Goal: Task Accomplishment & Management: Use online tool/utility

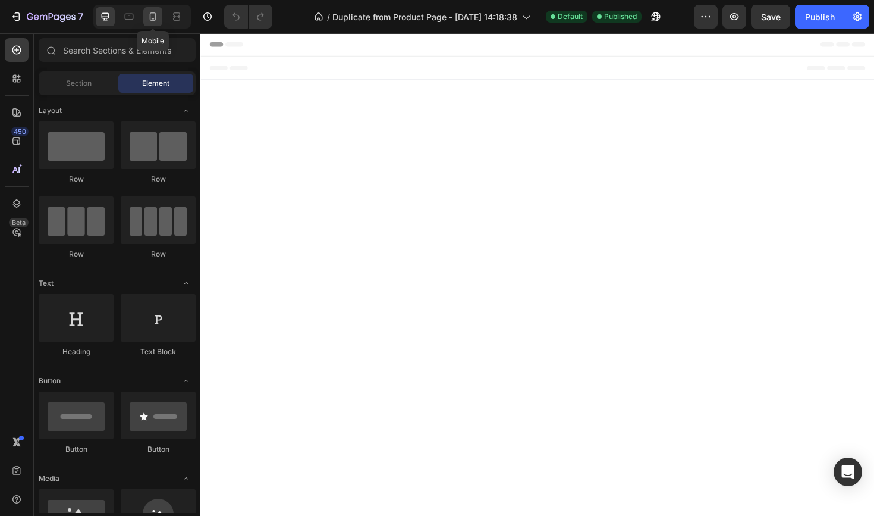
click at [156, 25] on div at bounding box center [152, 16] width 19 height 19
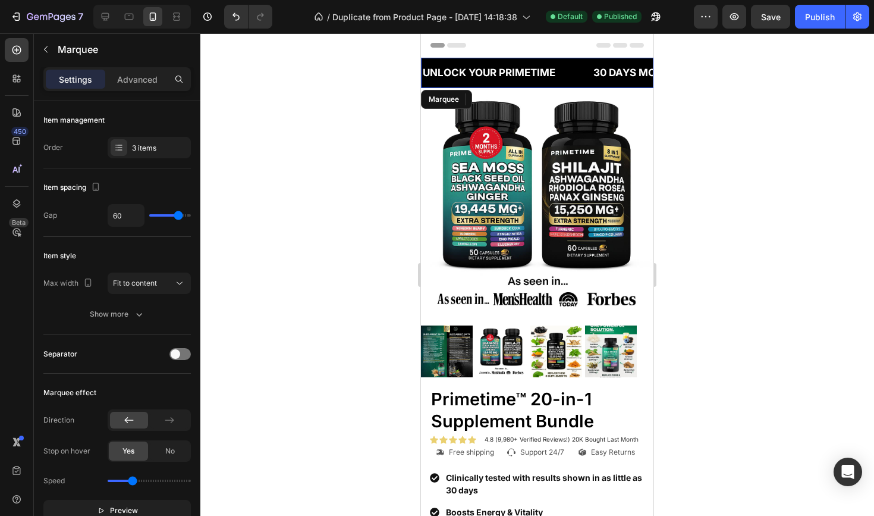
click at [567, 81] on div "UNLOCK YOUR PRIMETIME Text Block" at bounding box center [507, 73] width 171 height 30
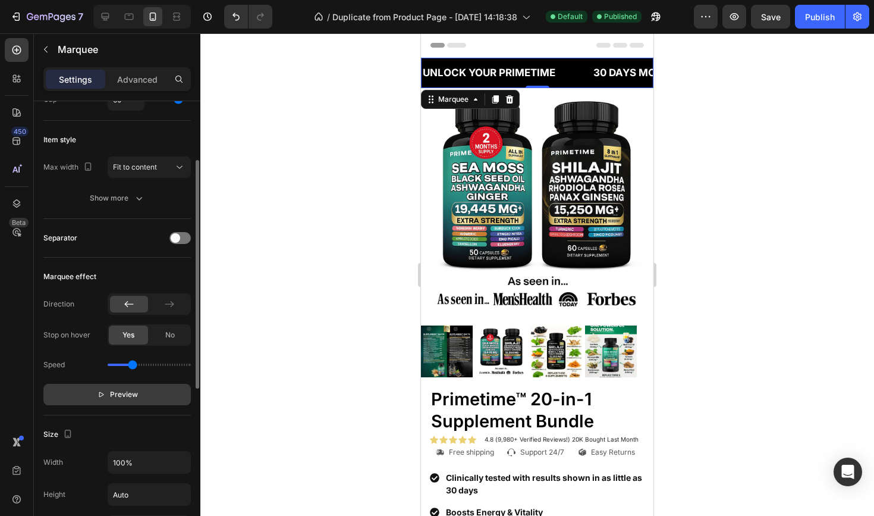
click at [127, 391] on span "Preview" at bounding box center [124, 394] width 28 height 12
drag, startPoint x: 130, startPoint y: 366, endPoint x: 119, endPoint y: 368, distance: 11.4
click at [119, 366] on input "range" at bounding box center [149, 364] width 83 height 2
click at [128, 367] on div "Speed" at bounding box center [117, 364] width 148 height 19
type input "0.6"
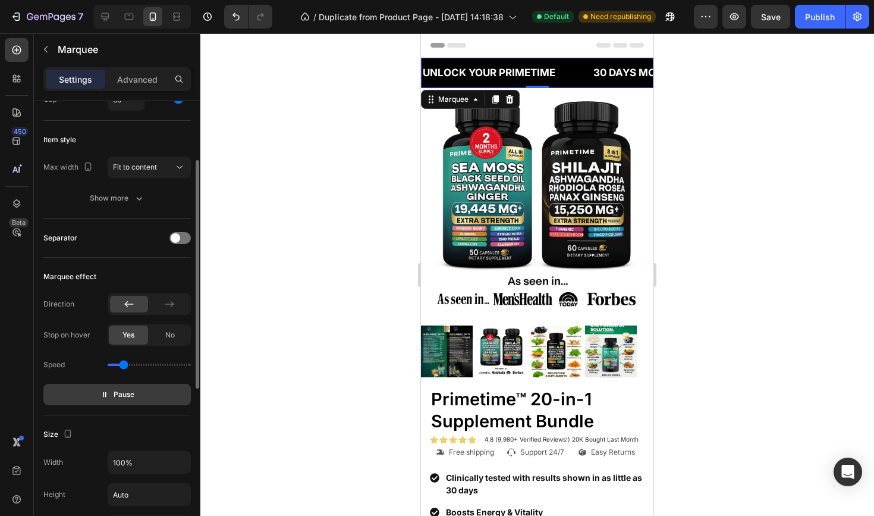
click at [123, 364] on input "range" at bounding box center [149, 364] width 83 height 2
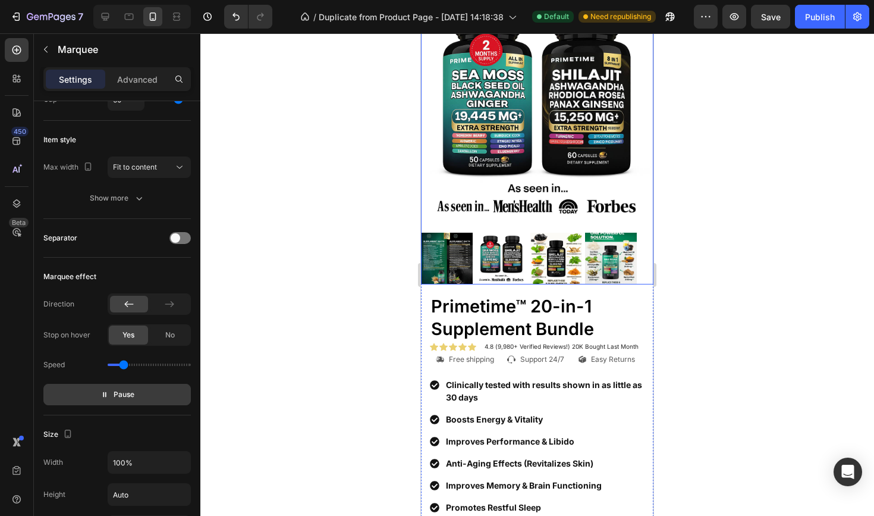
scroll to position [105, 0]
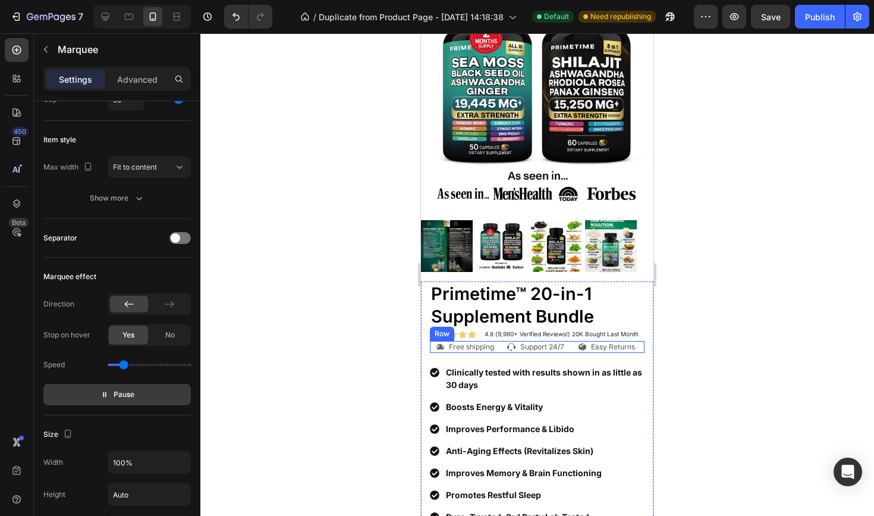
click at [503, 345] on div "Icon Free shipping Text Block Row Icon Support 24/7 Text Block Row Icon Easy Re…" at bounding box center [537, 347] width 215 height 12
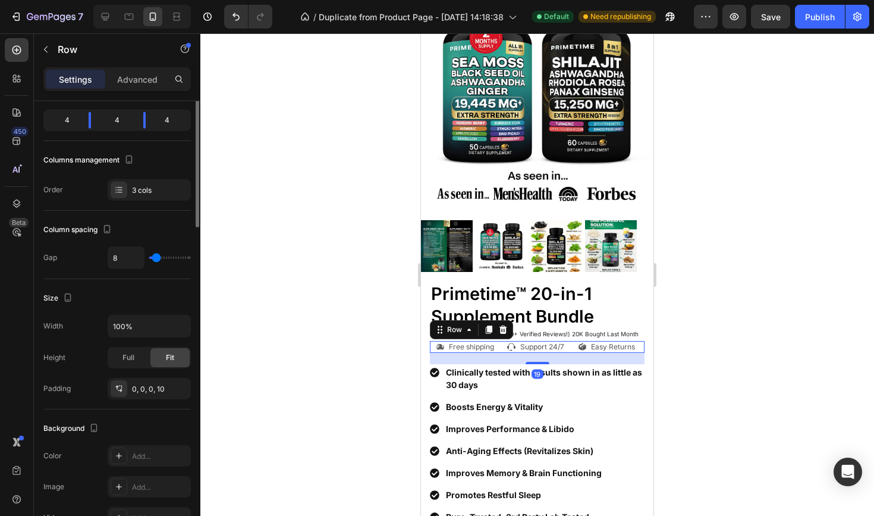
scroll to position [0, 0]
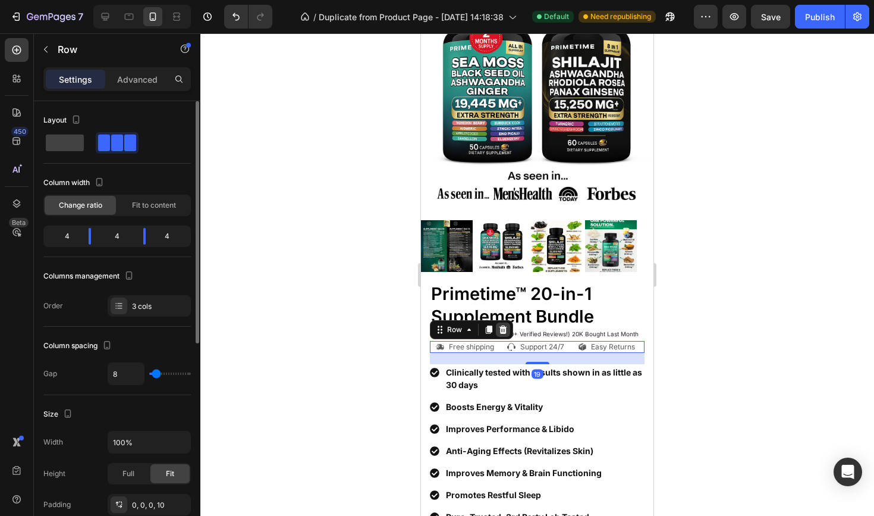
click at [506, 328] on icon at bounding box center [504, 329] width 8 height 8
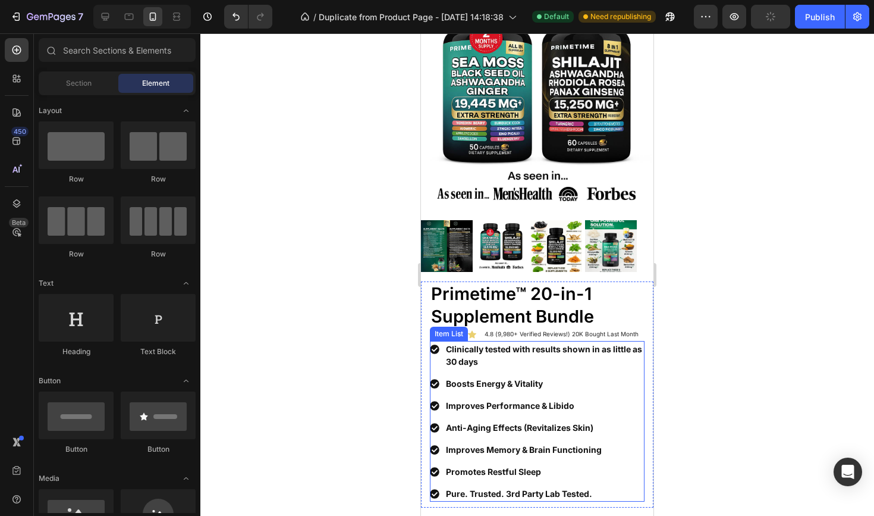
click at [452, 335] on div "Item List" at bounding box center [448, 333] width 33 height 11
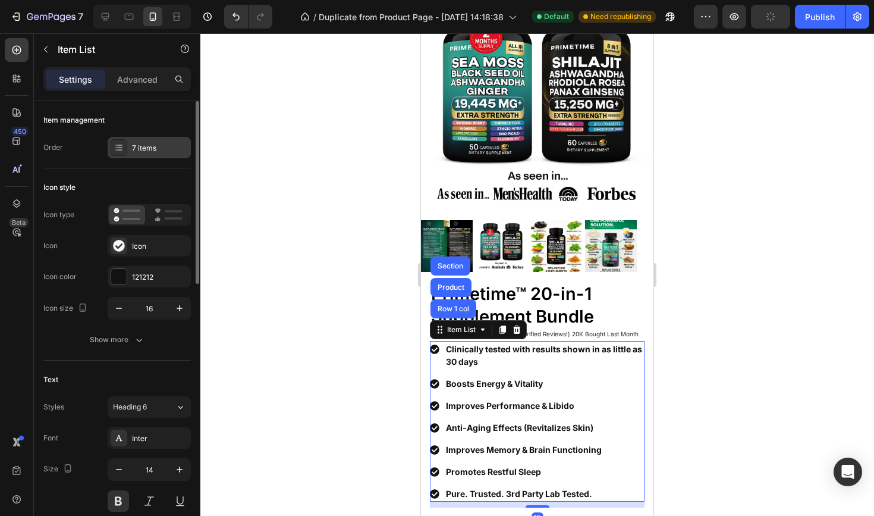
click at [168, 151] on div "7 items" at bounding box center [160, 148] width 56 height 11
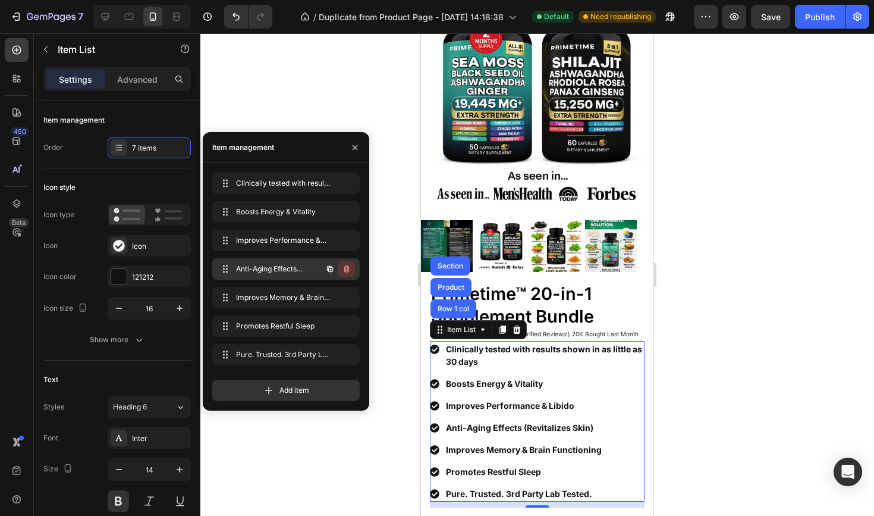
click at [345, 272] on icon "button" at bounding box center [347, 268] width 6 height 7
click at [345, 272] on div "Delete" at bounding box center [339, 269] width 22 height 11
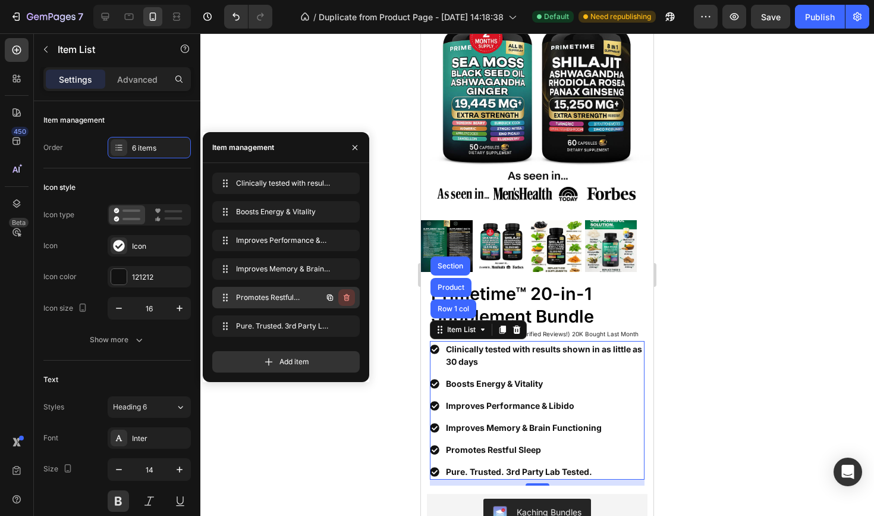
click at [347, 292] on button "button" at bounding box center [346, 297] width 17 height 17
click at [347, 292] on div "Delete" at bounding box center [339, 297] width 22 height 11
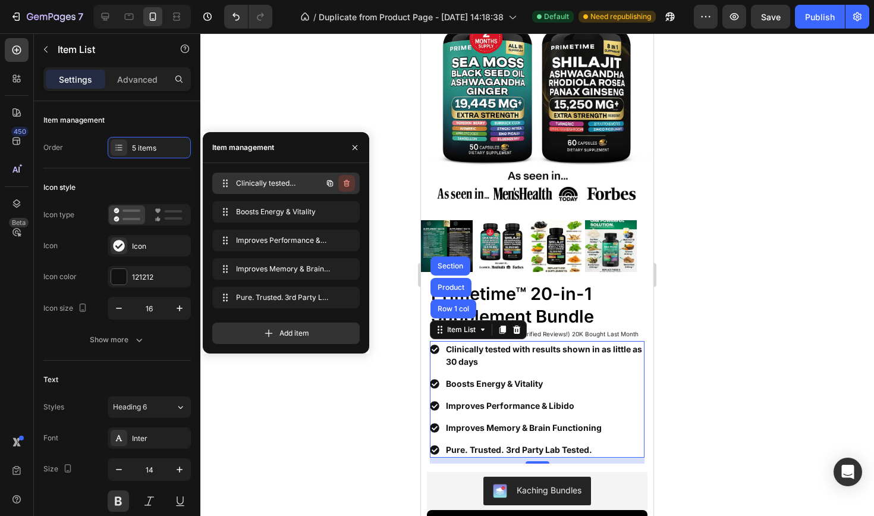
click at [344, 188] on button "button" at bounding box center [346, 183] width 17 height 17
click at [344, 188] on div "Delete" at bounding box center [339, 183] width 22 height 11
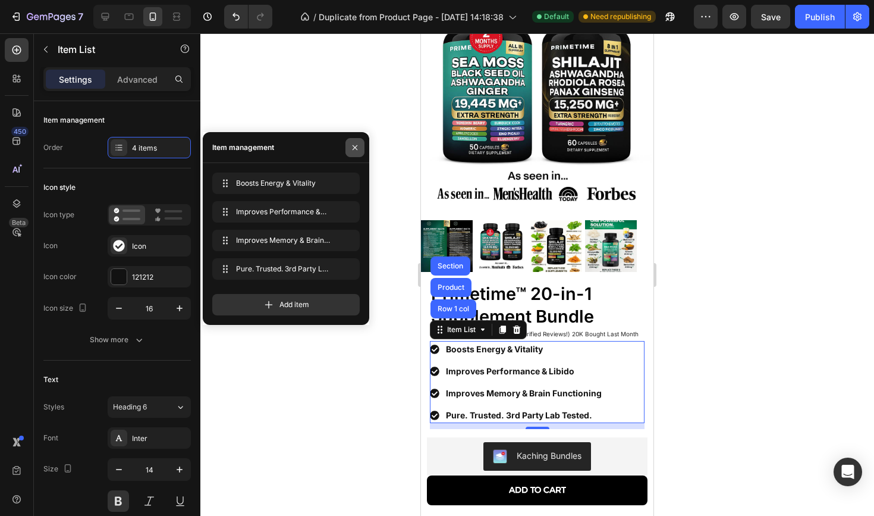
click at [359, 142] on button "button" at bounding box center [355, 147] width 19 height 19
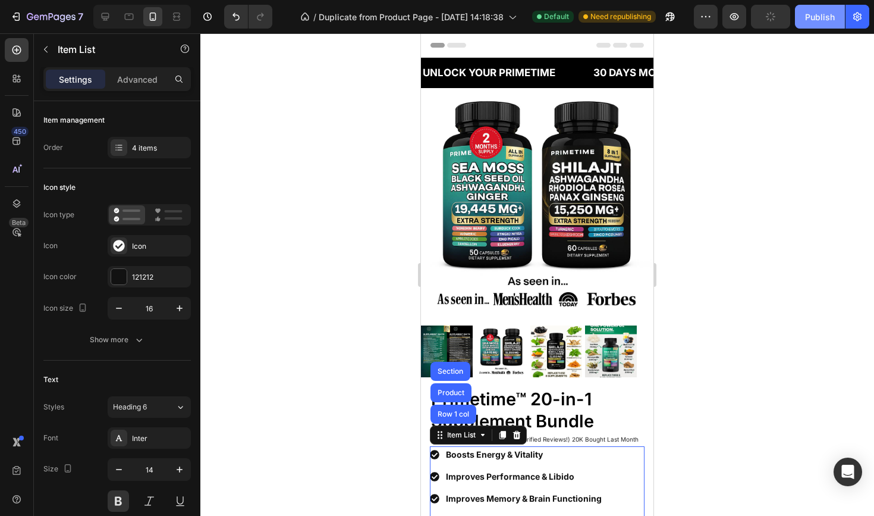
click at [830, 9] on button "Publish" at bounding box center [820, 17] width 50 height 24
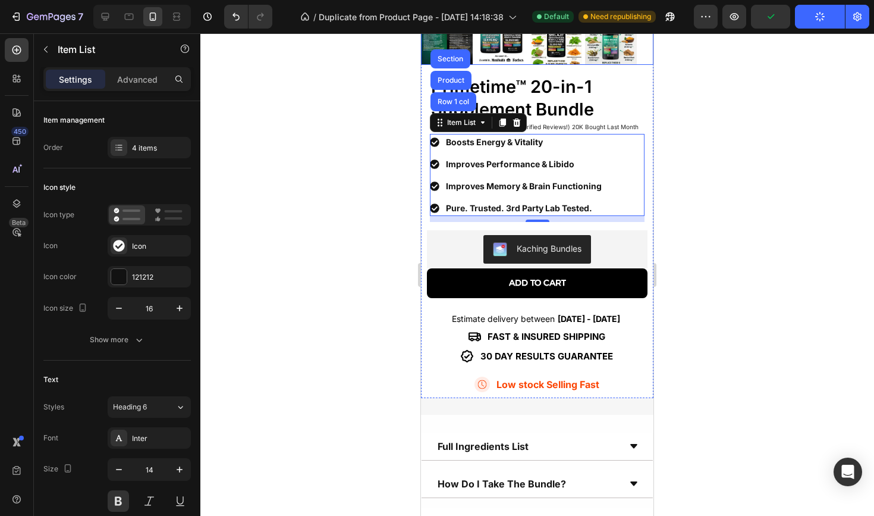
scroll to position [322, 0]
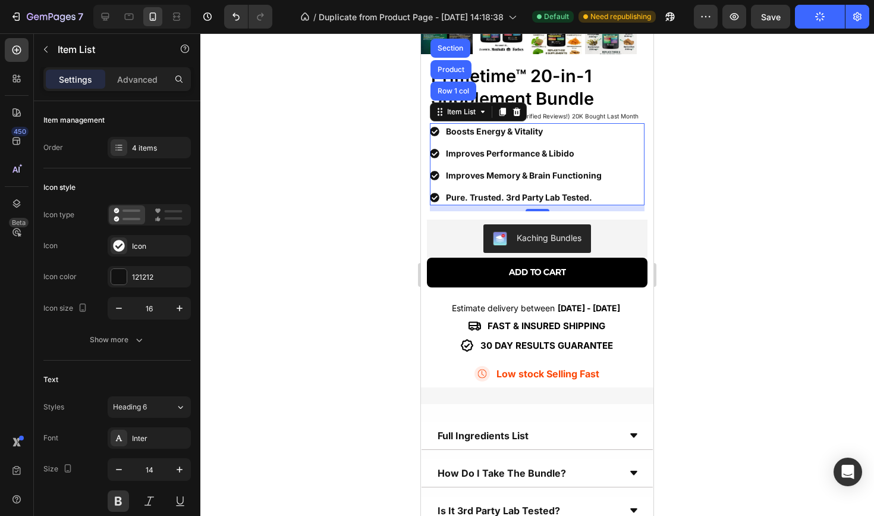
click at [189, 76] on div at bounding box center [180, 79] width 21 height 24
click at [183, 78] on icon at bounding box center [179, 79] width 10 height 10
click at [142, 77] on input "text" at bounding box center [117, 79] width 148 height 24
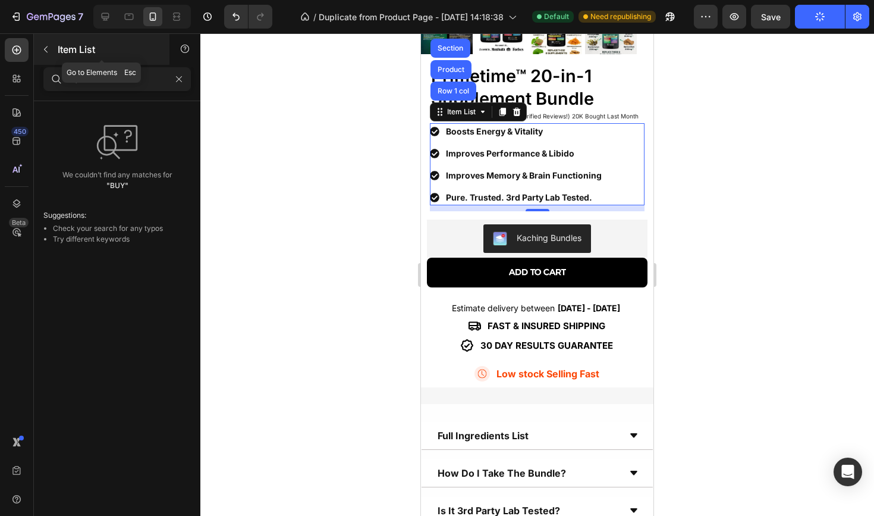
type input "BUY"
click at [37, 59] on div "Item List" at bounding box center [102, 49] width 136 height 31
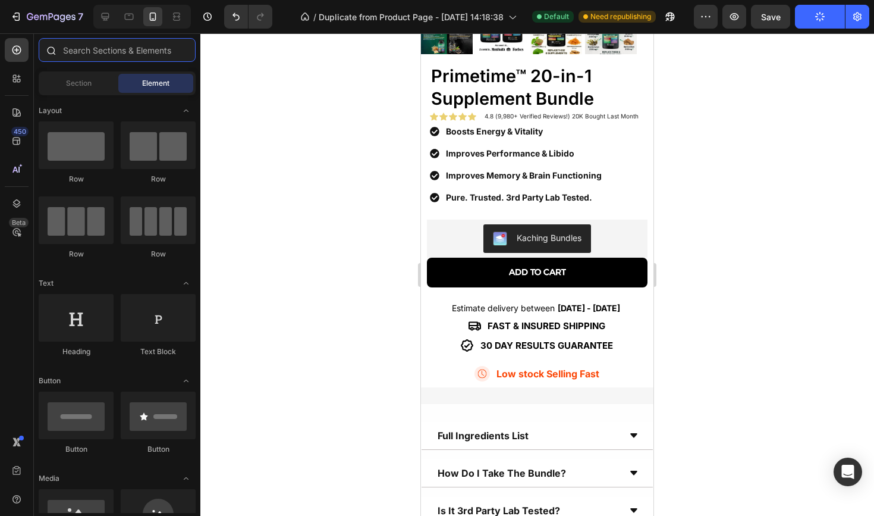
click at [90, 52] on input "text" at bounding box center [117, 50] width 157 height 24
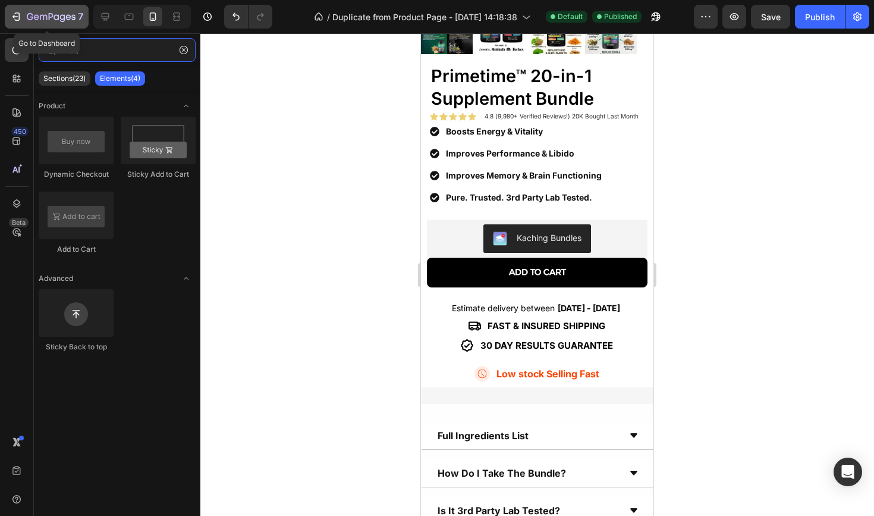
type input "BUY"
click at [29, 19] on icon "button" at bounding box center [30, 16] width 7 height 7
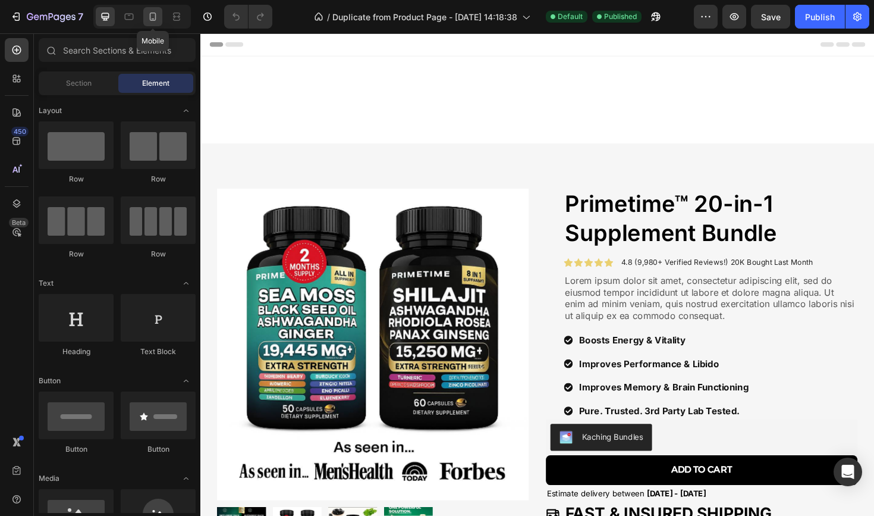
click at [160, 11] on div at bounding box center [152, 16] width 19 height 19
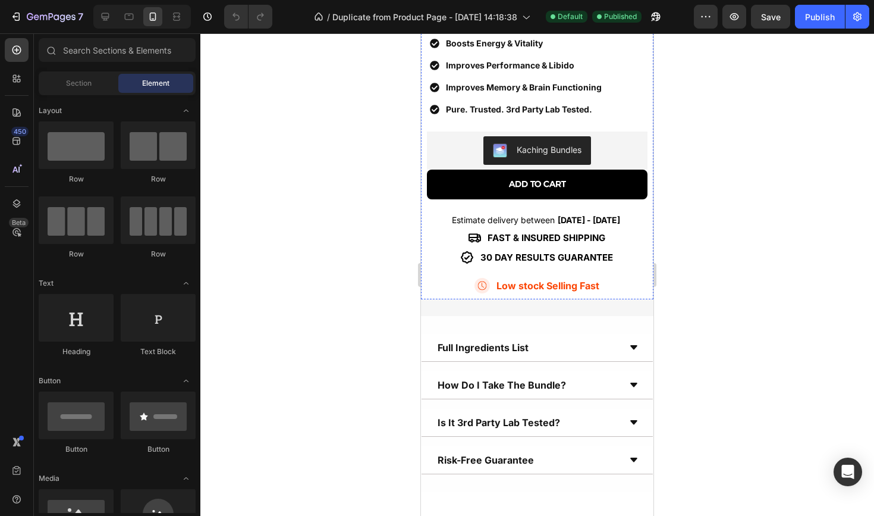
scroll to position [421, 0]
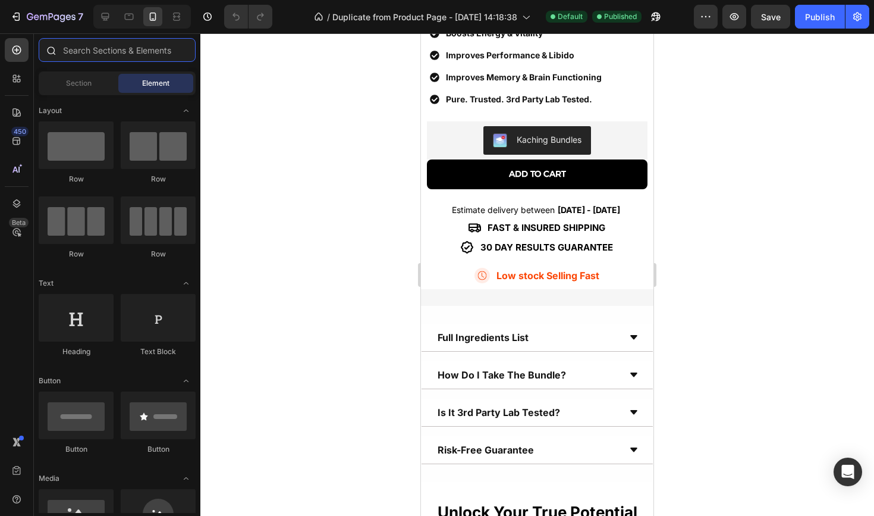
click at [93, 57] on input "text" at bounding box center [117, 50] width 157 height 24
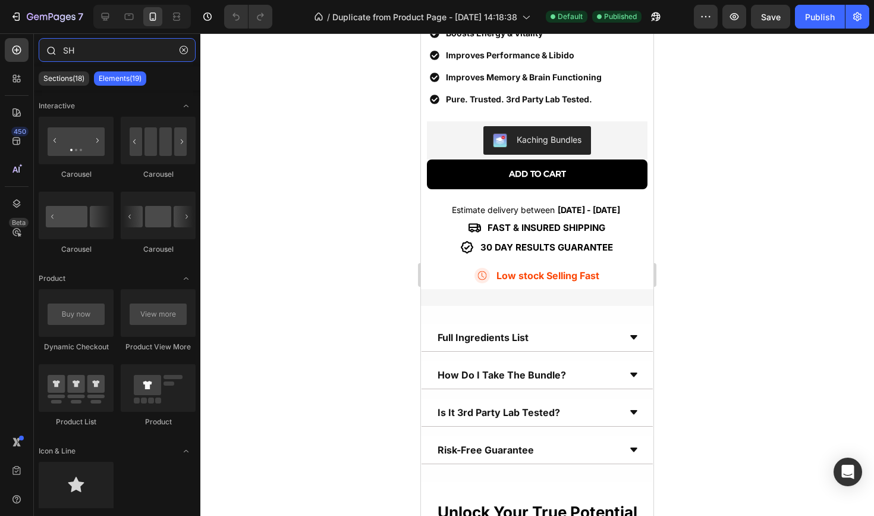
scroll to position [0, 0]
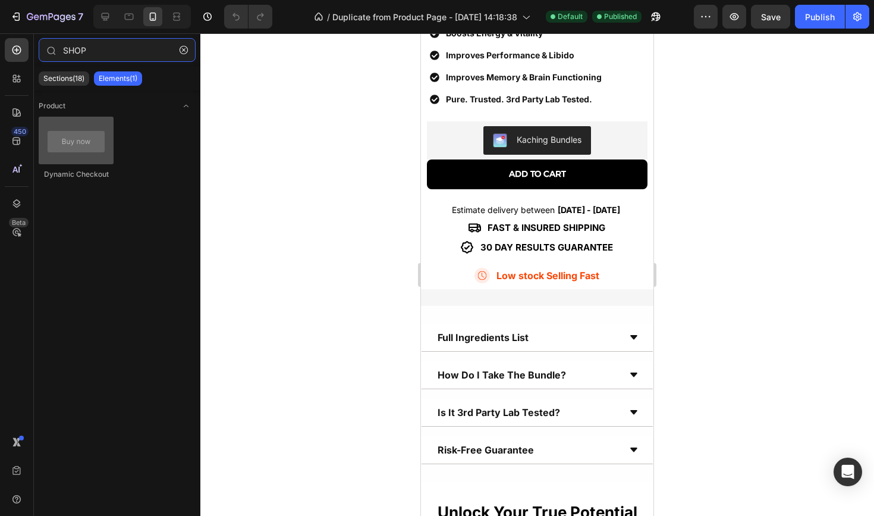
type input "SHOP"
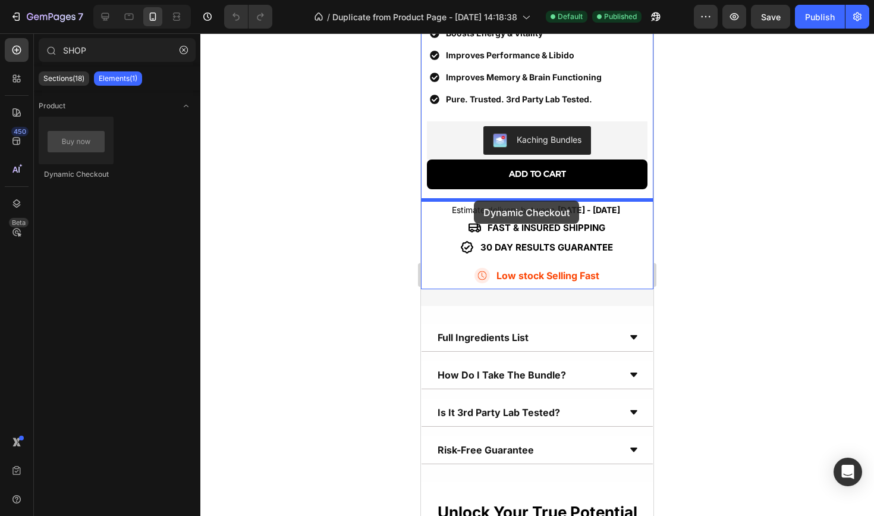
drag, startPoint x: 513, startPoint y: 178, endPoint x: 474, endPoint y: 197, distance: 43.9
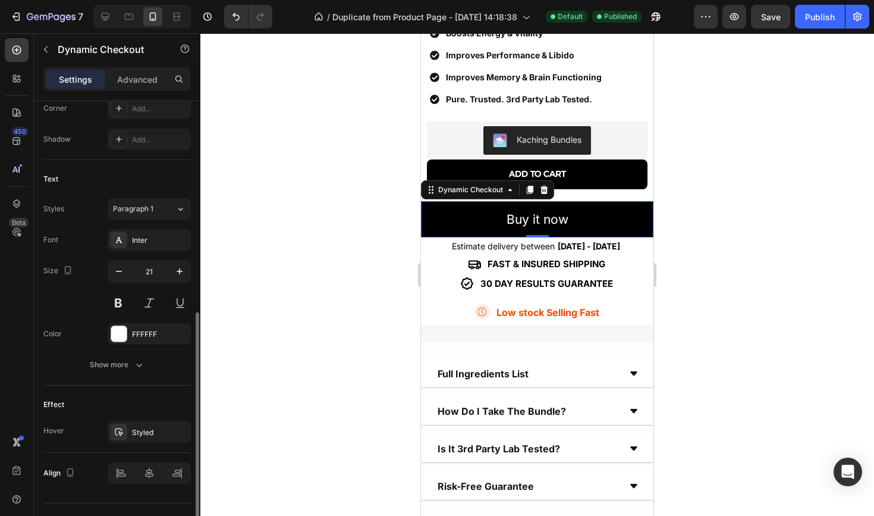
scroll to position [427, 0]
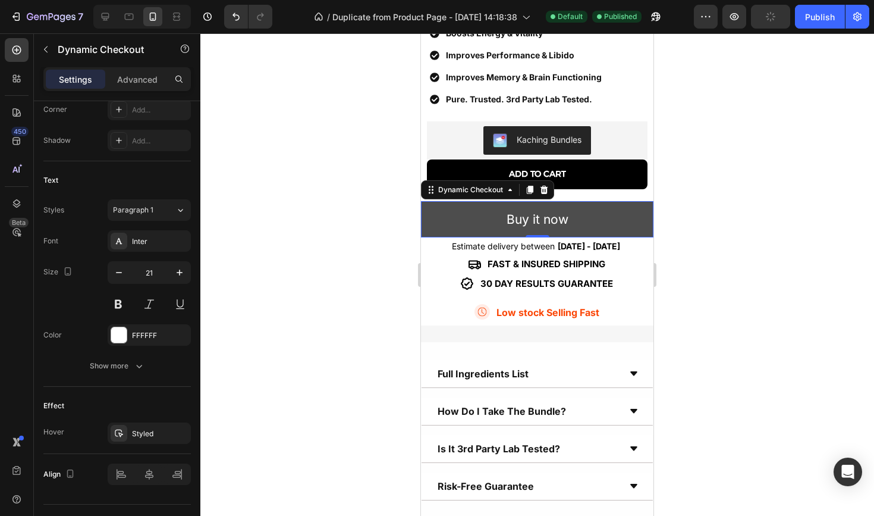
click at [436, 206] on button "Buy it now" at bounding box center [537, 219] width 233 height 37
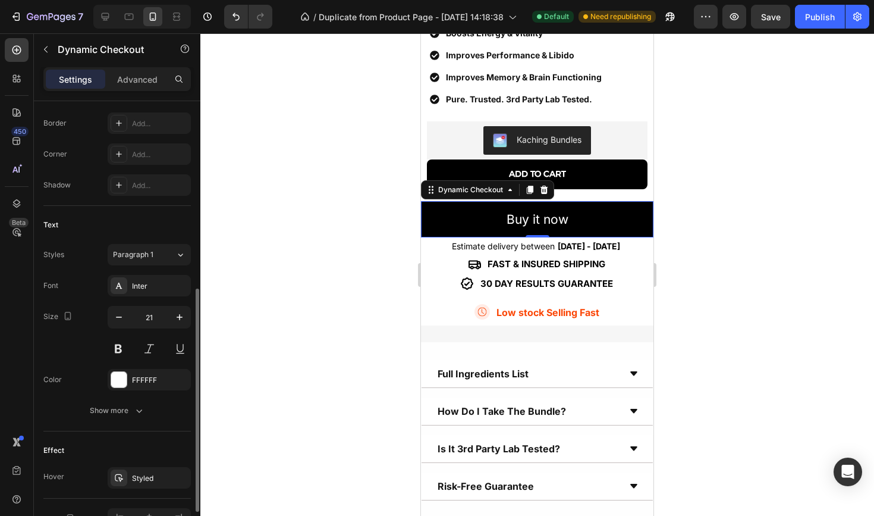
scroll to position [381, 0]
click at [121, 353] on button at bounding box center [118, 350] width 21 height 21
click at [121, 324] on icon "button" at bounding box center [119, 319] width 12 height 12
type input "19"
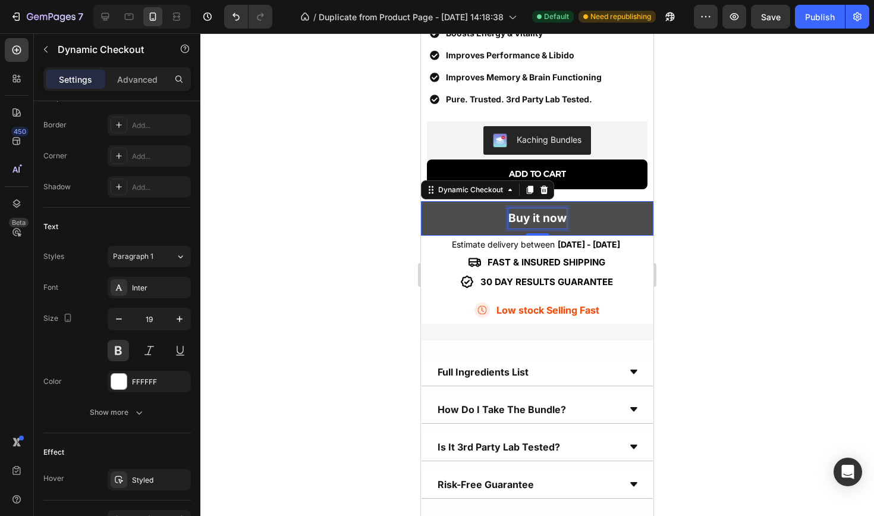
click at [520, 217] on p "Buy it now" at bounding box center [538, 218] width 58 height 20
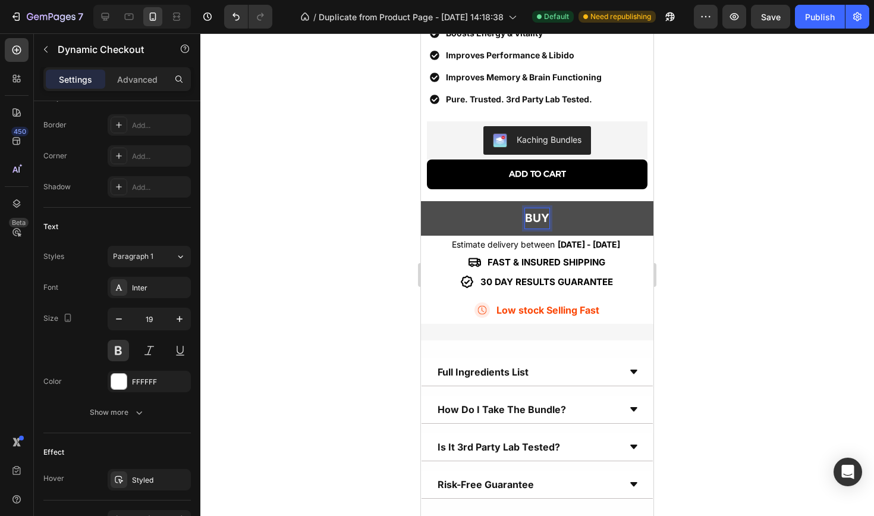
click at [537, 217] on button "BUY" at bounding box center [537, 218] width 233 height 35
click at [537, 217] on button "BUY IT" at bounding box center [537, 218] width 233 height 35
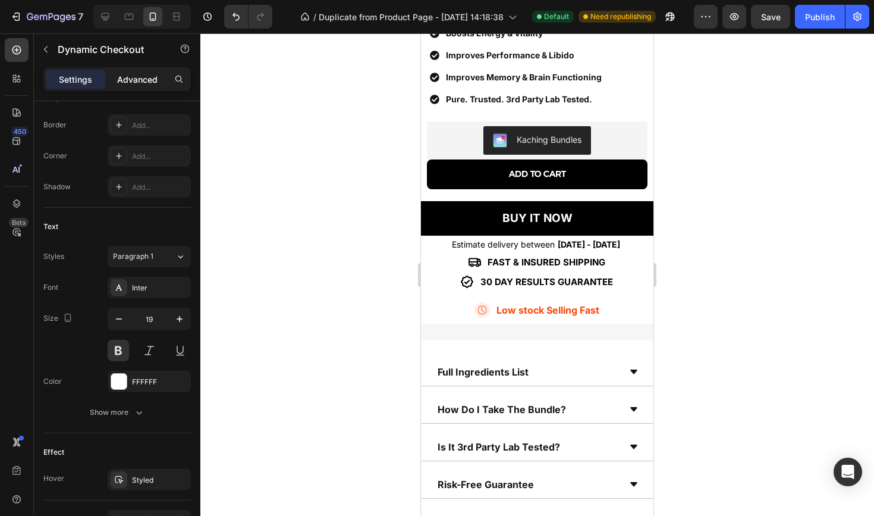
click at [162, 83] on div "Advanced" at bounding box center [137, 79] width 59 height 19
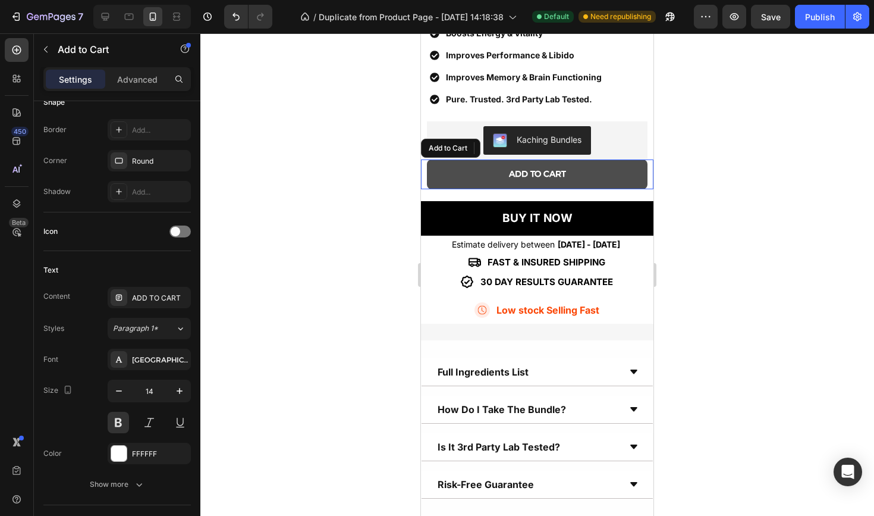
click at [465, 160] on button "ADD TO CART" at bounding box center [537, 173] width 221 height 29
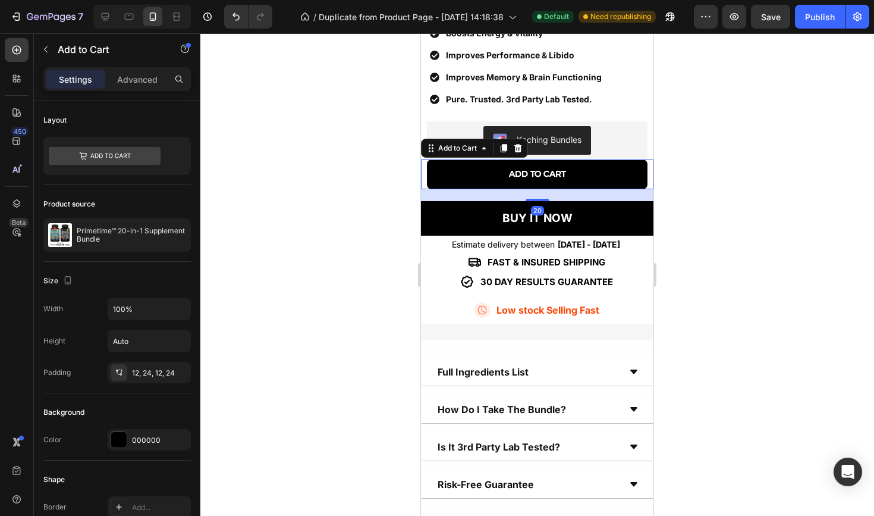
click at [152, 69] on div "Settings Advanced" at bounding box center [117, 79] width 148 height 24
click at [150, 81] on p "Advanced" at bounding box center [137, 79] width 40 height 12
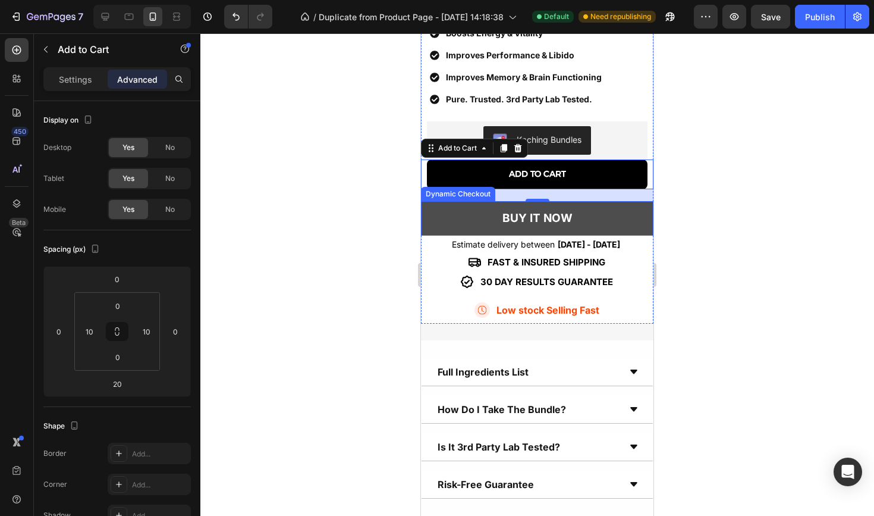
click at [430, 221] on button "BUY IT NOW" at bounding box center [537, 218] width 233 height 35
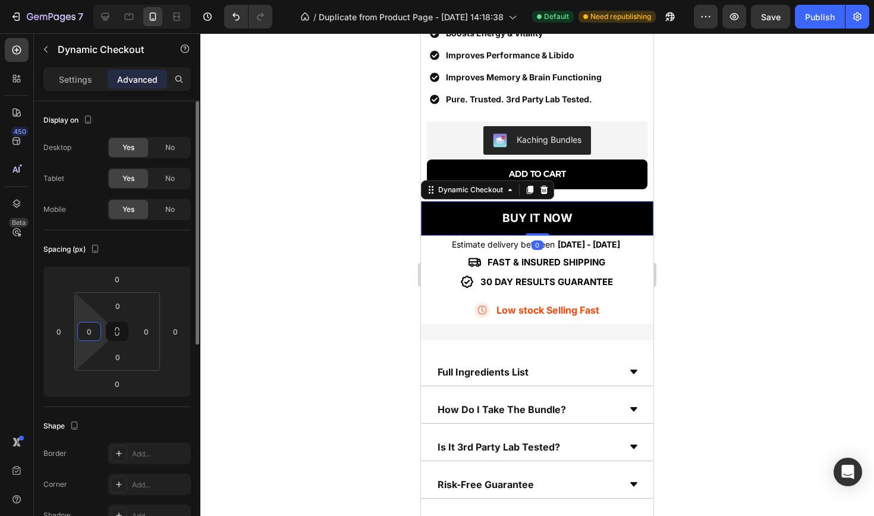
click at [82, 334] on input "0" at bounding box center [89, 331] width 18 height 18
type input "10"
click at [139, 329] on input "0" at bounding box center [146, 331] width 18 height 18
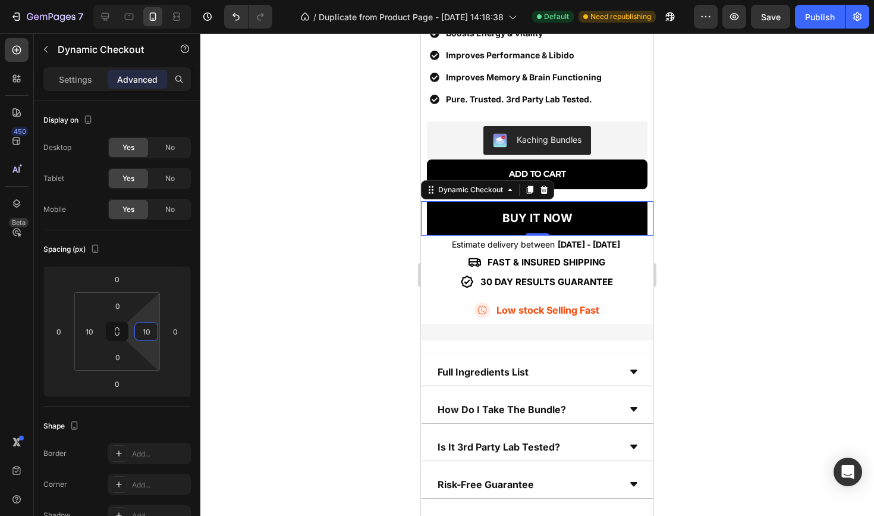
type input "10"
click at [69, 94] on div "Settings Advanced" at bounding box center [117, 84] width 167 height 34
click at [69, 92] on div "Settings Advanced" at bounding box center [117, 84] width 167 height 34
click at [69, 84] on p "Settings" at bounding box center [75, 79] width 33 height 12
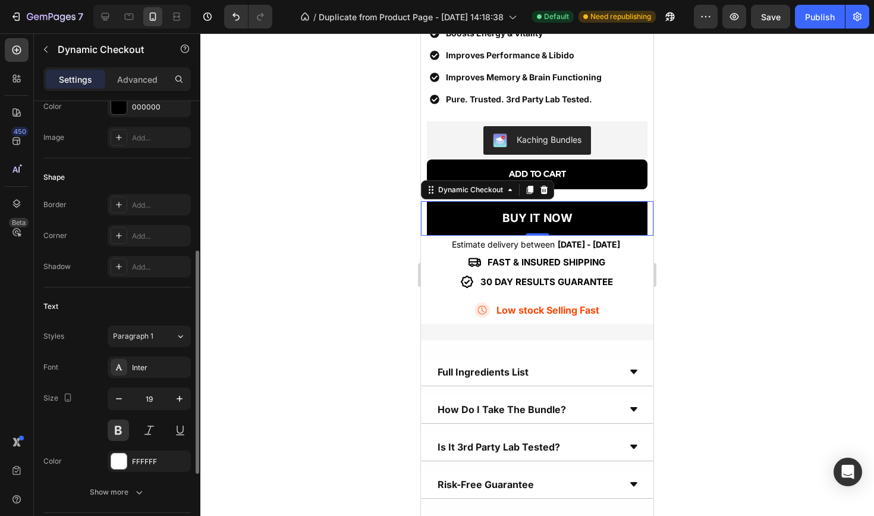
scroll to position [341, 0]
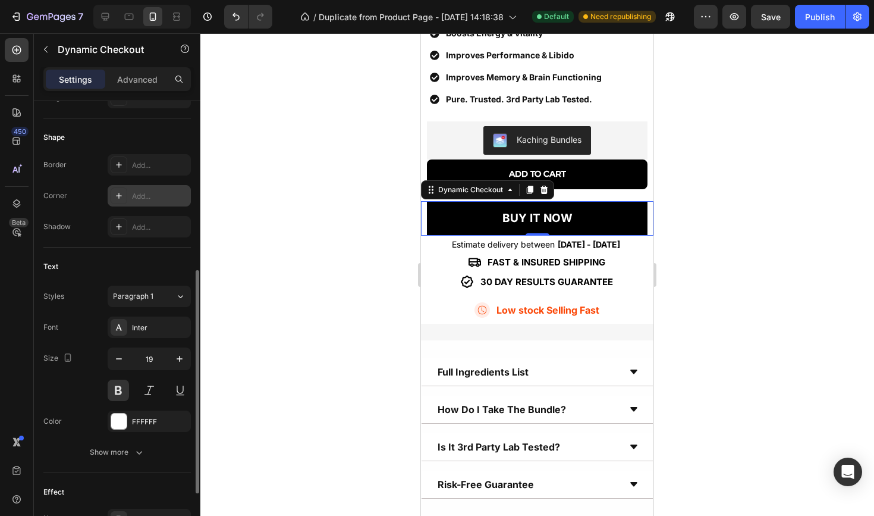
click at [124, 196] on div at bounding box center [119, 195] width 17 height 17
click at [285, 140] on div at bounding box center [537, 274] width 674 height 482
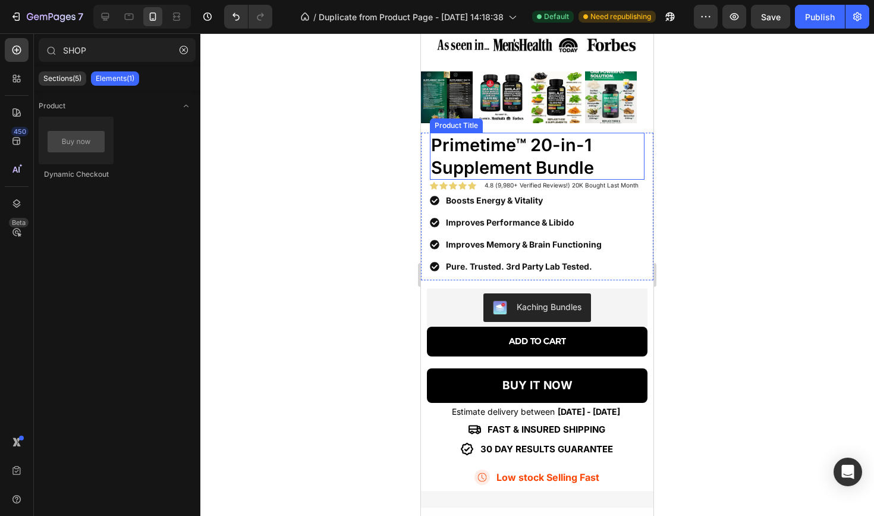
scroll to position [257, 0]
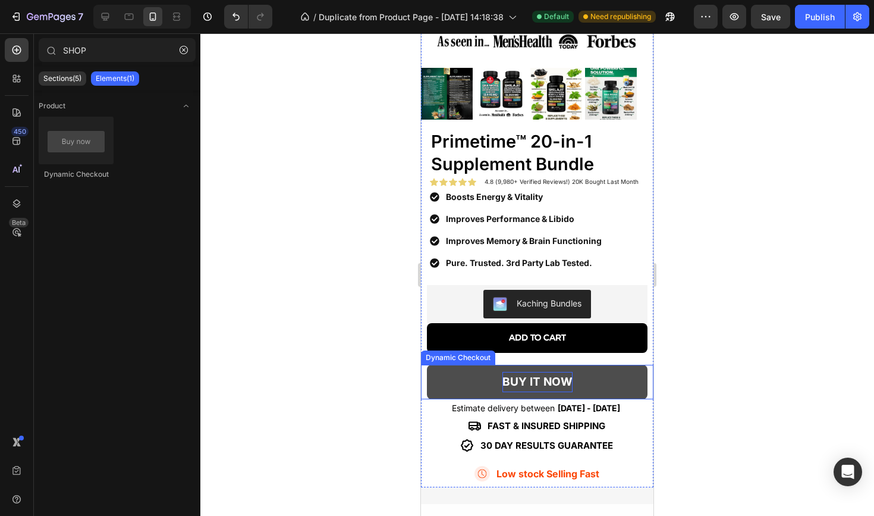
click at [515, 376] on p "BUY IT NOW" at bounding box center [538, 382] width 70 height 20
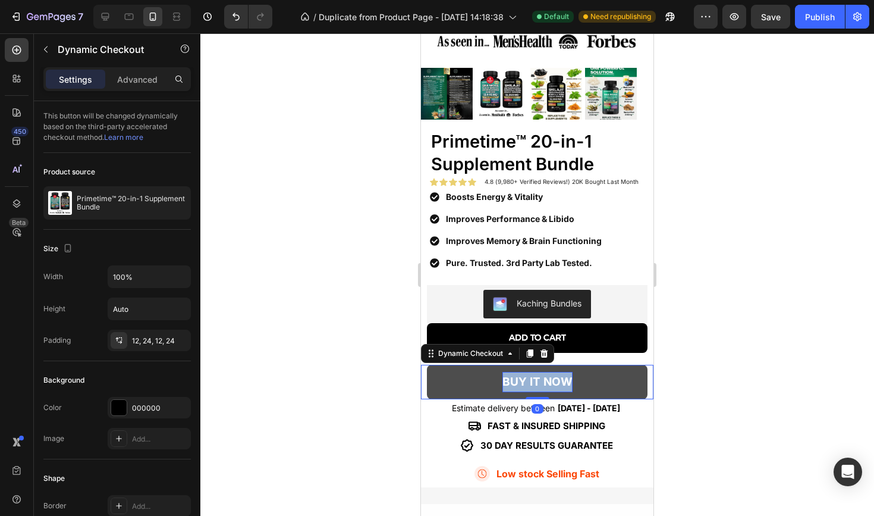
click at [515, 376] on p "BUY IT NOW" at bounding box center [538, 382] width 70 height 20
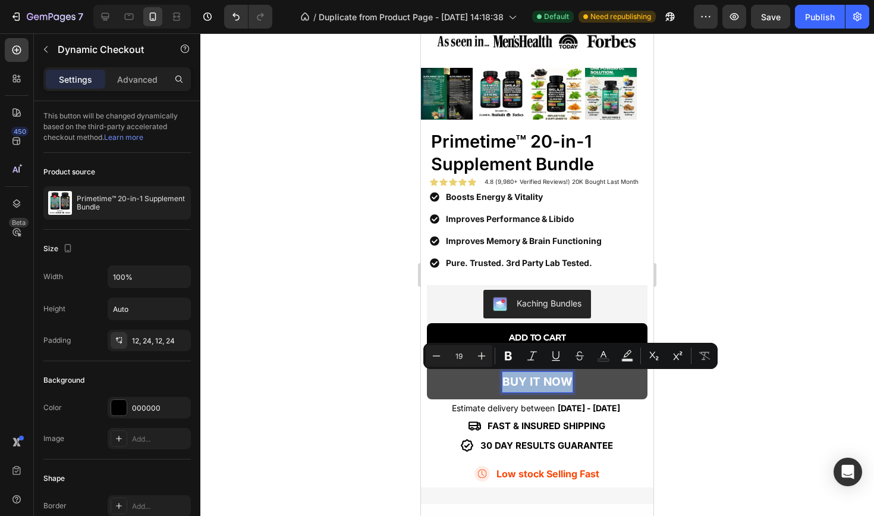
click at [515, 376] on p "BUY IT NOW" at bounding box center [538, 382] width 70 height 20
drag, startPoint x: 522, startPoint y: 381, endPoint x: 508, endPoint y: 381, distance: 14.3
click at [508, 381] on p "BUY IT NOW" at bounding box center [538, 382] width 70 height 20
drag, startPoint x: 525, startPoint y: 382, endPoint x: 508, endPoint y: 383, distance: 17.3
click at [508, 383] on p "BUY IT NOW" at bounding box center [538, 382] width 70 height 20
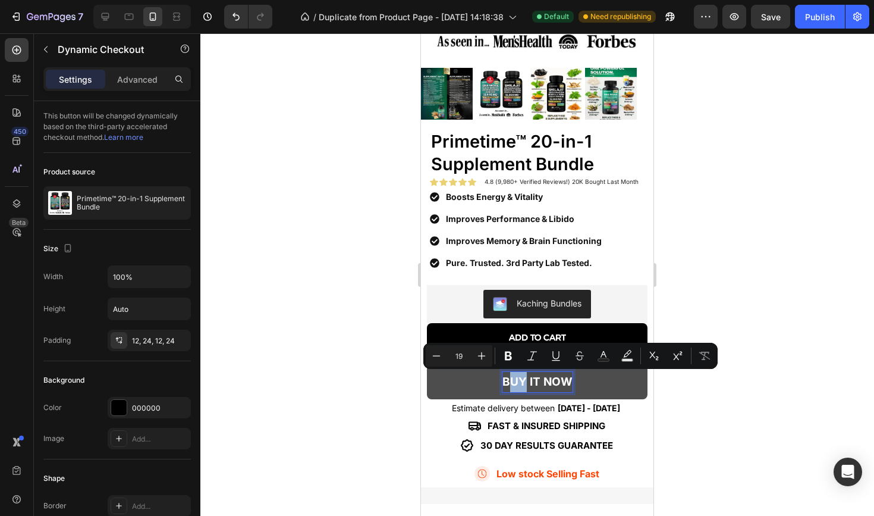
click at [508, 383] on p "BUY IT NOW" at bounding box center [538, 382] width 70 height 20
drag, startPoint x: 526, startPoint y: 382, endPoint x: 502, endPoint y: 382, distance: 24.4
click at [502, 382] on button "BUY IT NOW" at bounding box center [537, 382] width 221 height 35
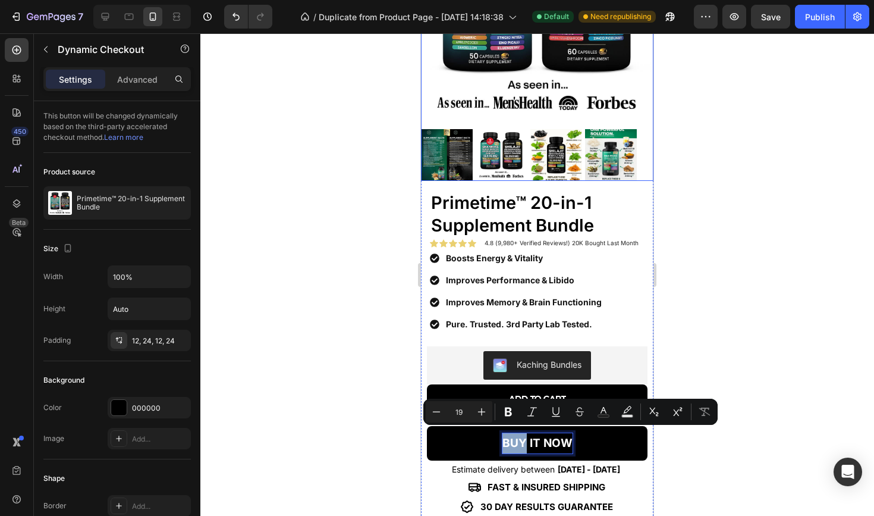
scroll to position [201, 0]
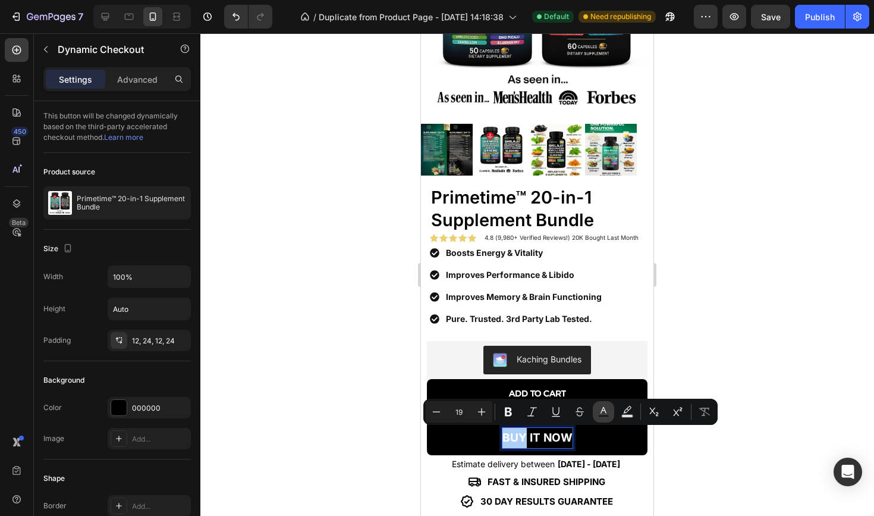
click at [597, 407] on button "Text Color" at bounding box center [603, 411] width 21 height 21
type input "FFFFFF"
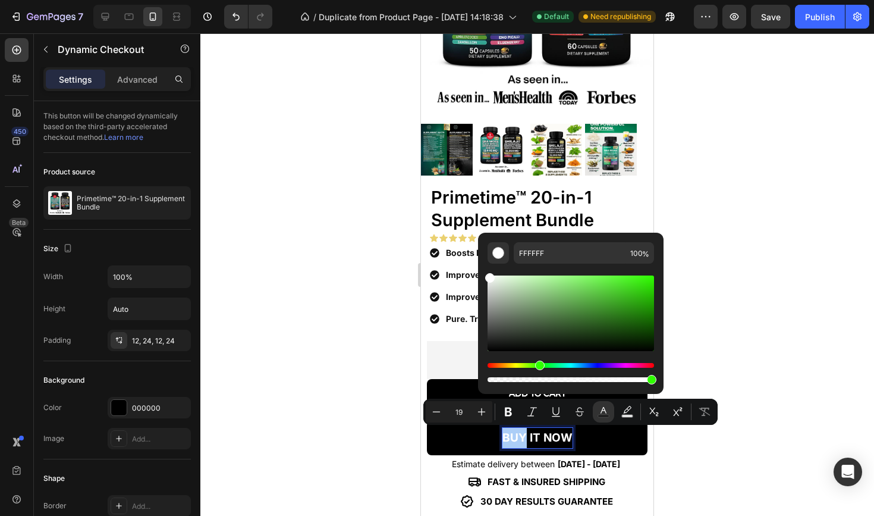
drag, startPoint x: 564, startPoint y: 366, endPoint x: 538, endPoint y: 366, distance: 26.2
click at [538, 366] on div "Hue" at bounding box center [571, 365] width 167 height 5
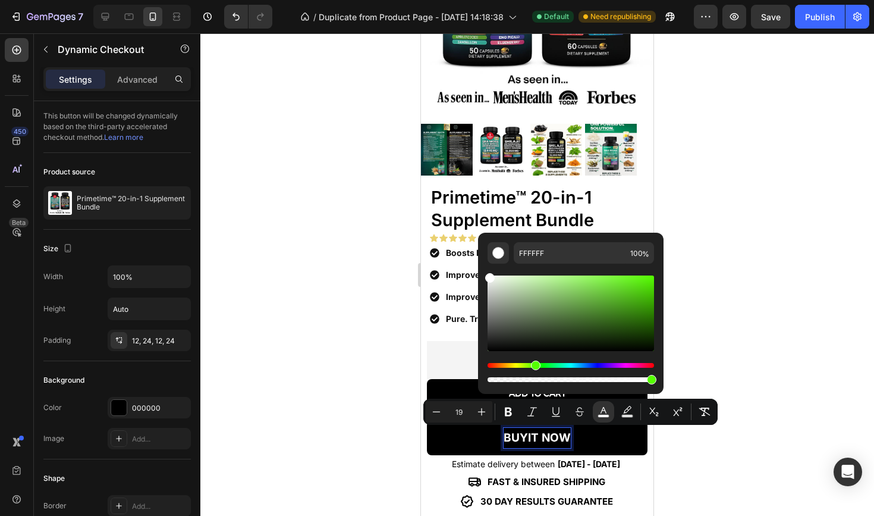
click at [534, 366] on div "Hue" at bounding box center [571, 365] width 167 height 5
click at [654, 312] on div "Editor contextual toolbar" at bounding box center [571, 313] width 167 height 76
type input "2C8201"
click at [508, 408] on icon "Editor contextual toolbar" at bounding box center [508, 411] width 7 height 9
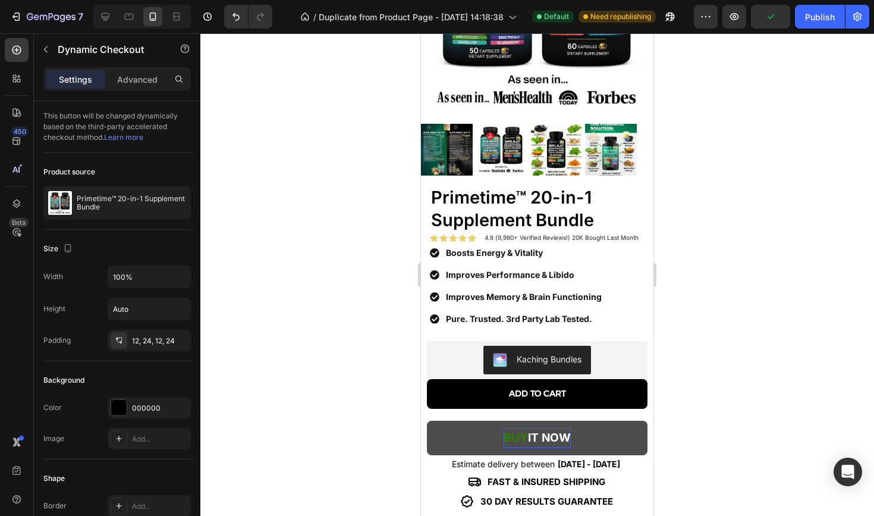
click at [538, 434] on p "BUY IT NOW" at bounding box center [537, 438] width 67 height 20
click at [531, 433] on p "BUY IT NOW" at bounding box center [537, 438] width 67 height 20
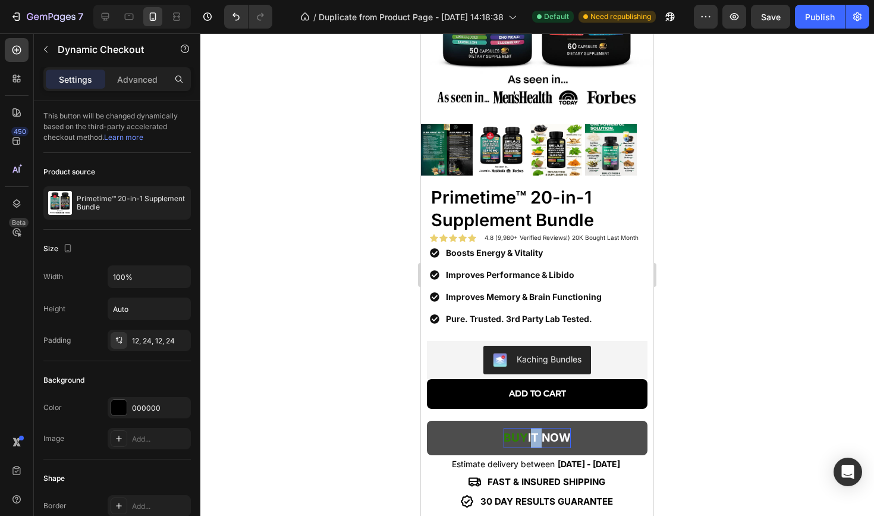
click at [535, 433] on p "BUY IT NOW" at bounding box center [537, 438] width 67 height 20
click at [484, 432] on button "BUY IT NOW" at bounding box center [537, 438] width 221 height 35
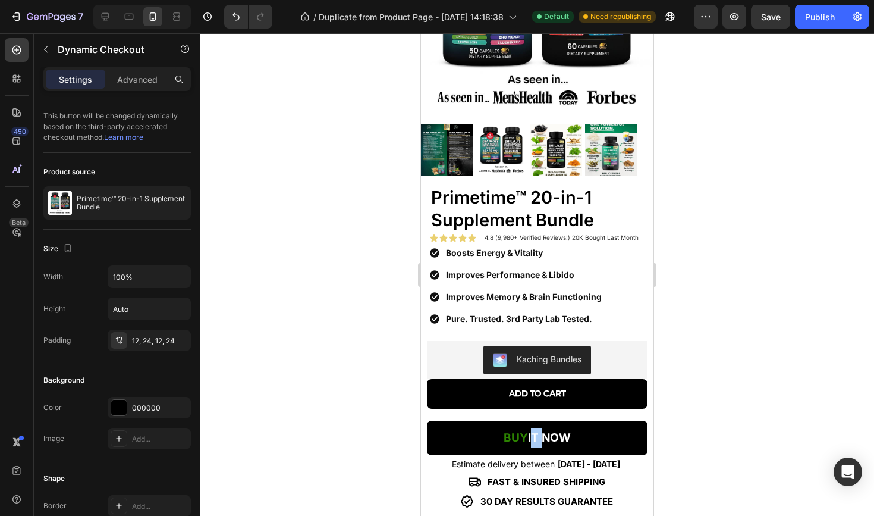
click at [341, 408] on div at bounding box center [537, 274] width 674 height 482
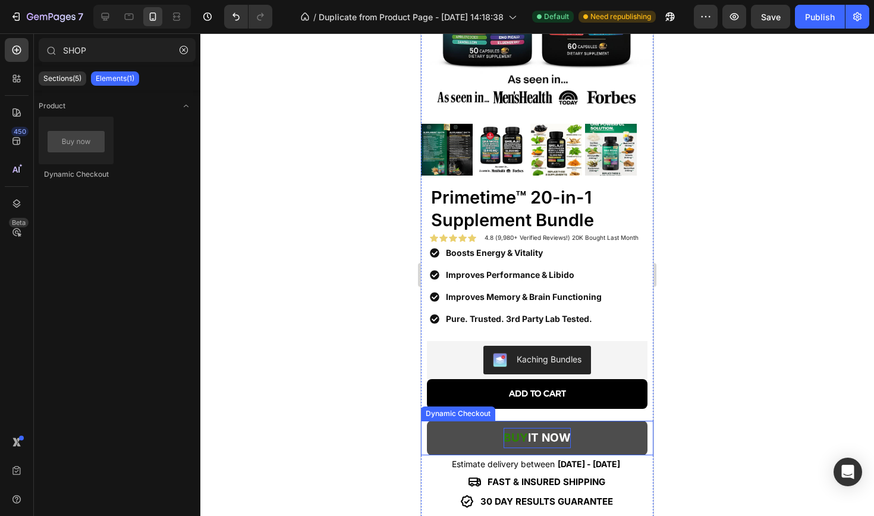
click at [531, 435] on p "BUY IT NOW" at bounding box center [537, 438] width 67 height 20
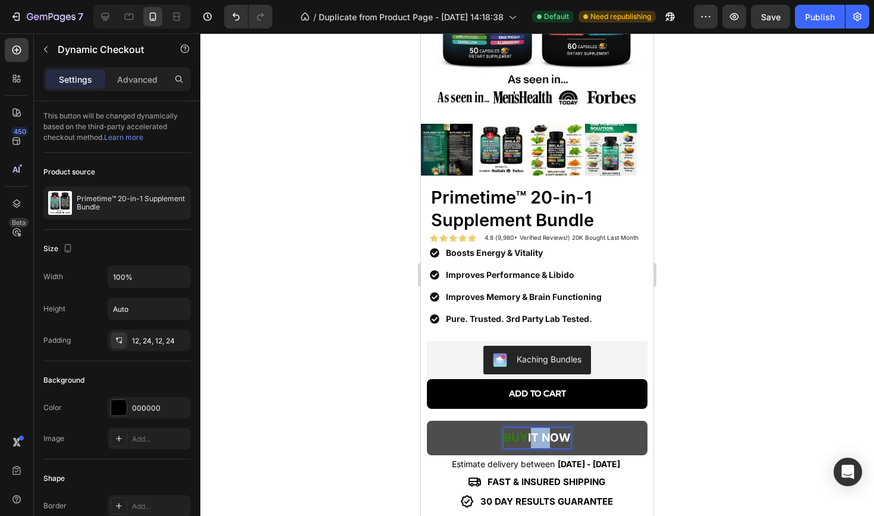
drag, startPoint x: 531, startPoint y: 435, endPoint x: 543, endPoint y: 435, distance: 11.9
click at [543, 435] on p "BUY IT NOW" at bounding box center [537, 438] width 67 height 20
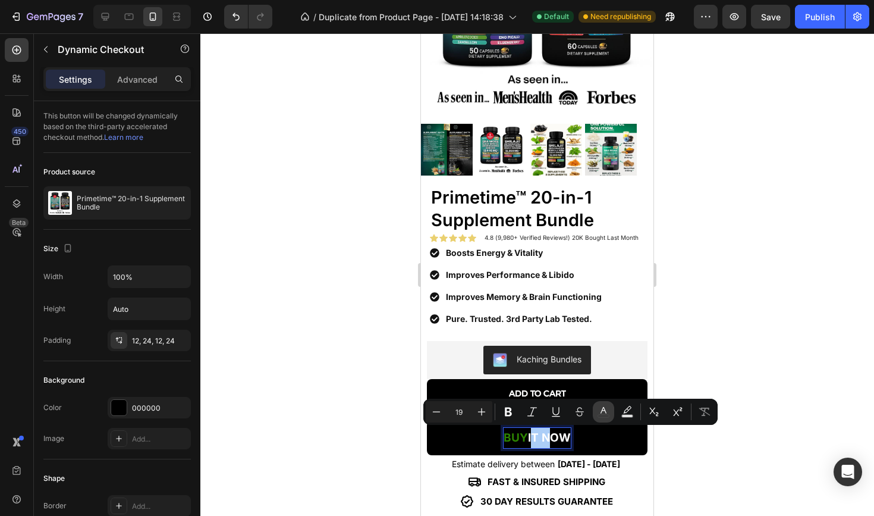
click at [607, 413] on icon "Editor contextual toolbar" at bounding box center [604, 412] width 12 height 12
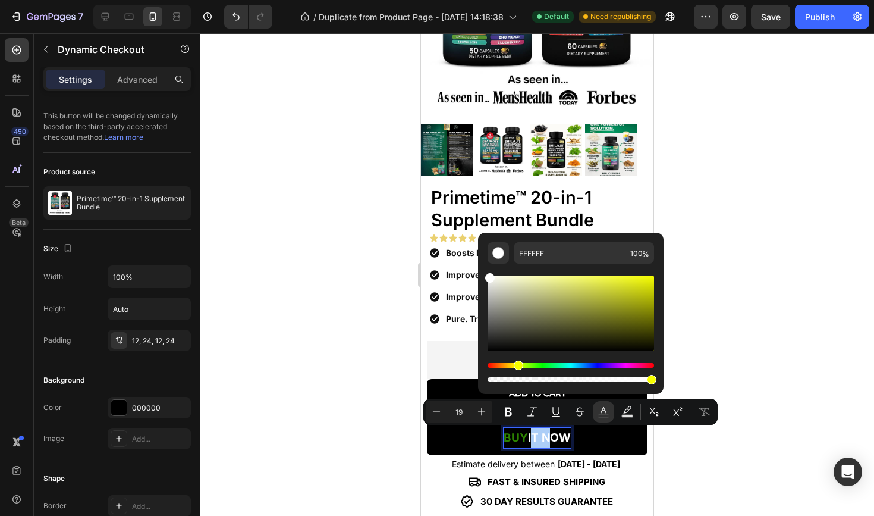
click at [516, 366] on div "Hue" at bounding box center [571, 365] width 167 height 5
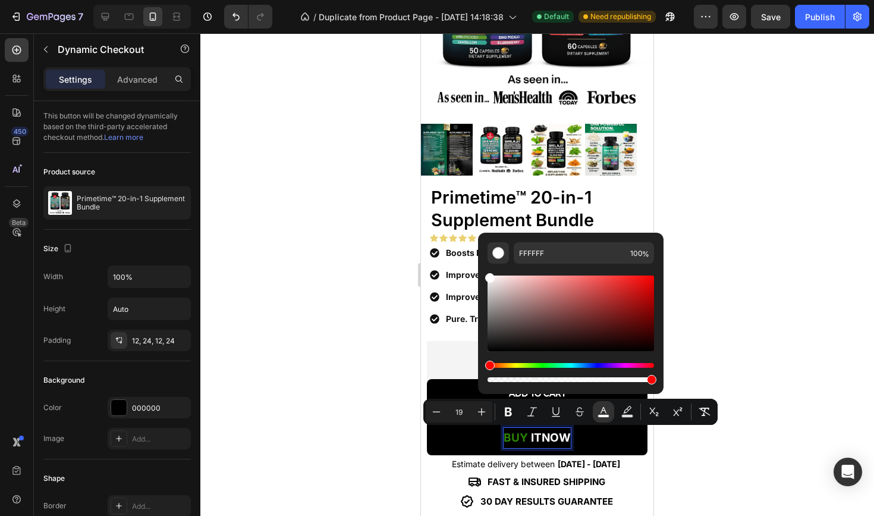
click at [516, 366] on div "Hue" at bounding box center [571, 365] width 167 height 5
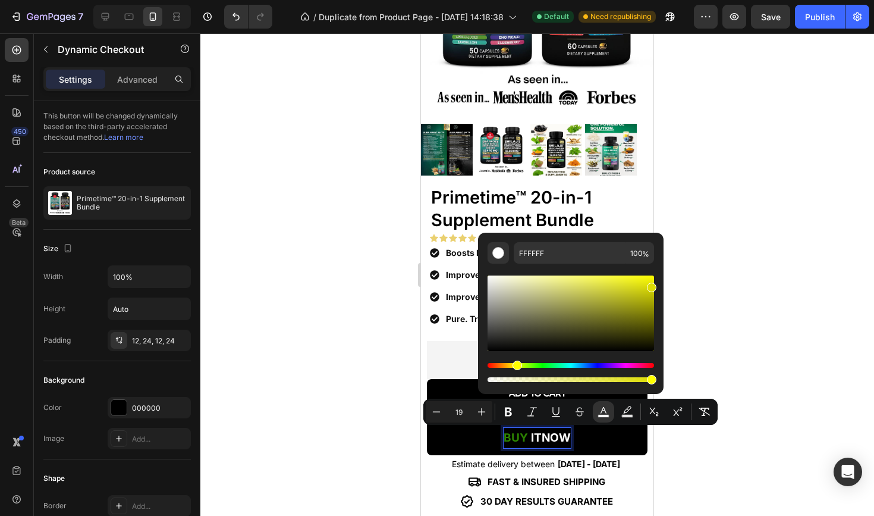
drag, startPoint x: 627, startPoint y: 308, endPoint x: 653, endPoint y: 284, distance: 34.5
click at [653, 284] on div "Editor contextual toolbar" at bounding box center [571, 313] width 167 height 76
type input "E0E002"
click at [399, 352] on div at bounding box center [537, 274] width 674 height 482
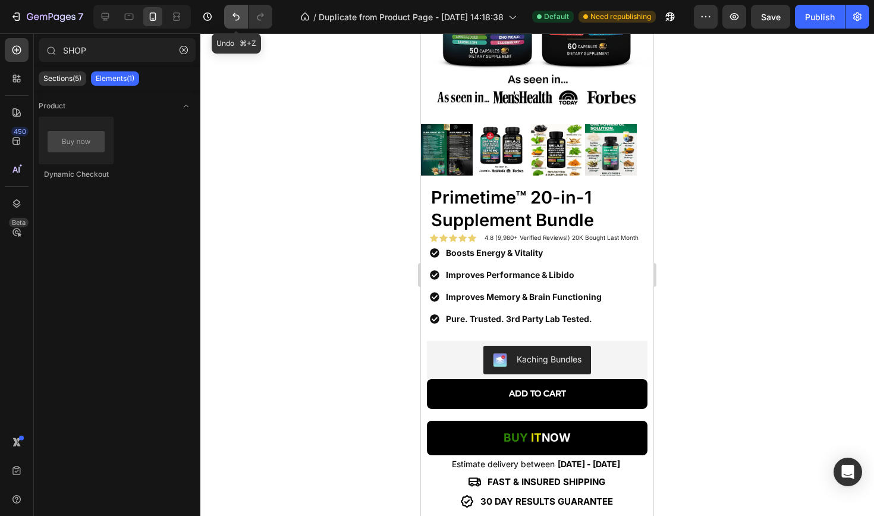
click at [232, 18] on icon "Undo/Redo" at bounding box center [236, 17] width 12 height 12
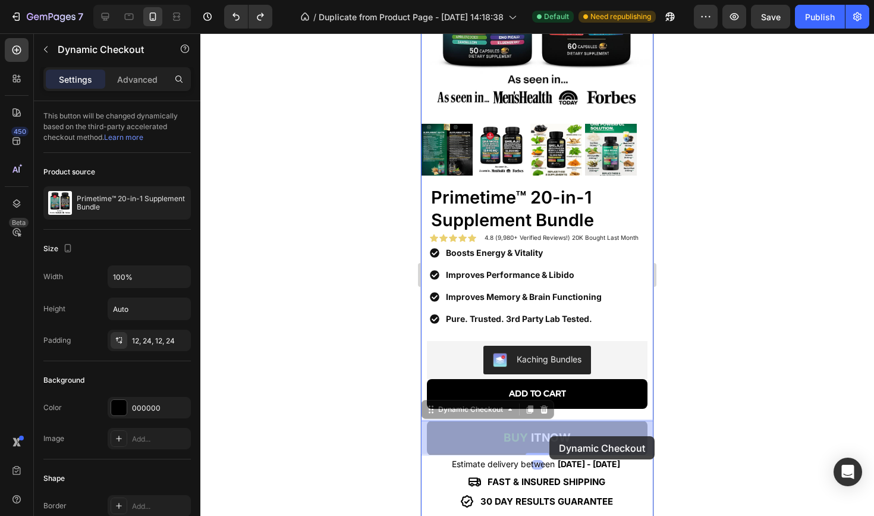
drag, startPoint x: 540, startPoint y: 436, endPoint x: 550, endPoint y: 436, distance: 10.1
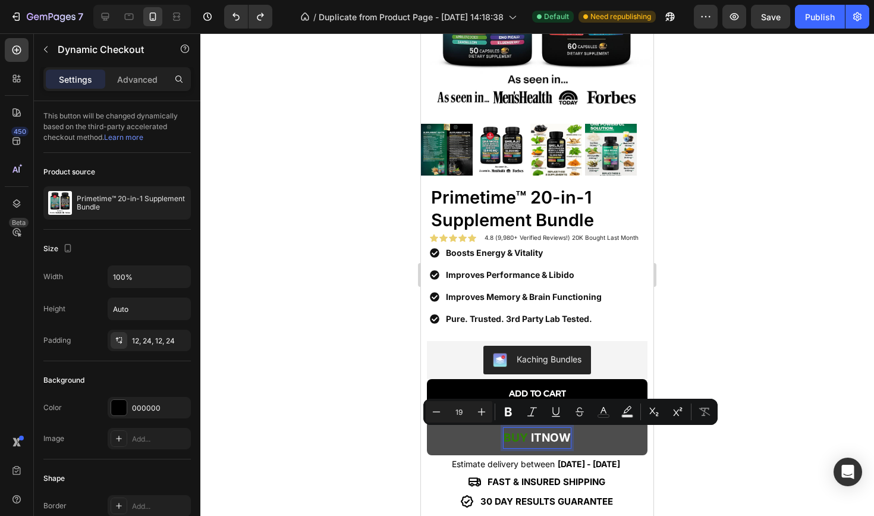
drag, startPoint x: 543, startPoint y: 433, endPoint x: 570, endPoint y: 434, distance: 27.4
click at [570, 434] on p "BUY IT NOW" at bounding box center [537, 438] width 67 height 20
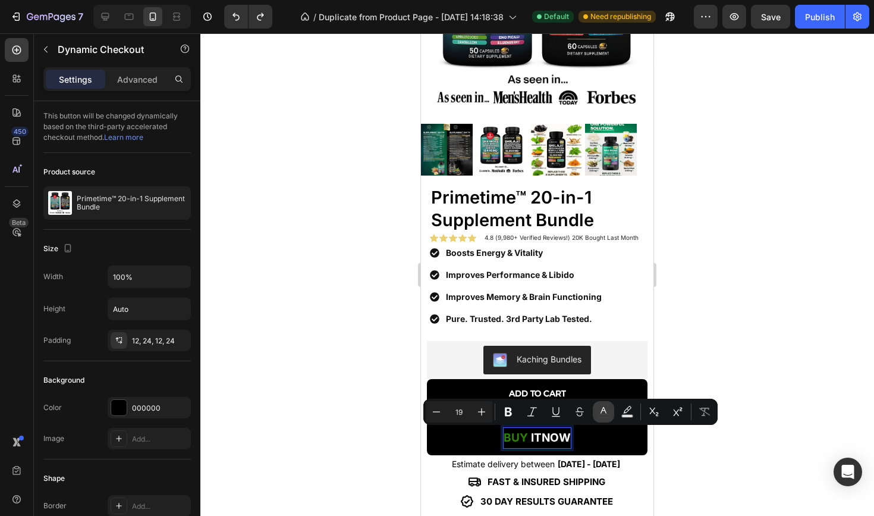
click at [603, 411] on icon "Editor contextual toolbar" at bounding box center [604, 412] width 12 height 12
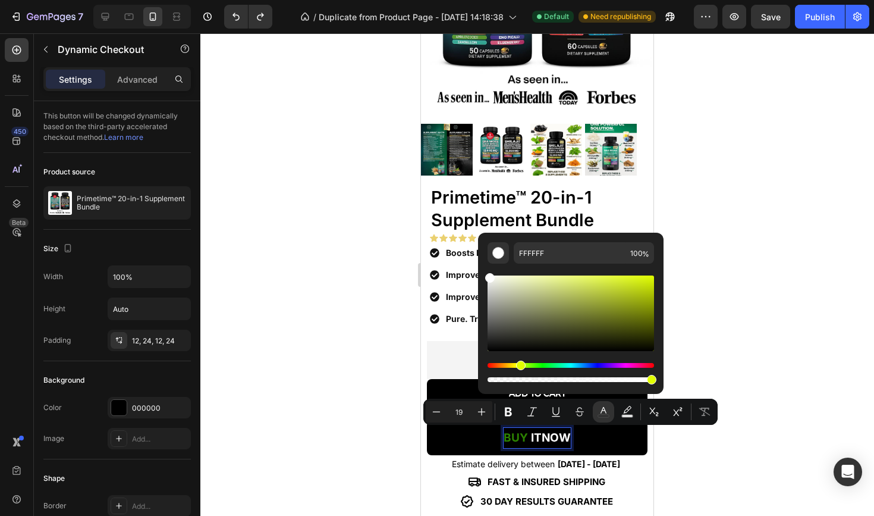
click at [519, 366] on div "Hue" at bounding box center [571, 365] width 167 height 5
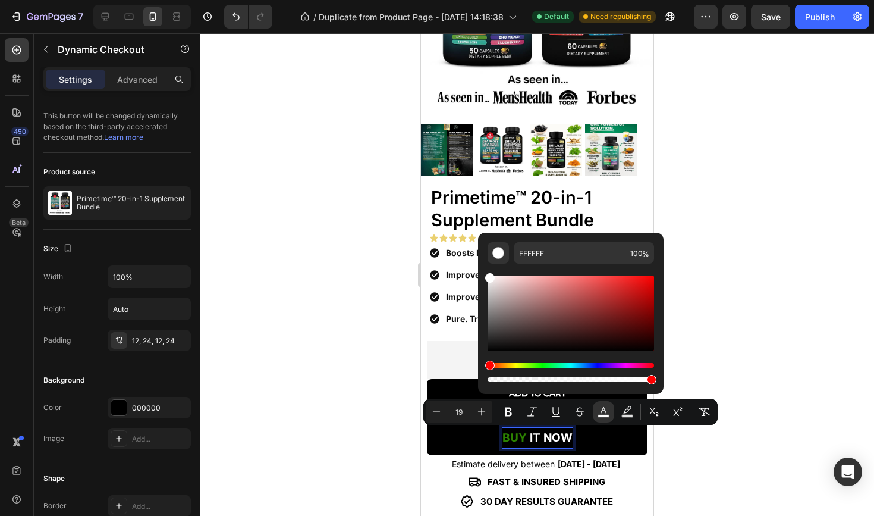
click at [516, 365] on div "Hue" at bounding box center [571, 365] width 167 height 5
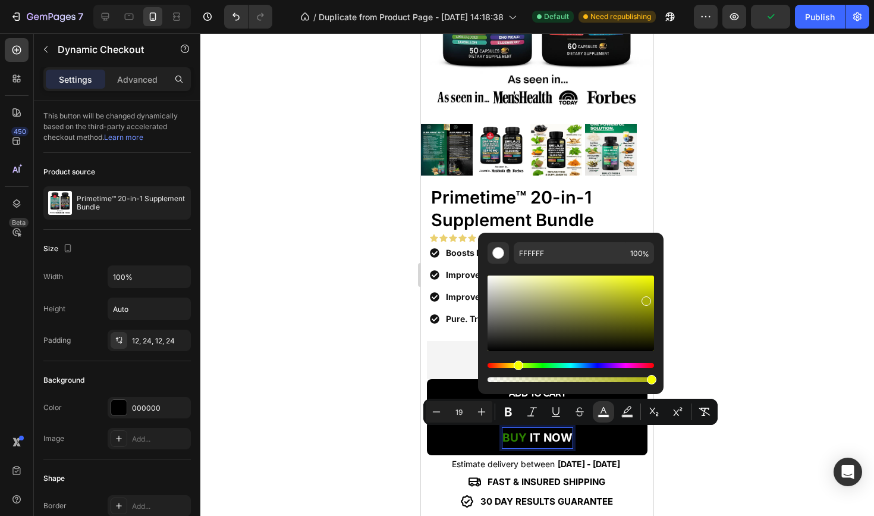
drag, startPoint x: 638, startPoint y: 300, endPoint x: 645, endPoint y: 299, distance: 7.8
click at [645, 299] on div "Editor contextual toolbar" at bounding box center [571, 313] width 167 height 76
type input "AAAF0A"
click at [379, 356] on div at bounding box center [537, 274] width 674 height 482
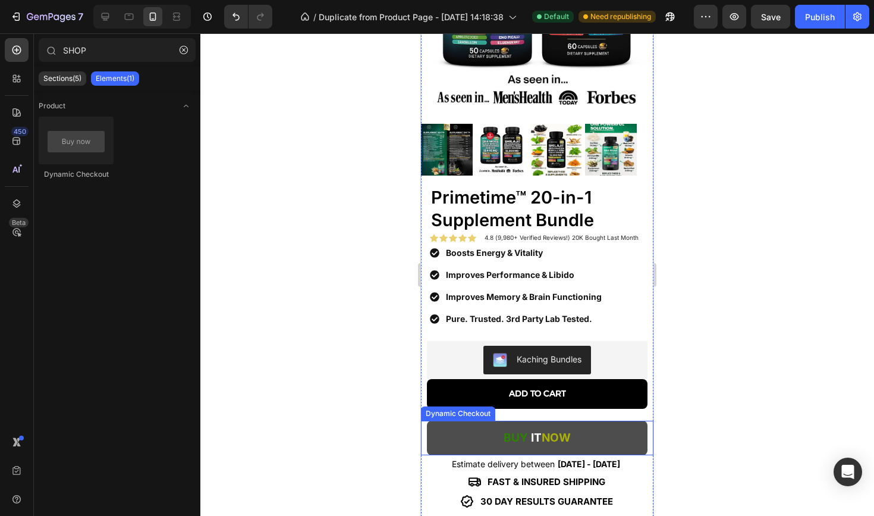
click at [435, 429] on button "BUY IT NOW" at bounding box center [537, 438] width 221 height 35
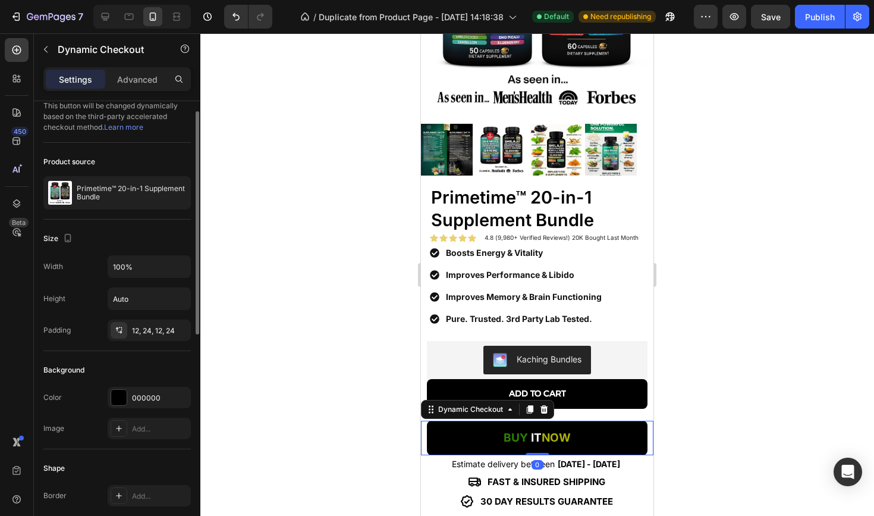
scroll to position [14, 0]
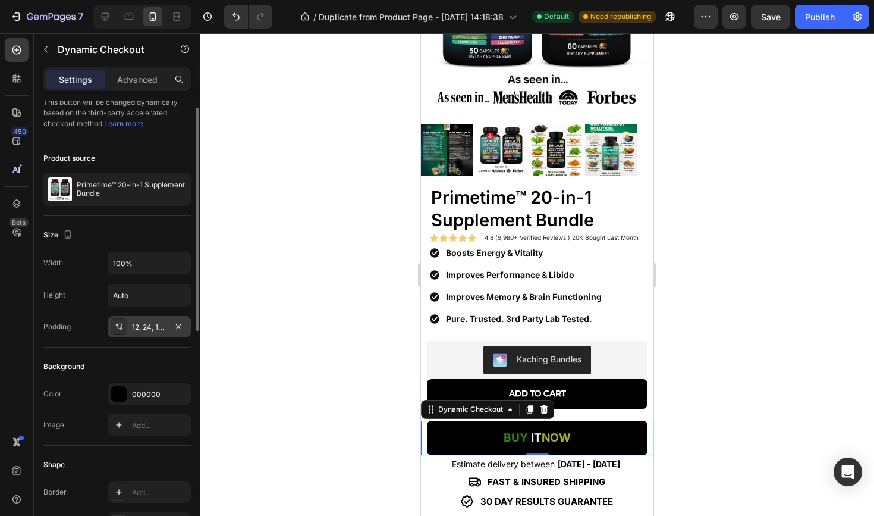
click at [122, 325] on icon at bounding box center [119, 327] width 10 height 10
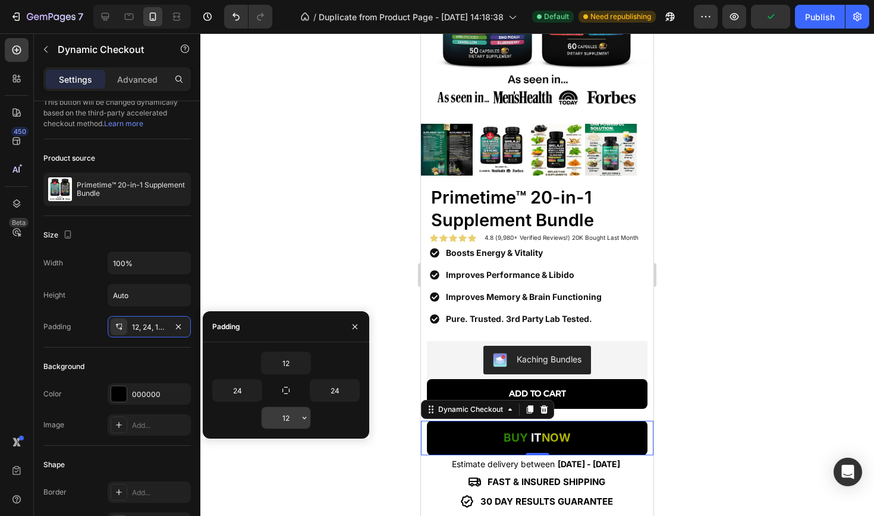
click at [277, 416] on input "12" at bounding box center [286, 417] width 49 height 21
type input "2"
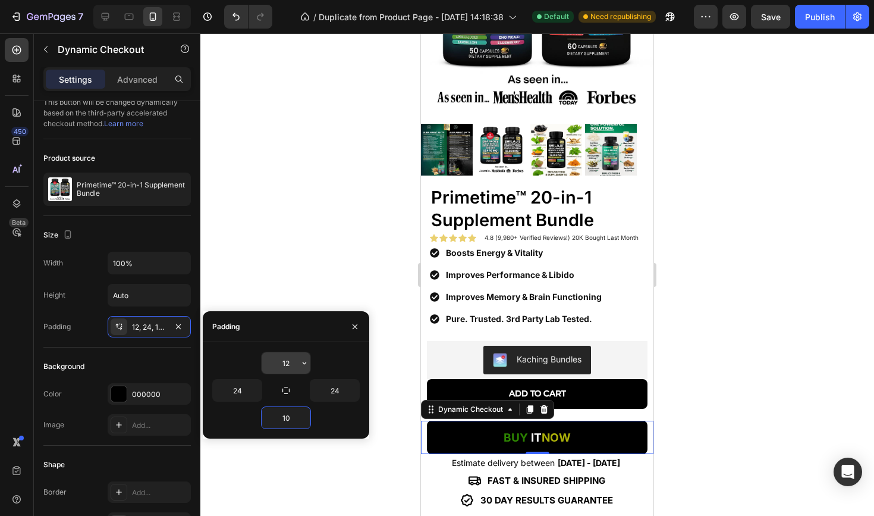
type input "1"
type input "8"
click at [287, 365] on input "12" at bounding box center [286, 362] width 49 height 21
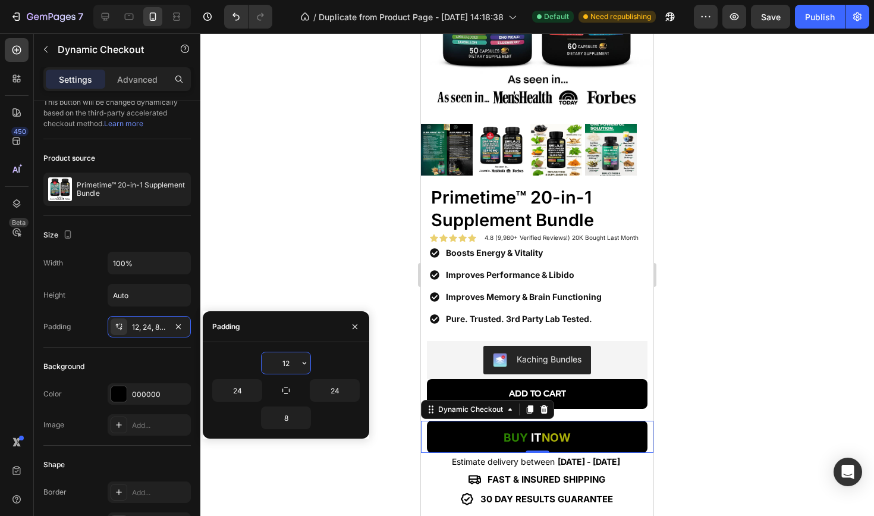
type input "2"
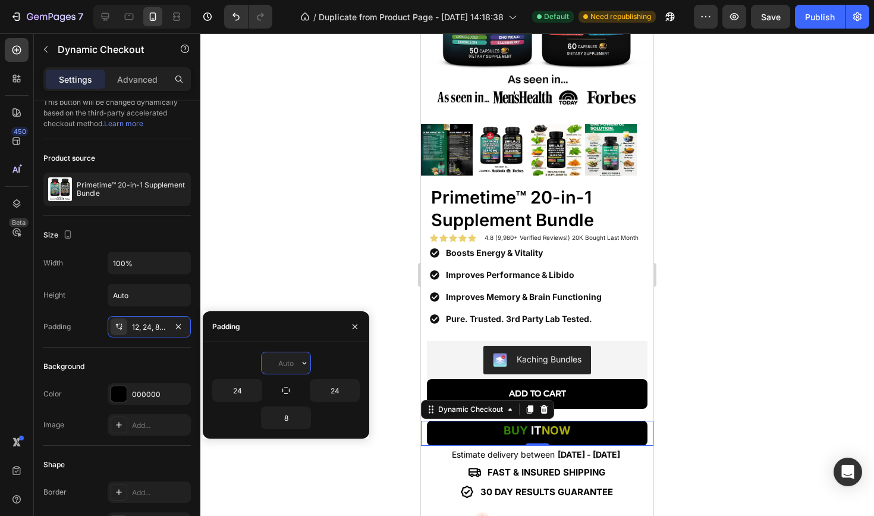
type input "8"
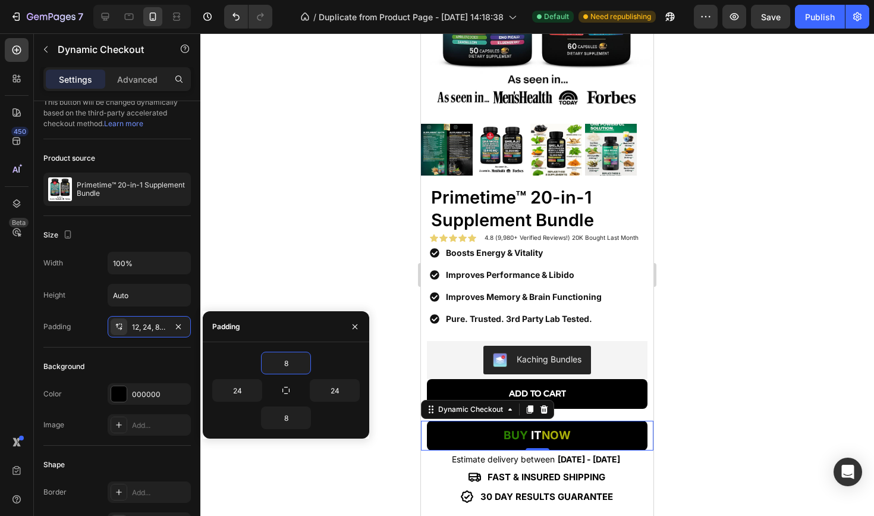
click at [334, 299] on div at bounding box center [537, 274] width 674 height 482
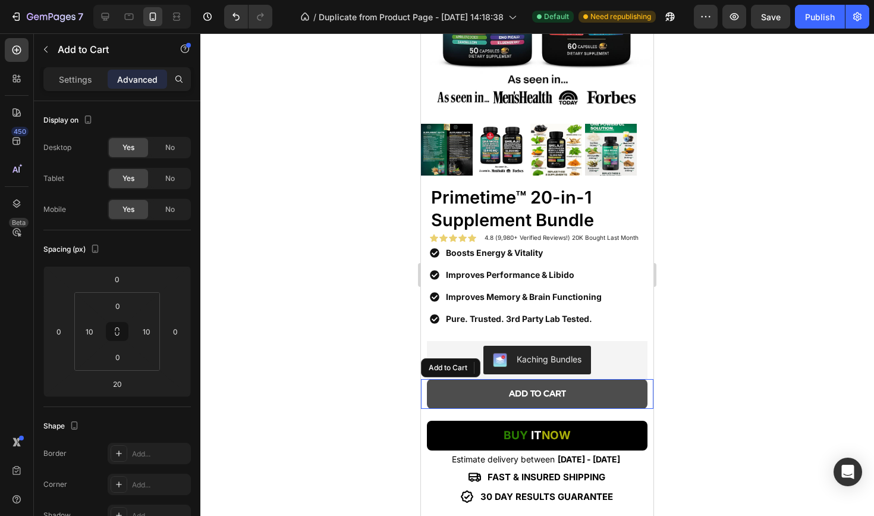
click at [485, 385] on button "ADD TO CART" at bounding box center [537, 393] width 221 height 29
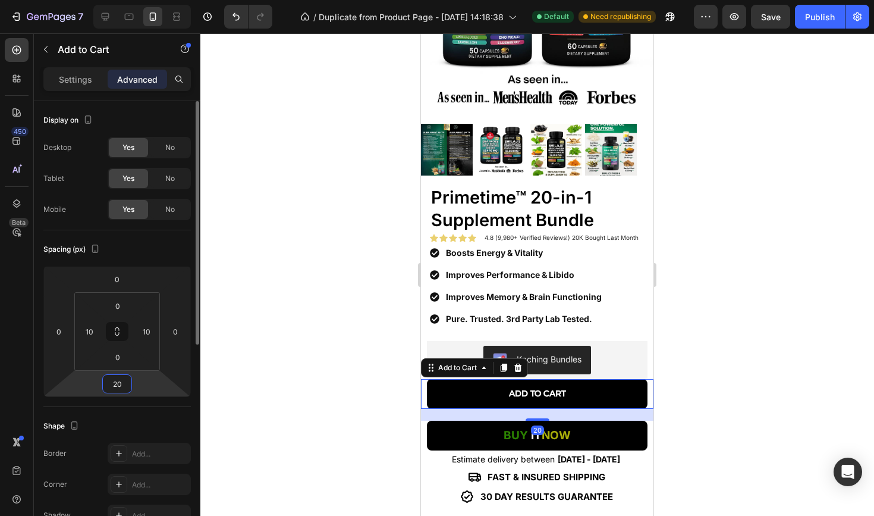
click at [114, 390] on input "20" at bounding box center [117, 384] width 24 height 18
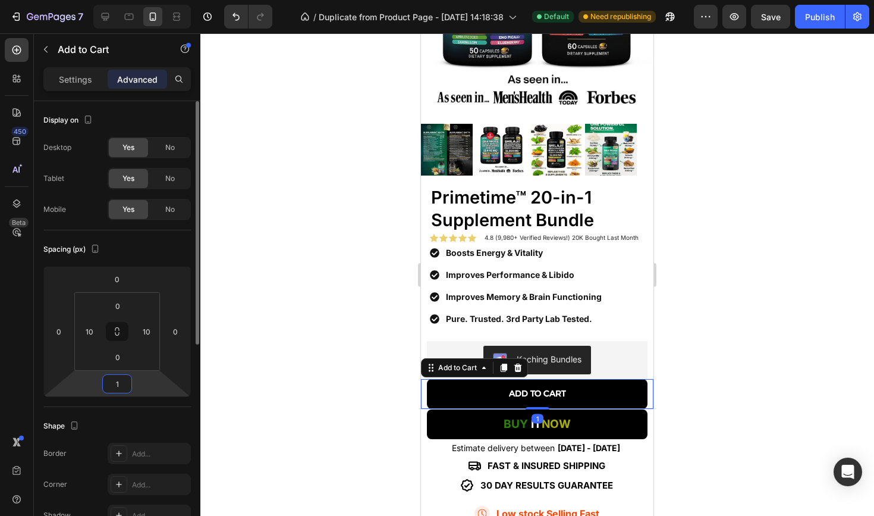
type input "10"
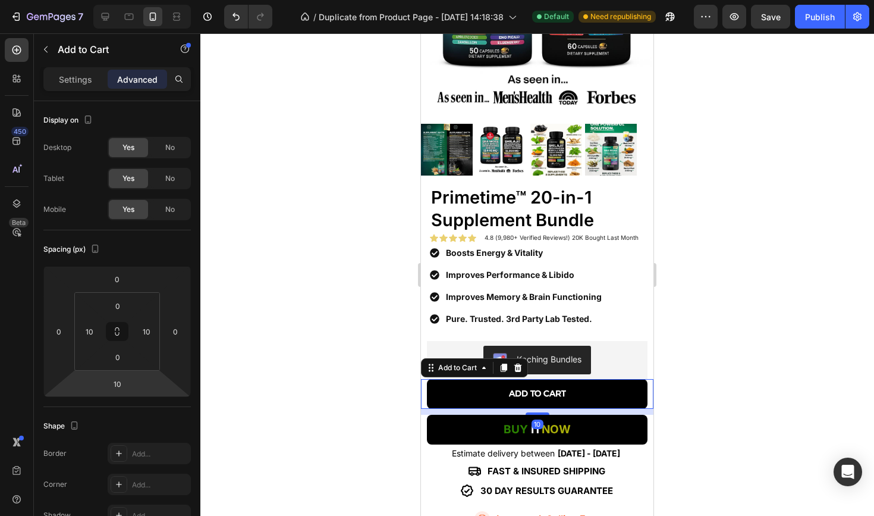
click at [261, 362] on div at bounding box center [537, 274] width 674 height 482
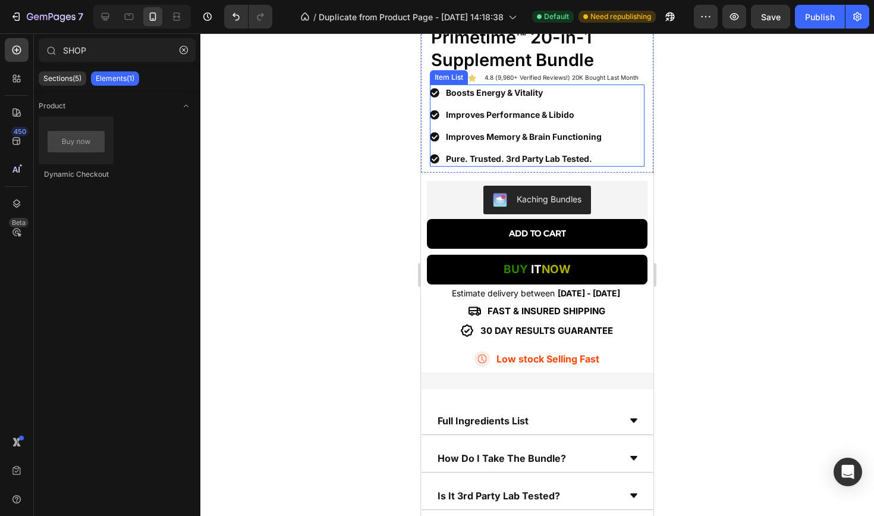
scroll to position [366, 0]
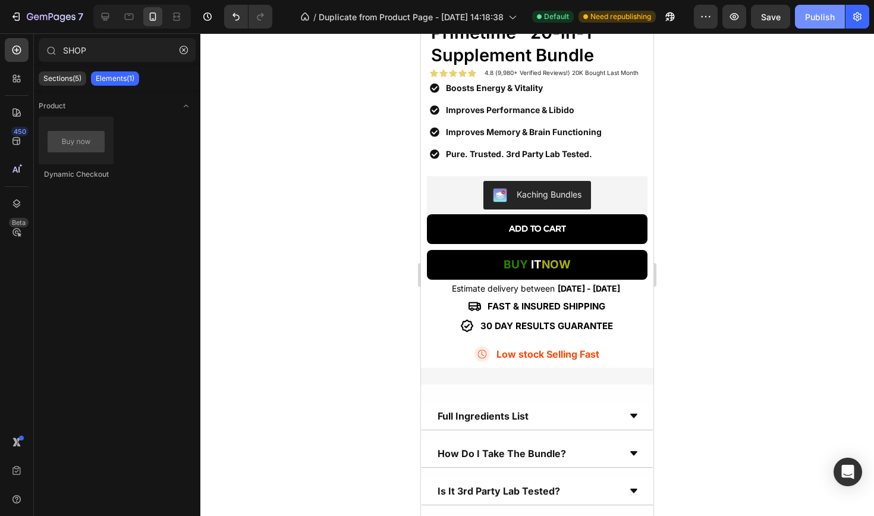
click at [817, 10] on button "Publish" at bounding box center [820, 17] width 50 height 24
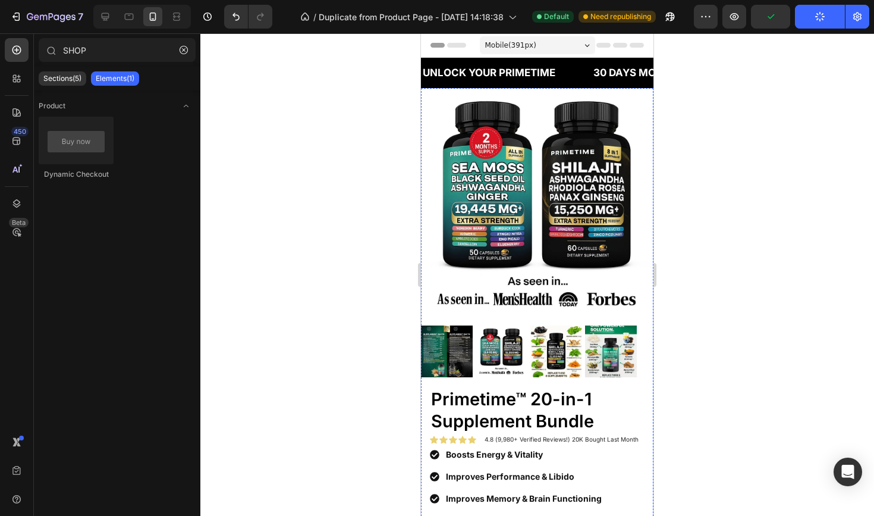
scroll to position [0, 0]
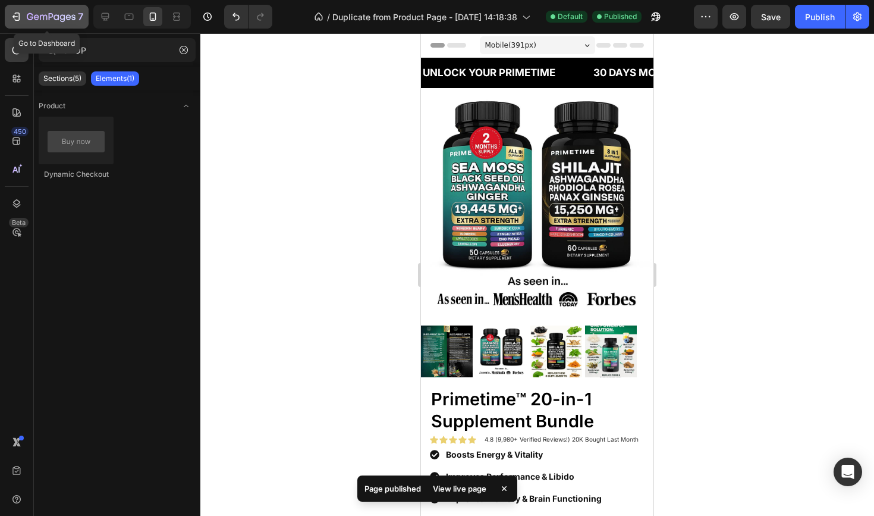
click at [14, 17] on icon "button" at bounding box center [16, 17] width 12 height 12
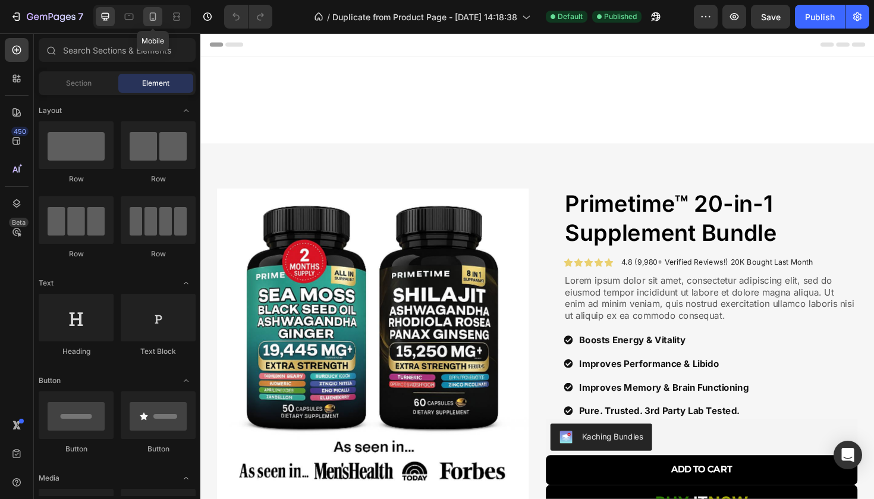
click at [155, 19] on icon at bounding box center [153, 17] width 12 height 12
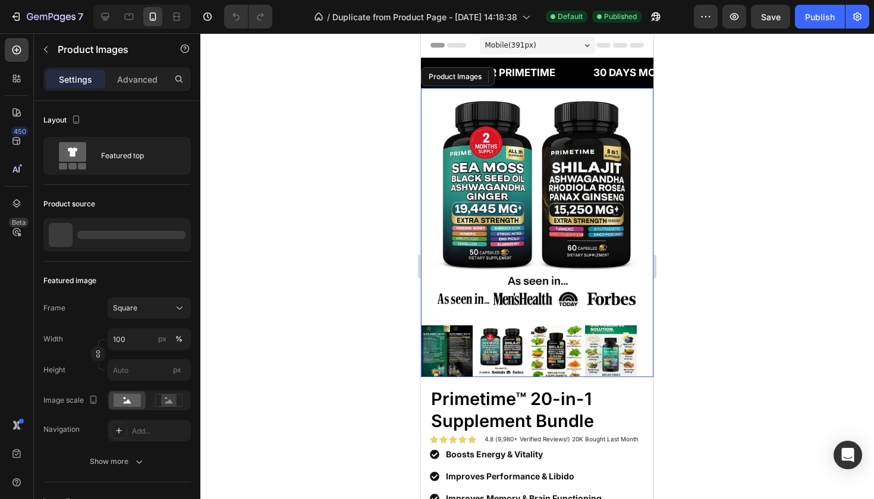
click at [474, 357] on div at bounding box center [537, 351] width 233 height 52
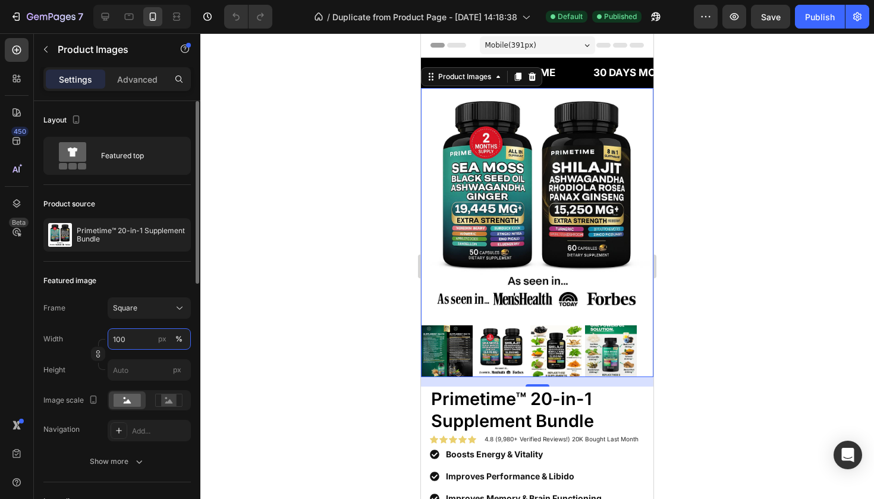
click at [137, 342] on input "100" at bounding box center [149, 338] width 83 height 21
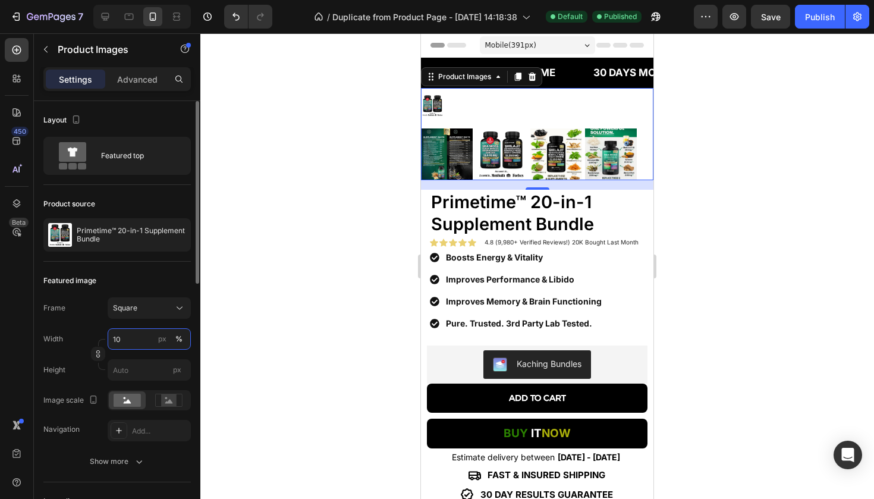
type input "100"
click at [227, 329] on div at bounding box center [537, 266] width 674 height 466
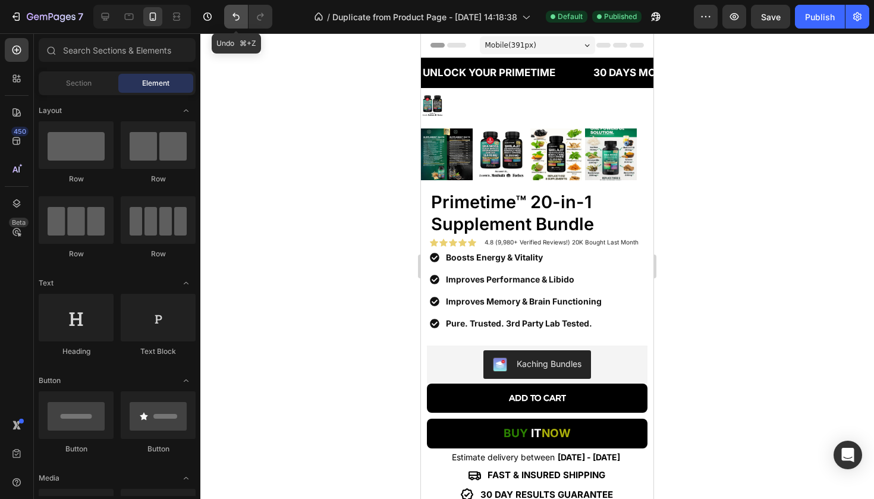
click at [243, 15] on button "Undo/Redo" at bounding box center [236, 17] width 24 height 24
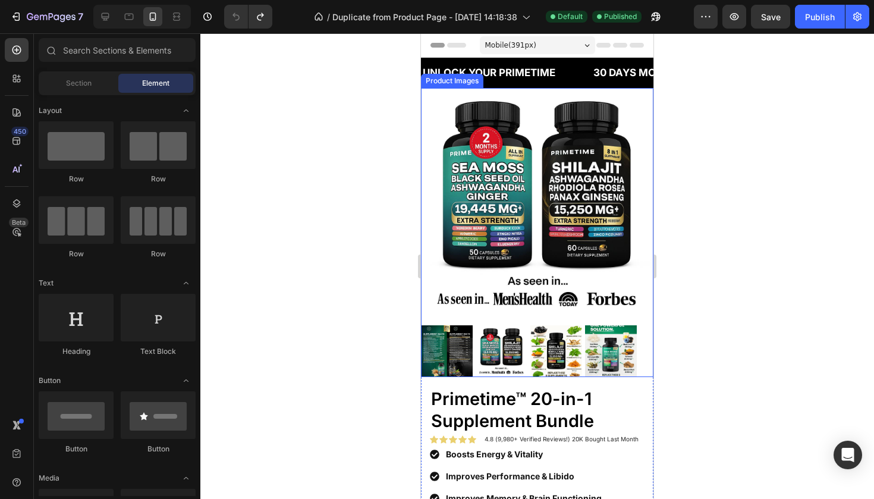
click at [458, 355] on img at bounding box center [447, 351] width 52 height 52
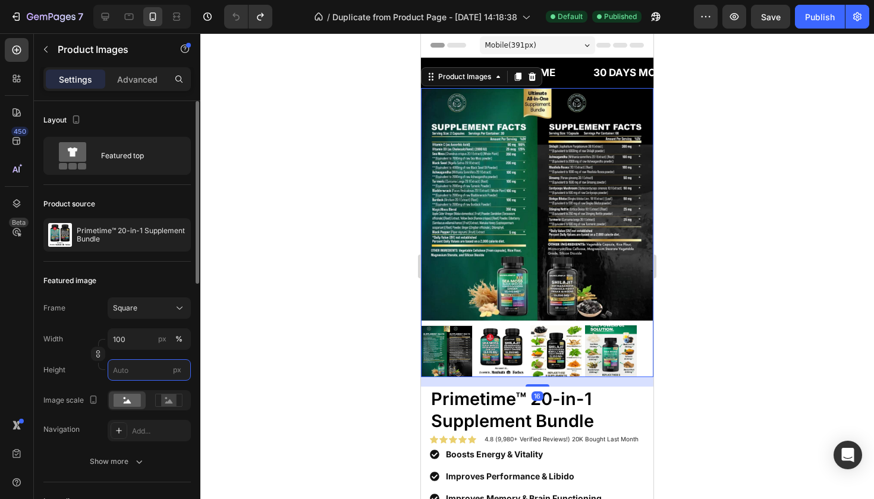
click at [146, 369] on input "px" at bounding box center [149, 369] width 83 height 21
type input "1"
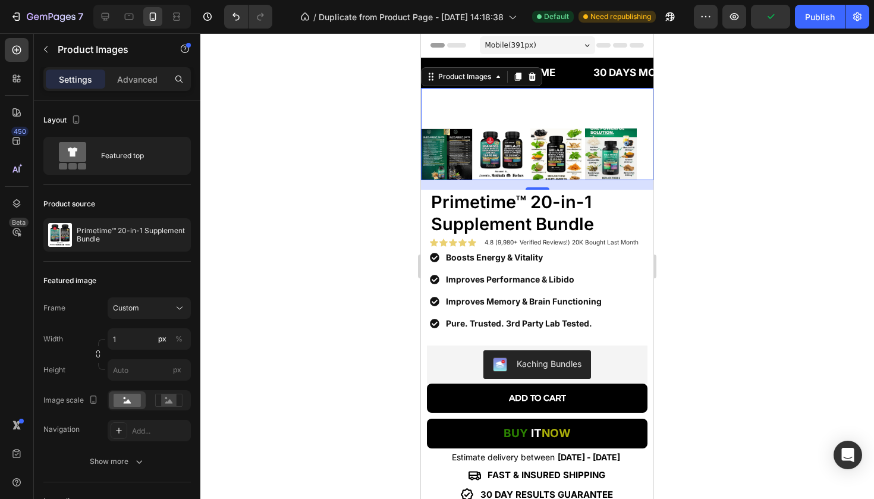
click at [305, 278] on div at bounding box center [537, 266] width 674 height 466
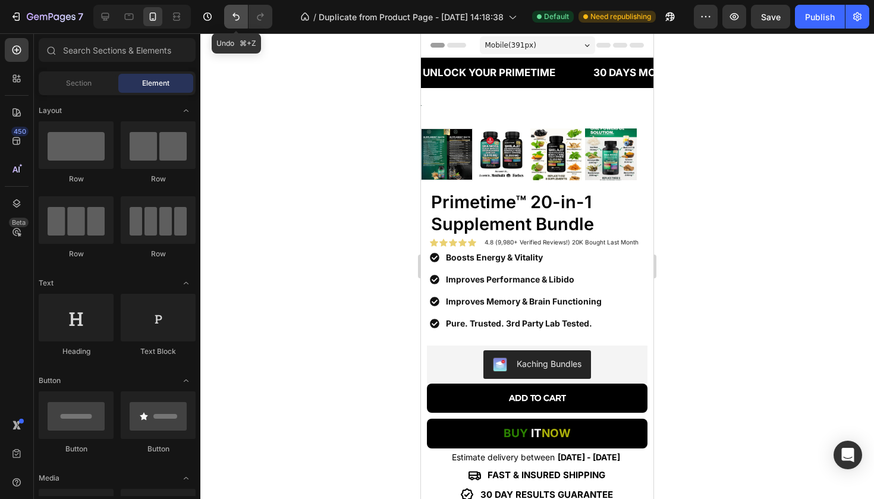
click at [244, 18] on button "Undo/Redo" at bounding box center [236, 17] width 24 height 24
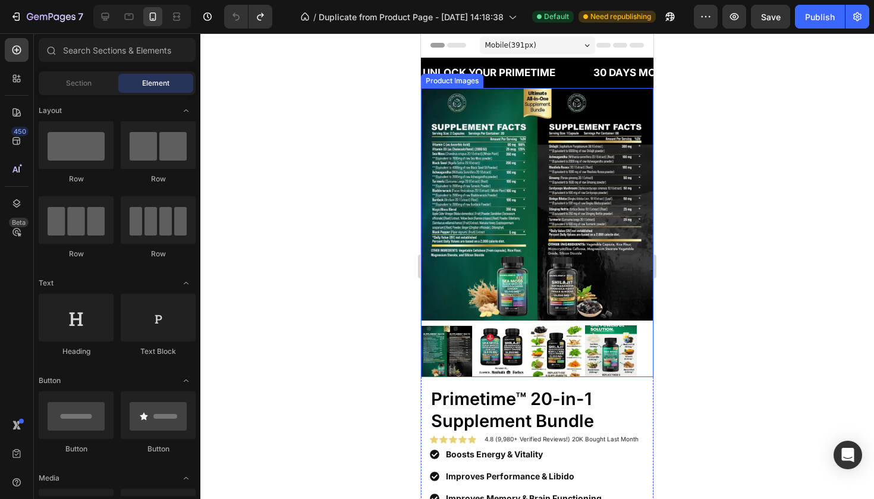
click at [472, 360] on div at bounding box center [447, 351] width 52 height 52
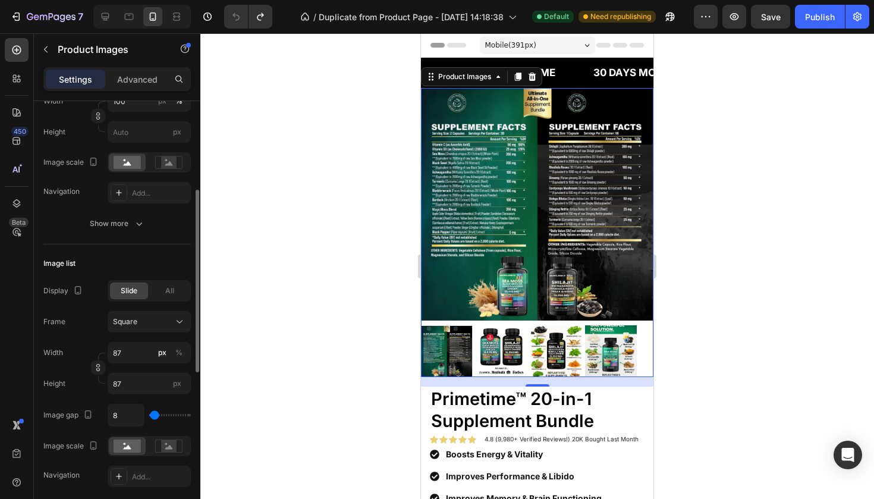
scroll to position [239, 0]
click at [124, 379] on input "87" at bounding box center [149, 382] width 83 height 21
type input "8"
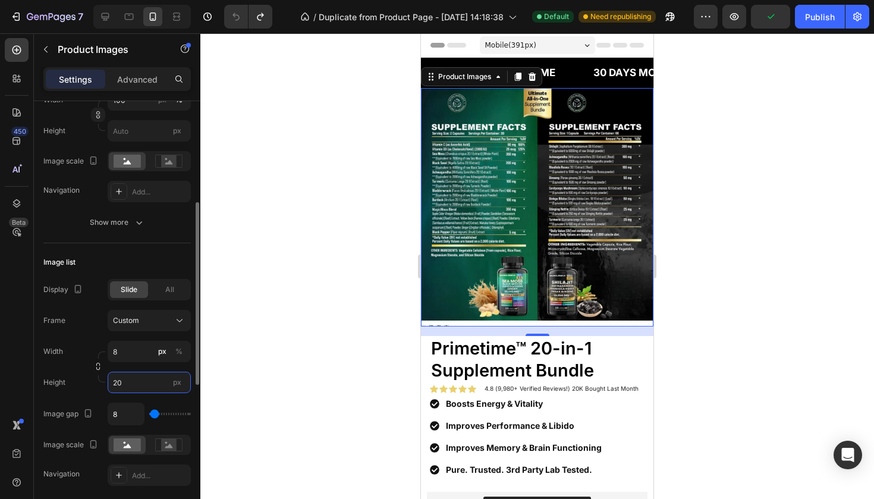
type input "8"
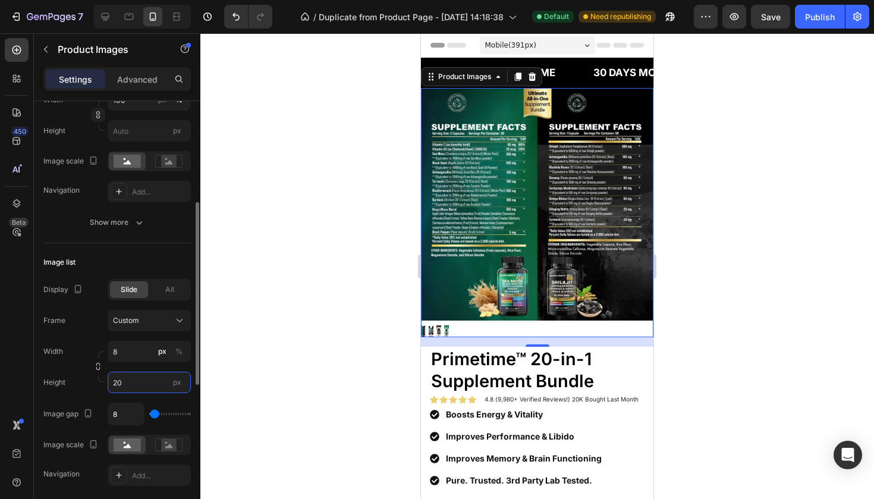
type input "2"
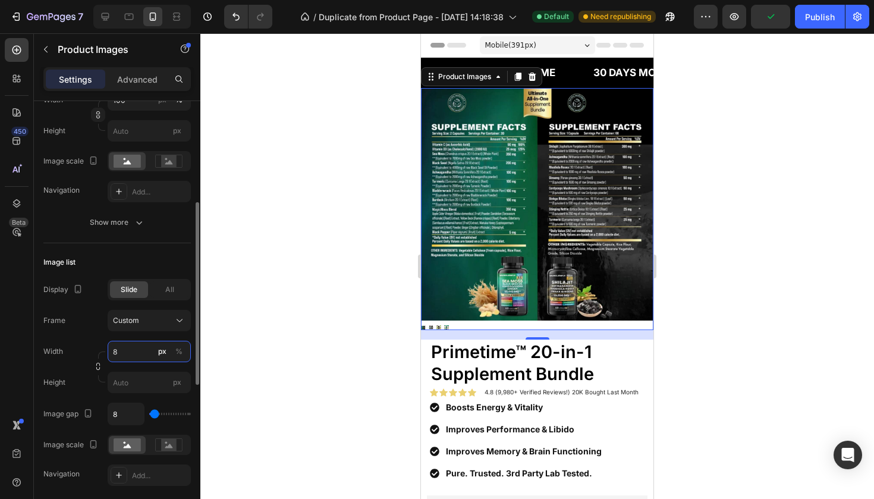
click at [121, 359] on input "8" at bounding box center [149, 351] width 83 height 21
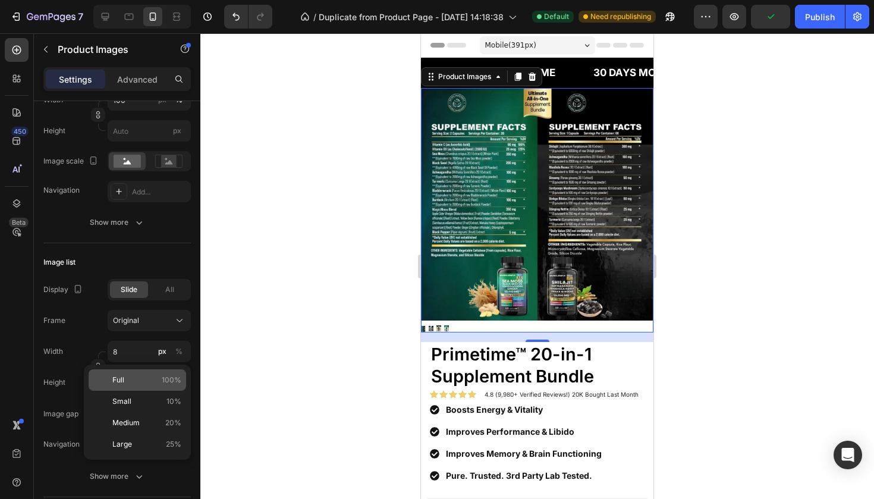
click at [128, 380] on p "Full 100%" at bounding box center [146, 380] width 69 height 11
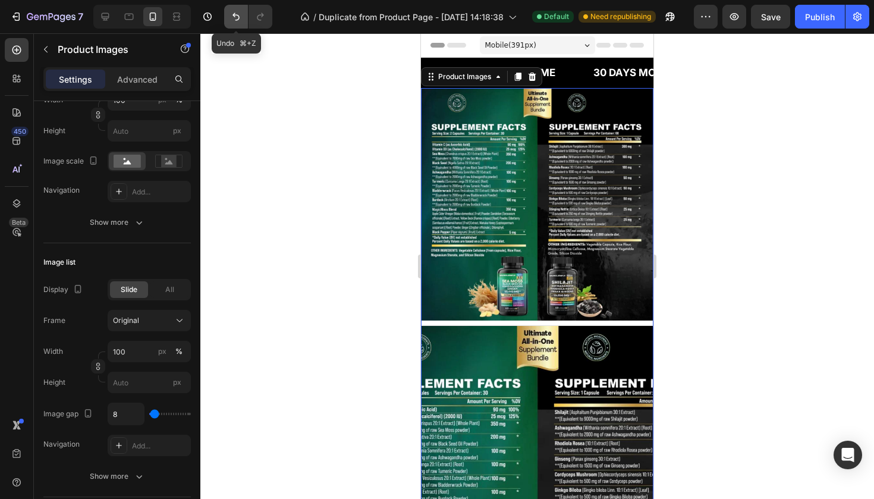
click at [241, 21] on icon "Undo/Redo" at bounding box center [236, 17] width 12 height 12
type input "8"
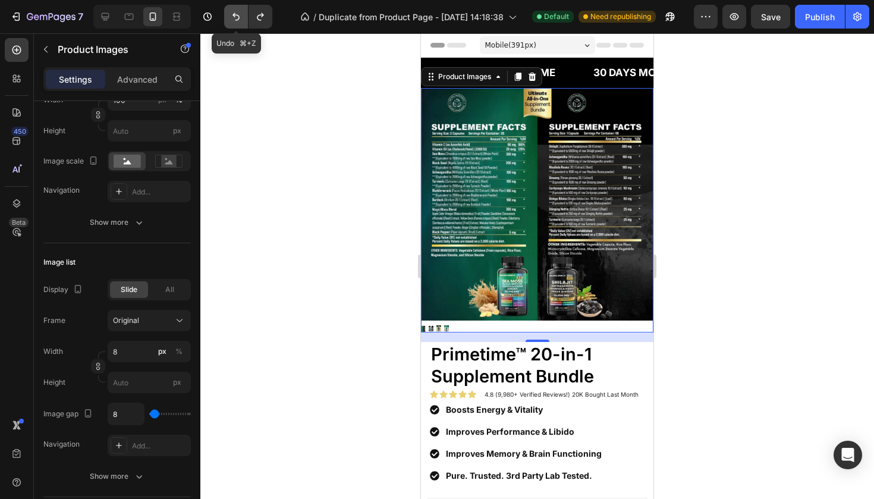
click at [241, 21] on icon "Undo/Redo" at bounding box center [236, 17] width 12 height 12
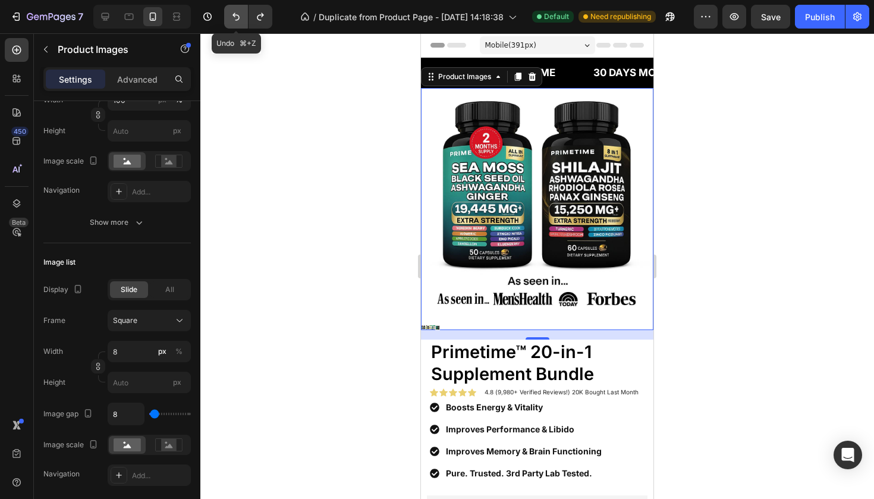
type input "8"
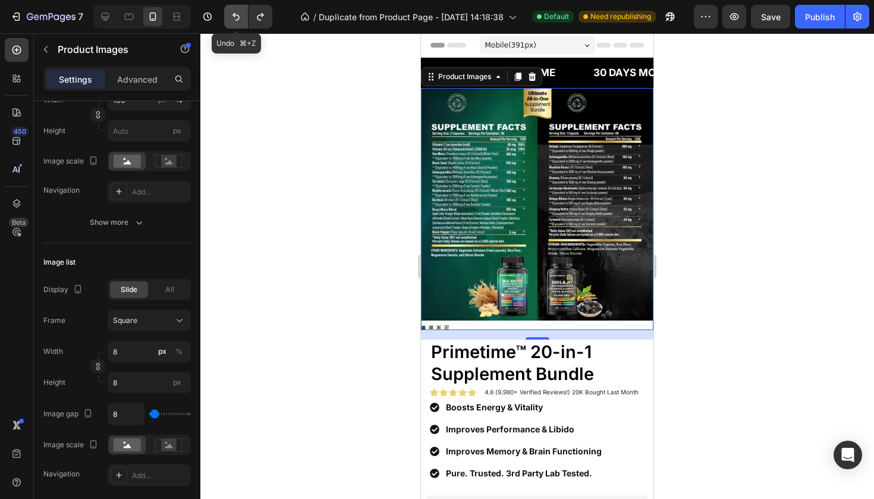
click at [241, 21] on icon "Undo/Redo" at bounding box center [236, 17] width 12 height 12
type input "87"
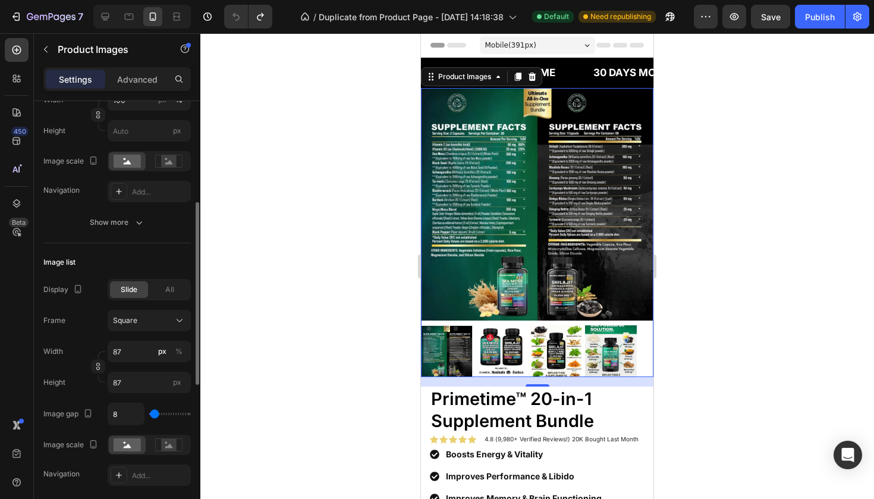
type input "66"
type input "197"
type input "241"
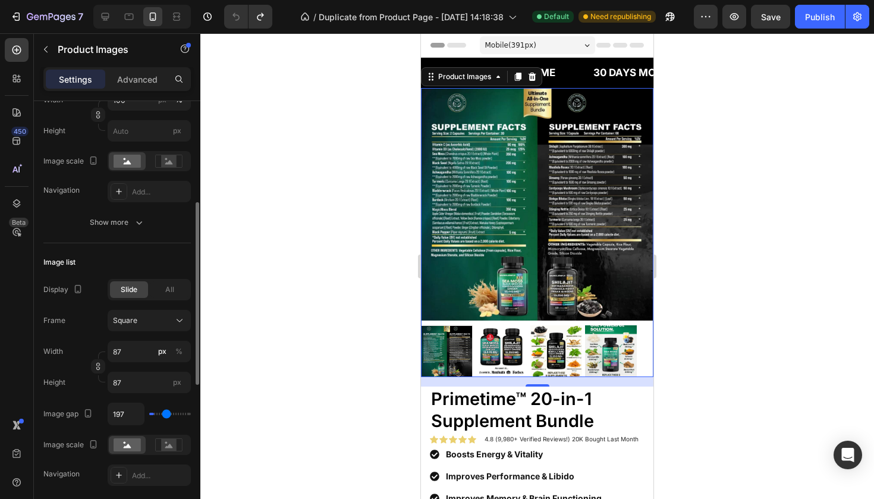
type input "241"
type input "276"
type input "355"
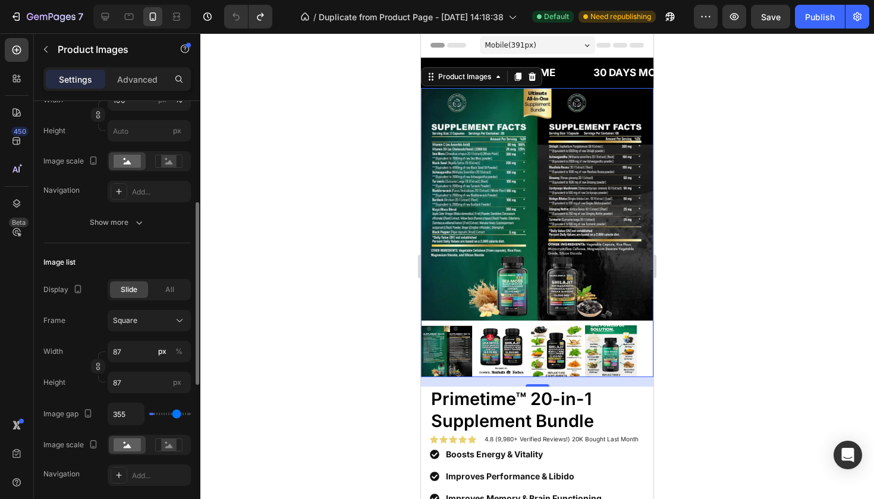
type input "382"
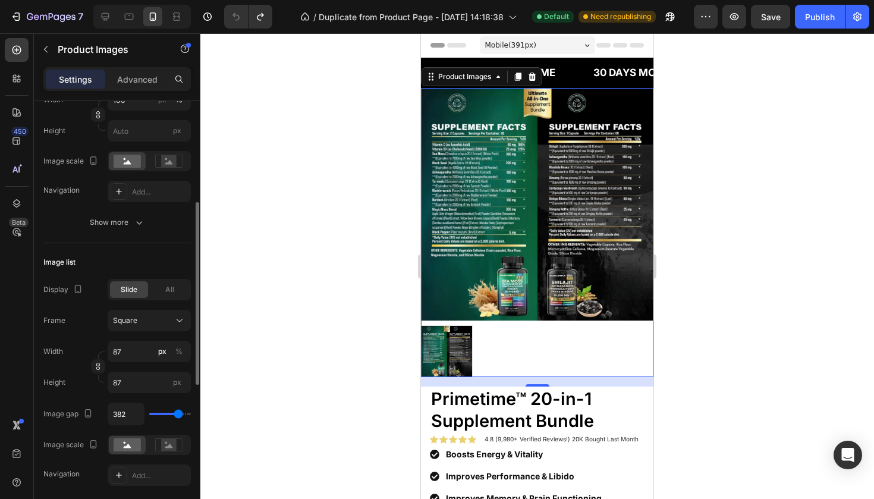
type input "443"
type input "487"
type input "500"
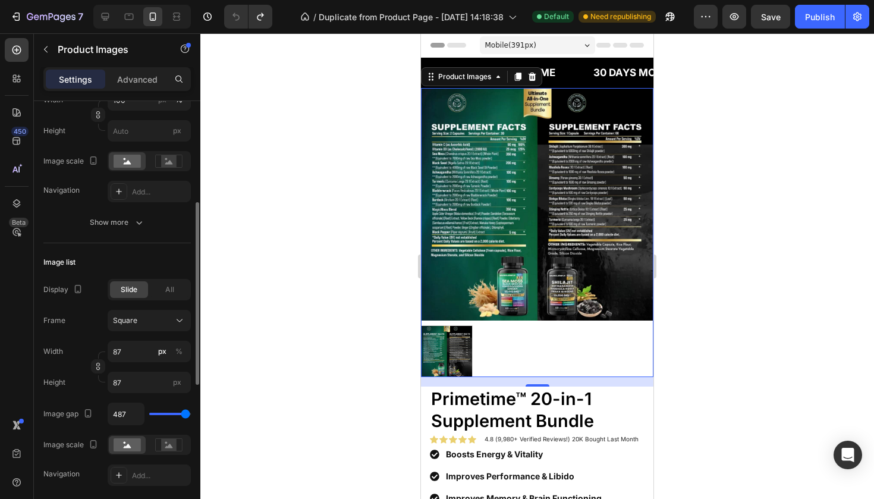
type input "500"
type input "487"
type input "452"
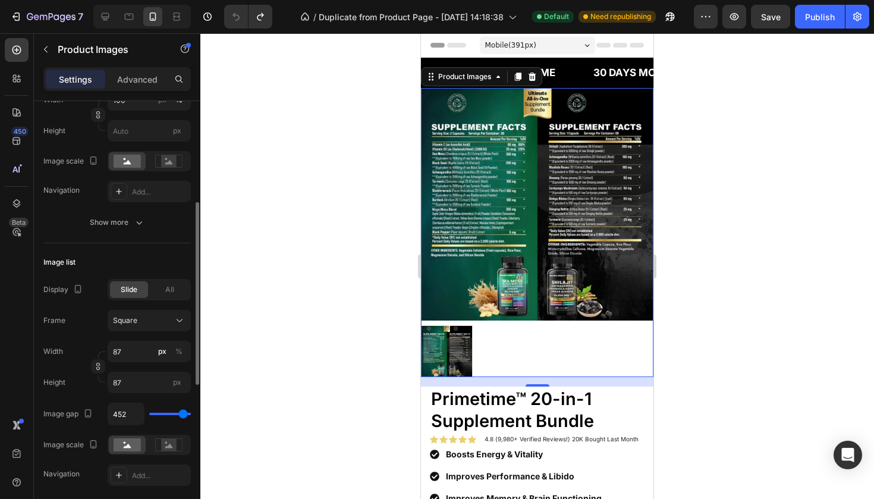
type input "434"
type input "373"
type input "346"
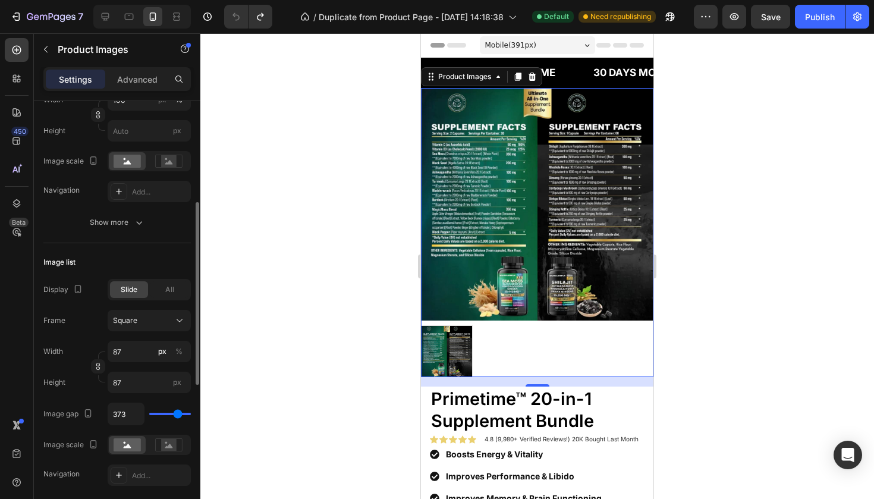
type input "346"
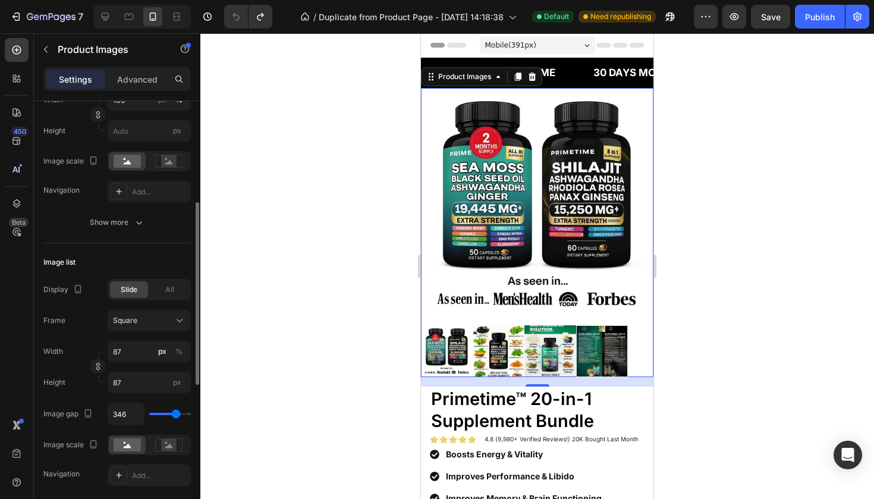
type input "320"
type input "303"
type input "285"
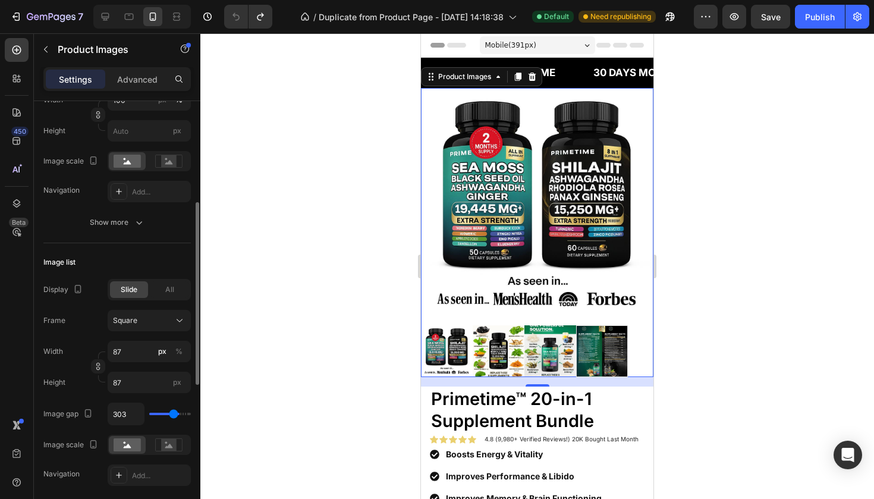
type input "285"
type input "250"
type input "241"
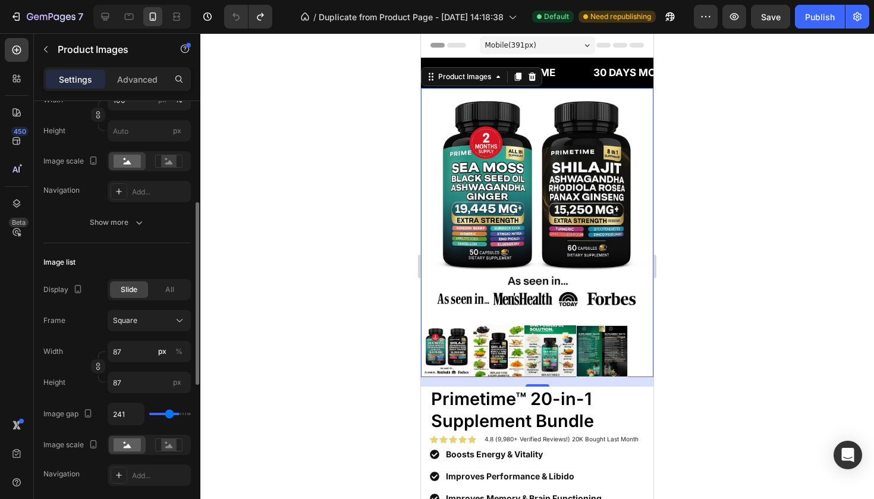
type input "215"
type input "171"
type input "118"
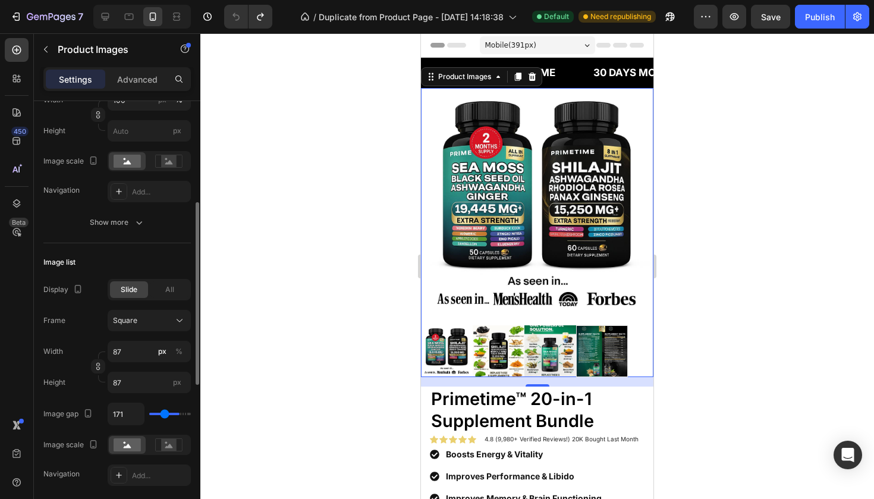
type input "118"
type input "0"
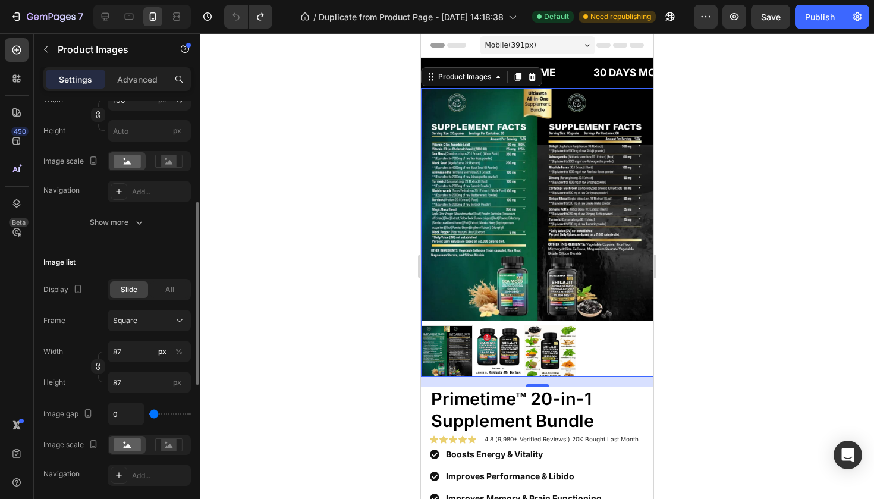
type input "4"
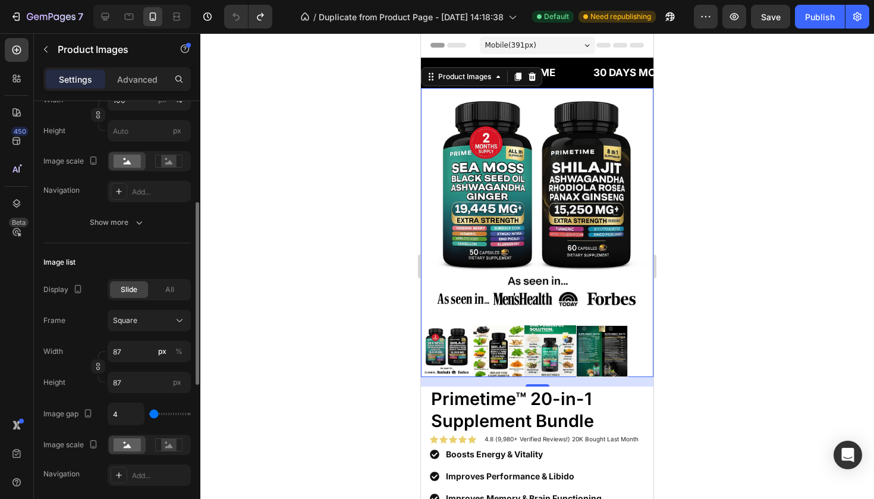
type input "39"
type input "92"
type input "110"
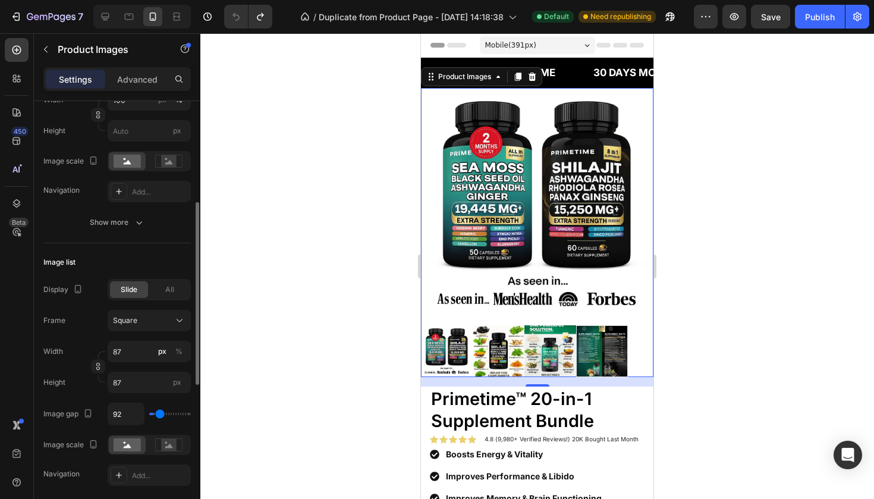
type input "110"
type input "145"
type input "162"
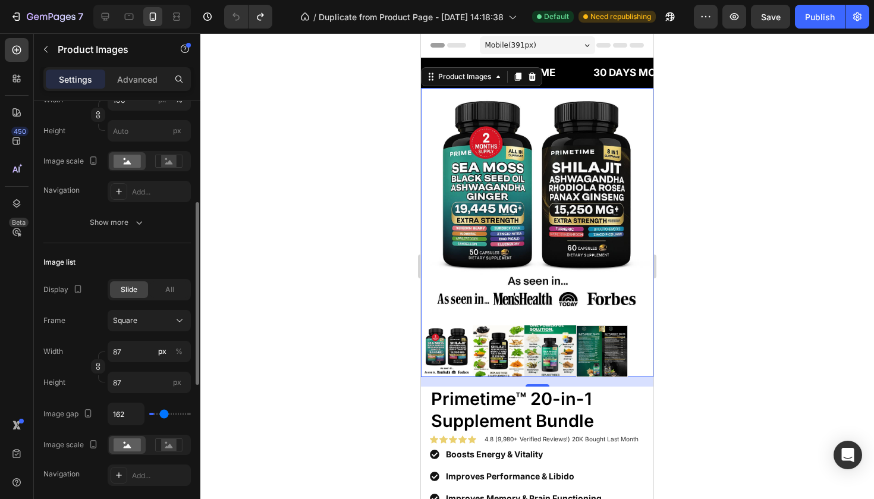
type input "206"
type input "259"
type input "311"
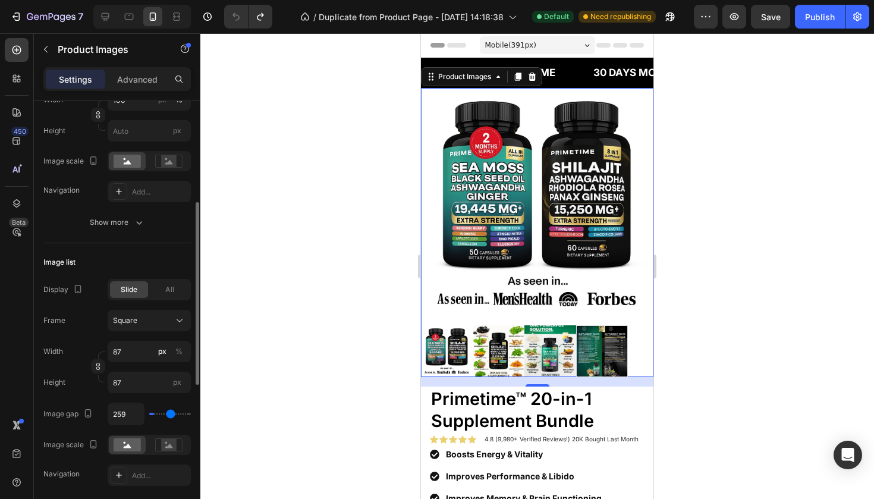
type input "311"
type input "346"
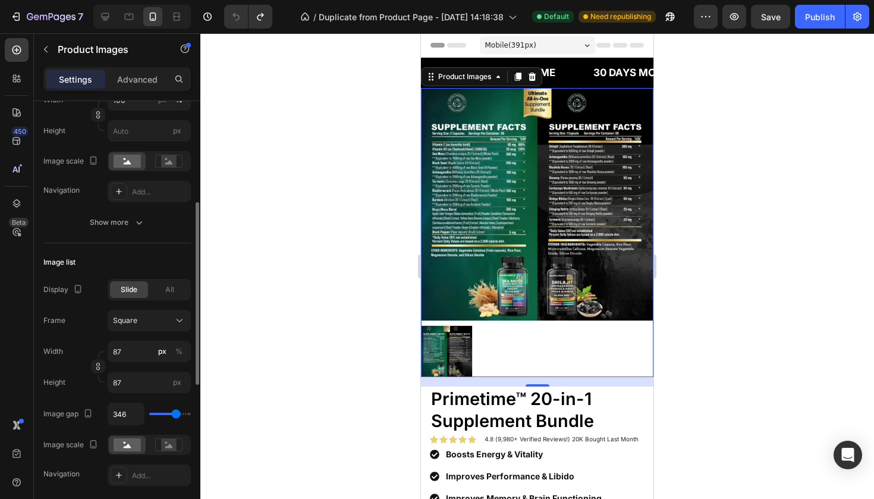
type input "390"
type input "425"
type input "434"
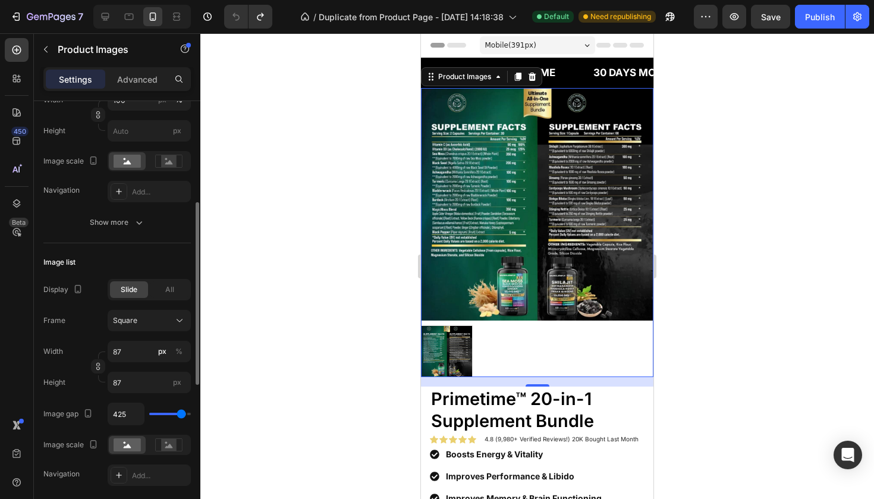
type input "434"
type input "425"
type input "417"
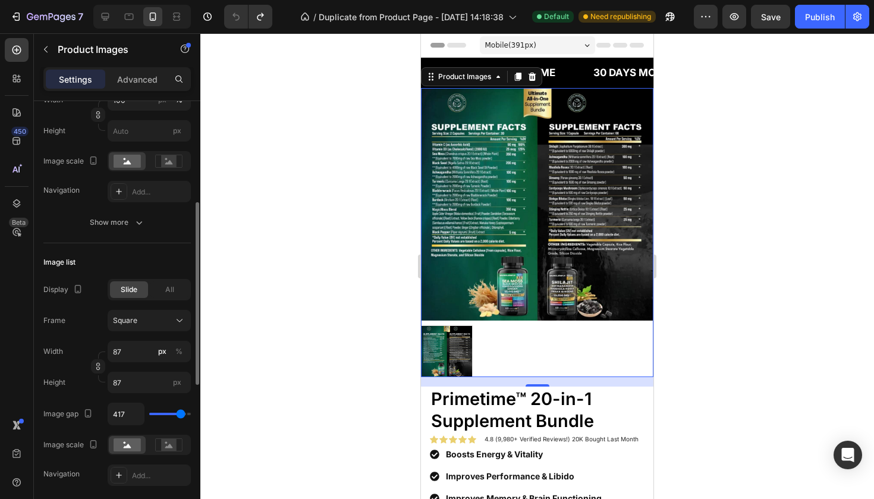
type input "408"
type input "399"
type input "390"
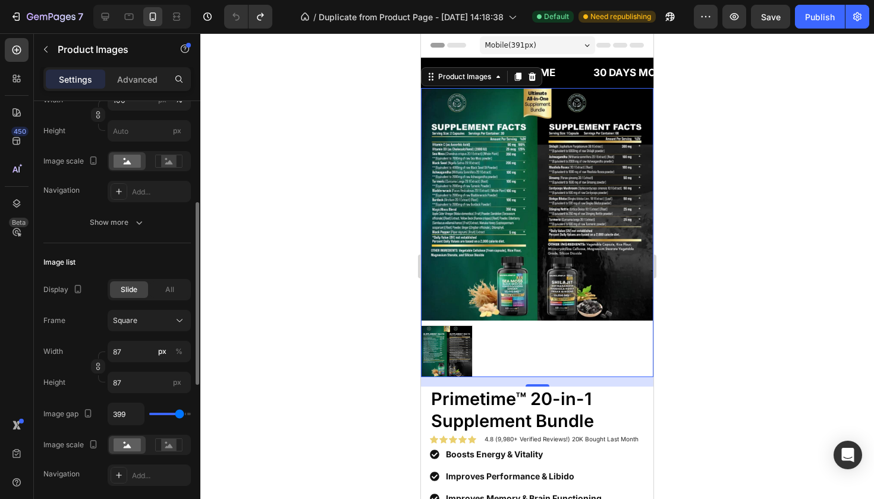
type input "390"
type input "382"
type input "373"
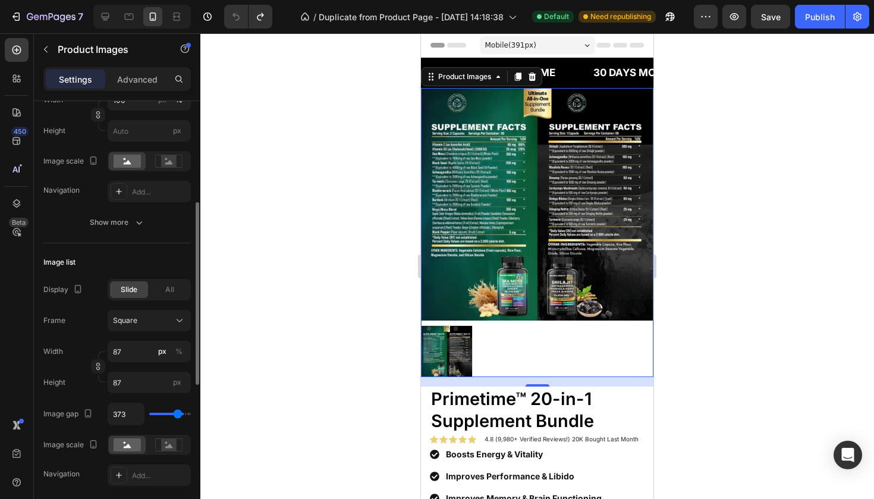
type input "364"
type input "355"
type input "346"
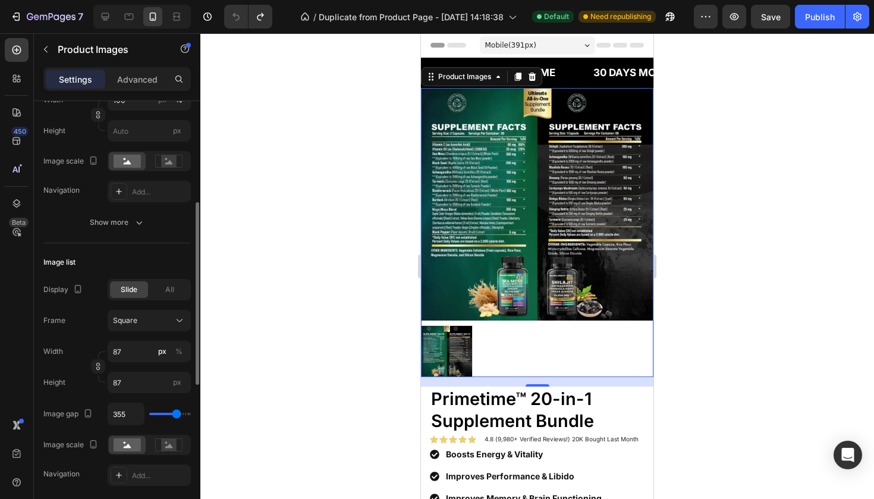
type input "346"
type input "338"
type input "329"
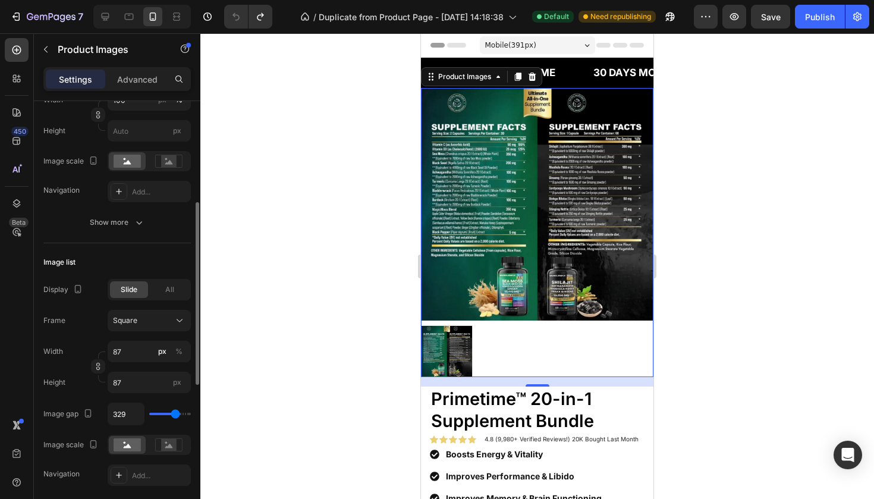
type input "320"
type input "311"
type input "303"
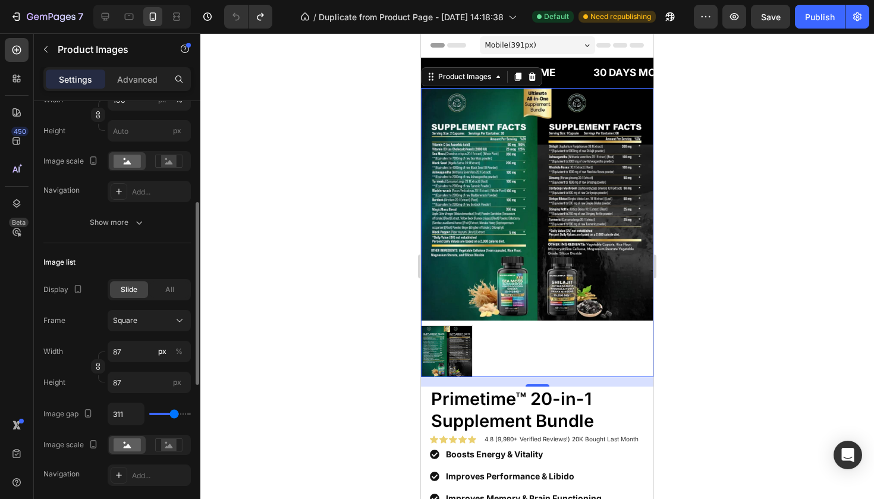
type input "303"
type input "294"
type input "285"
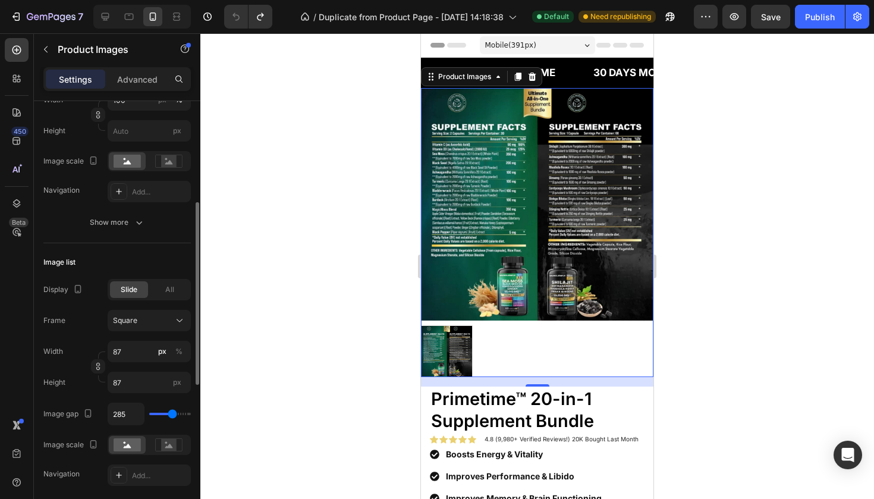
type input "276"
type input "268"
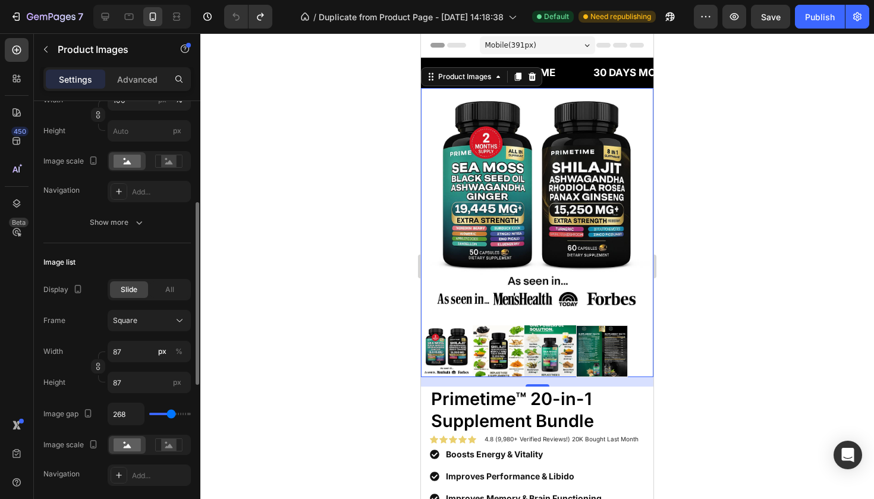
type input "259"
type input "250"
type input "241"
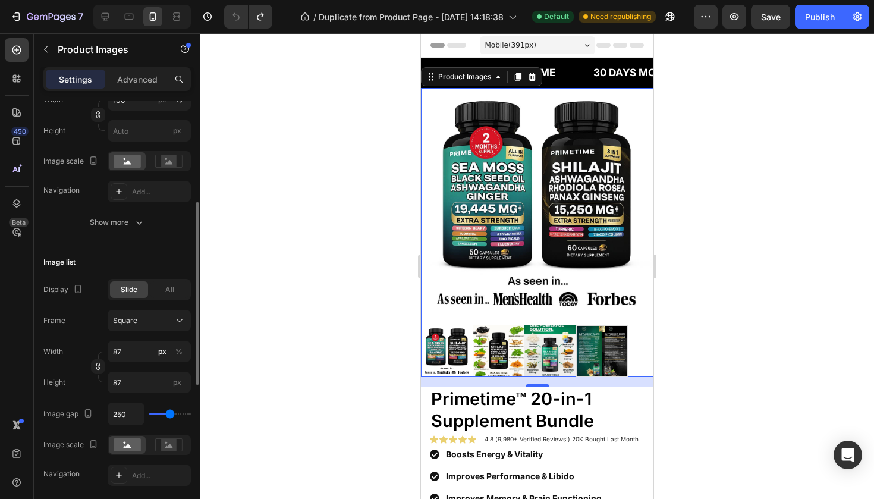
type input "241"
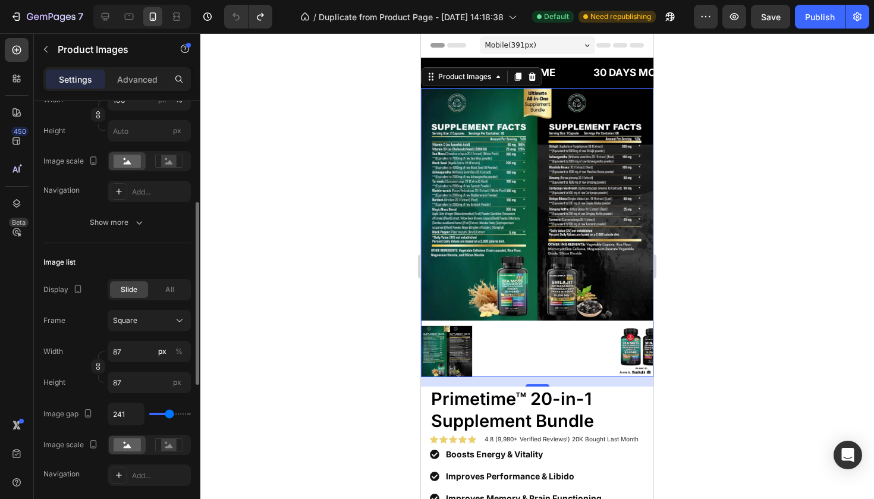
type input "232"
type input "224"
type input "215"
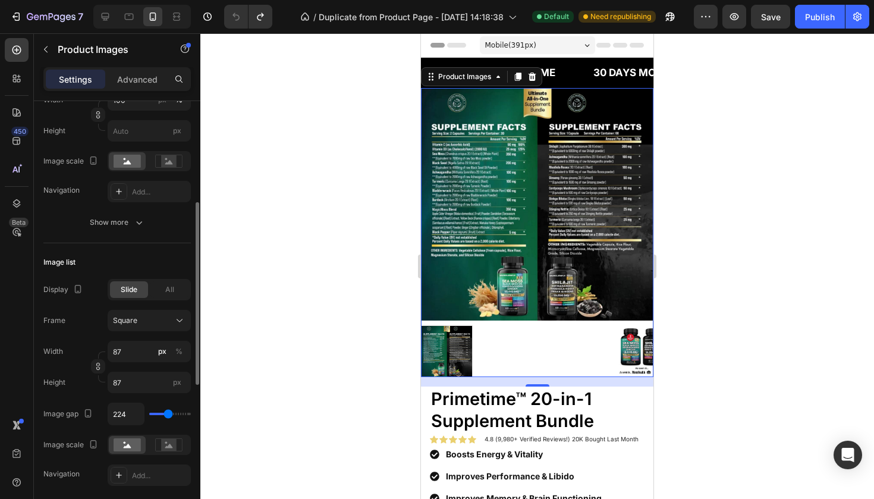
type input "215"
type input "206"
type input "197"
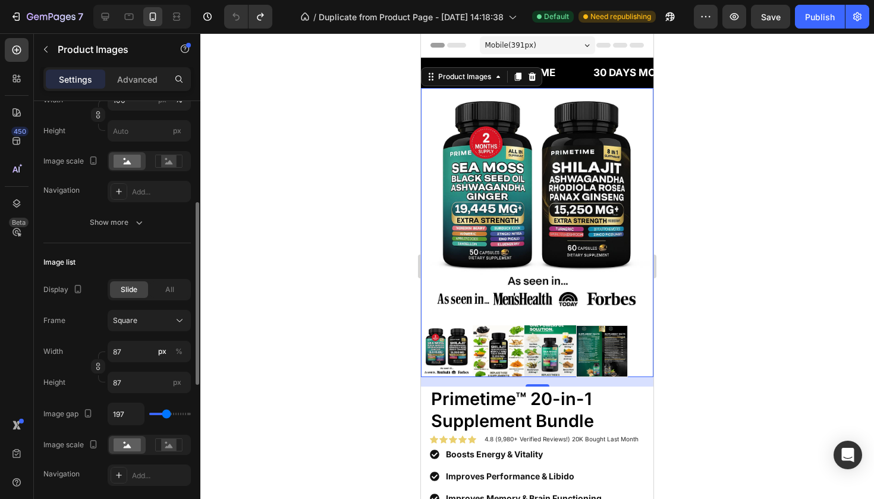
type input "189"
type input "180"
type input "171"
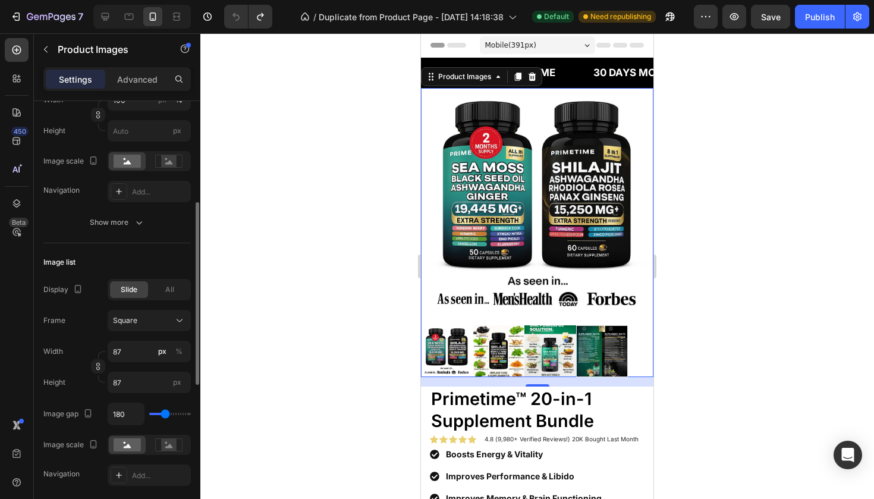
type input "171"
type input "162"
type input "154"
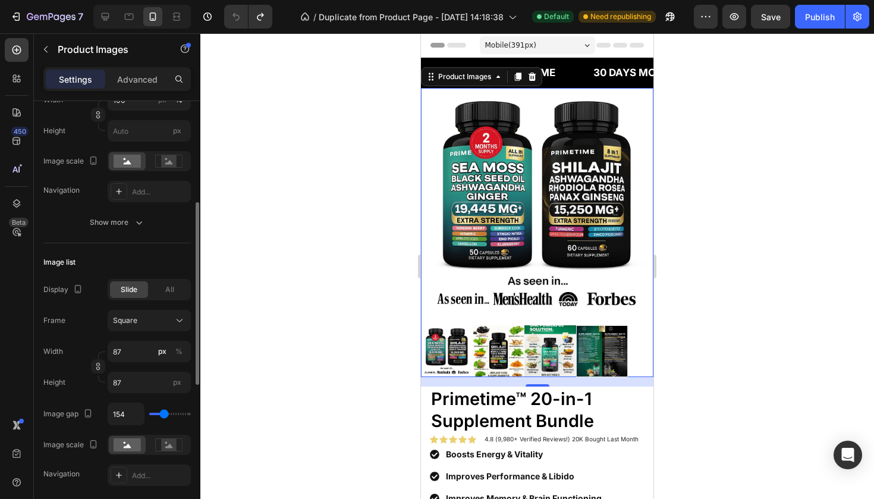
type input "145"
type input "136"
type input "127"
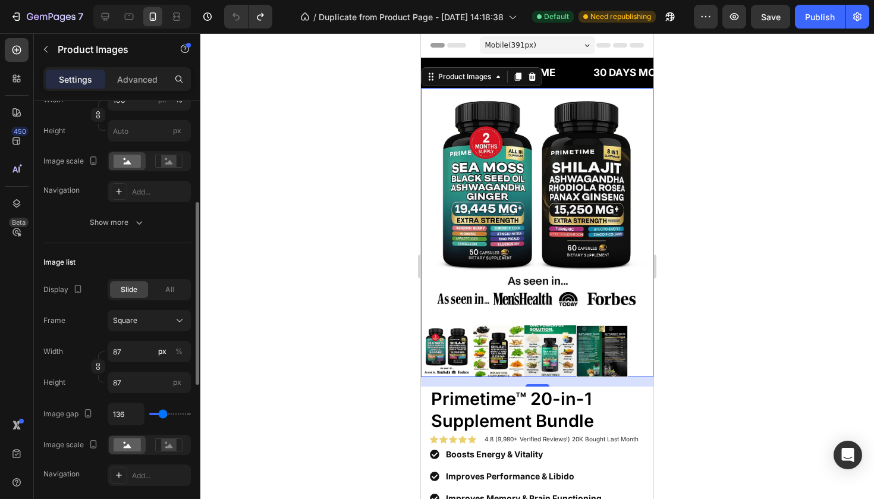
type input "127"
type input "118"
type input "110"
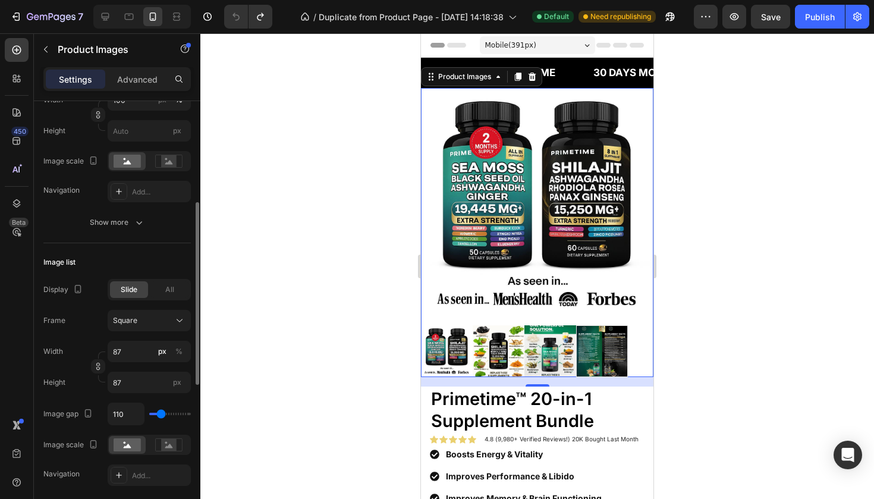
type input "101"
type input "92"
type input "83"
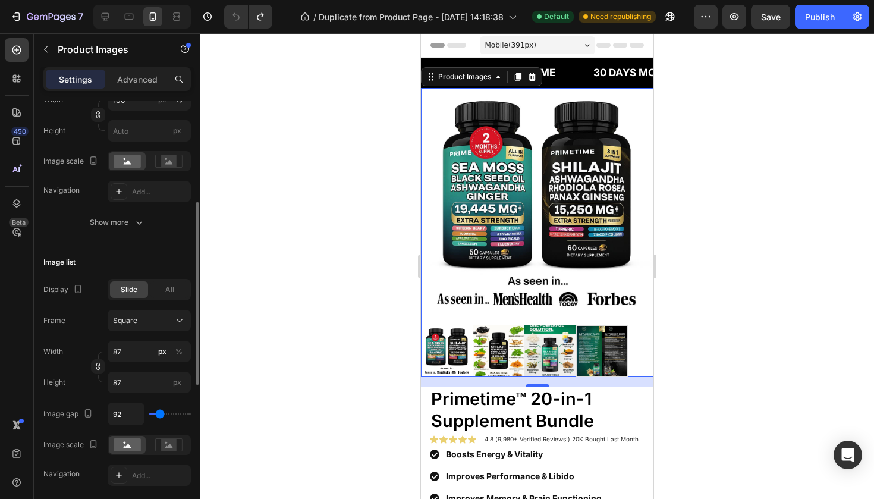
type input "83"
type input "75"
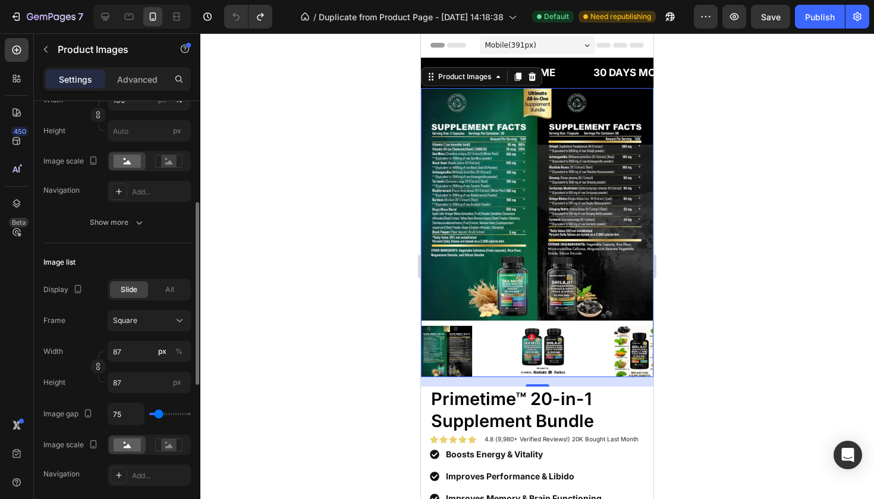
type input "66"
type input "48"
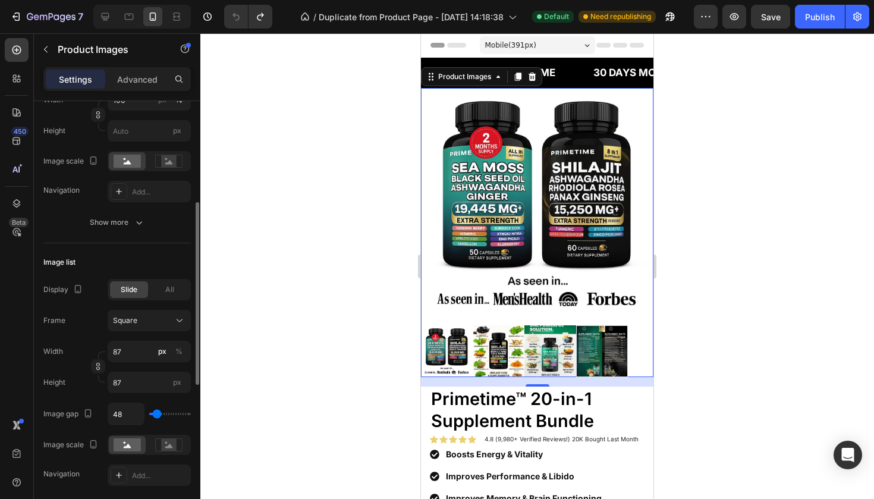
type input "22"
type input "0"
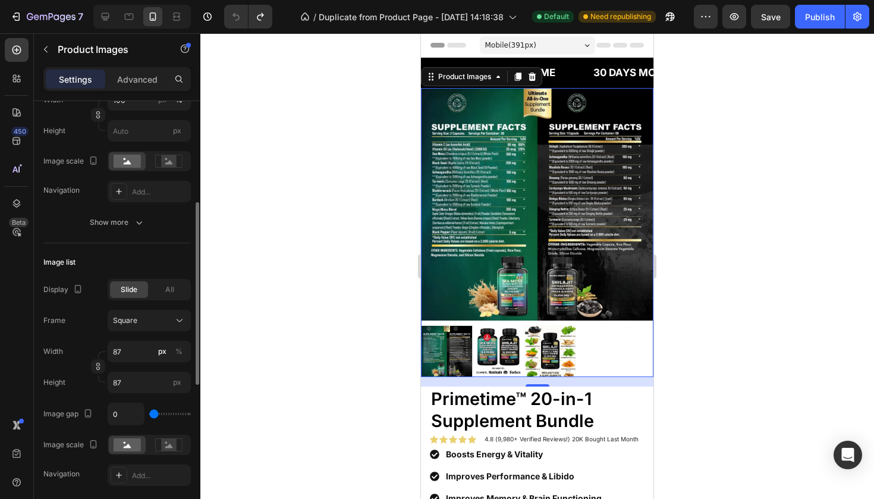
drag, startPoint x: 153, startPoint y: 418, endPoint x: 123, endPoint y: 432, distance: 33.8
type input "0"
click at [123, 432] on div "Display Slide All Frame Square Width 87 px % Height 87 px Image gap 0 Image sca…" at bounding box center [117, 382] width 148 height 207
click at [123, 382] on input "87" at bounding box center [149, 382] width 83 height 21
type input "8"
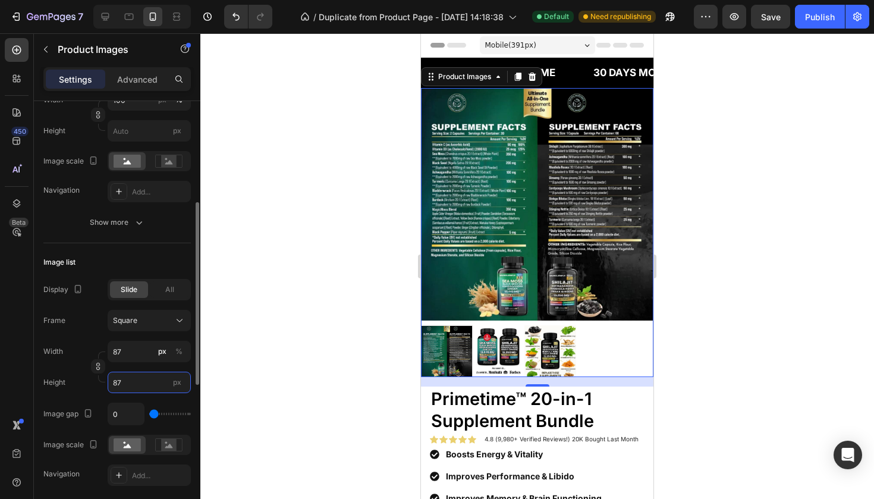
type input "8"
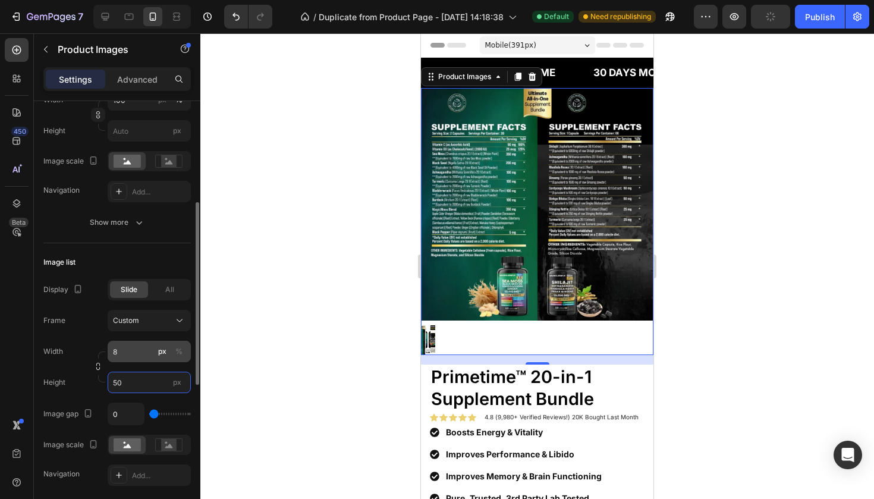
type input "50"
click at [117, 354] on input "8" at bounding box center [149, 351] width 83 height 21
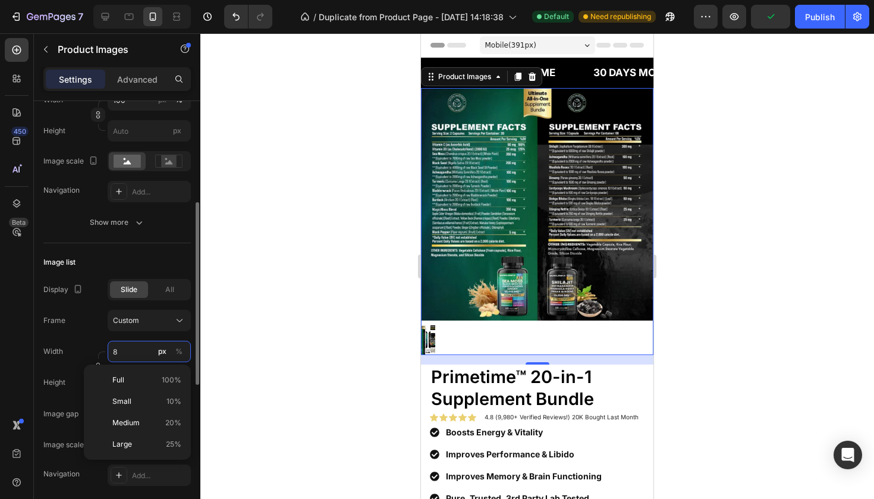
click at [121, 353] on input "8" at bounding box center [149, 351] width 83 height 21
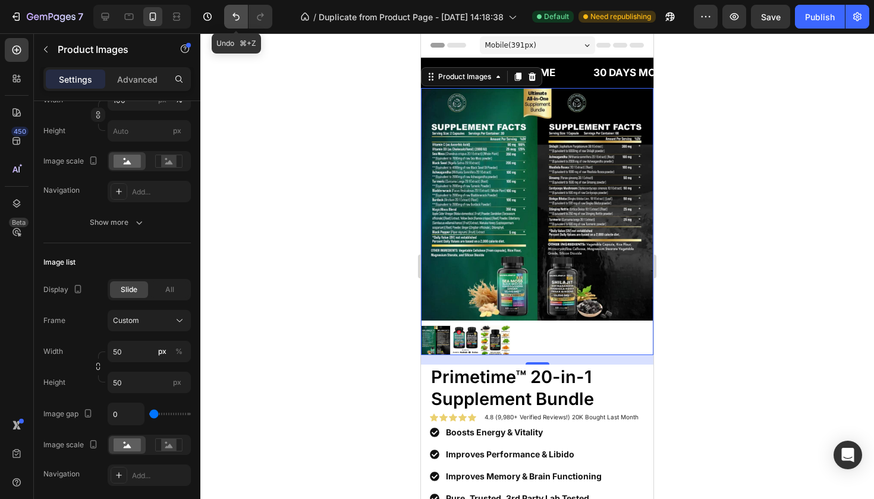
click at [239, 21] on icon "Undo/Redo" at bounding box center [236, 17] width 12 height 12
type input "8"
click at [239, 21] on icon "Undo/Redo" at bounding box center [236, 17] width 12 height 12
type input "8"
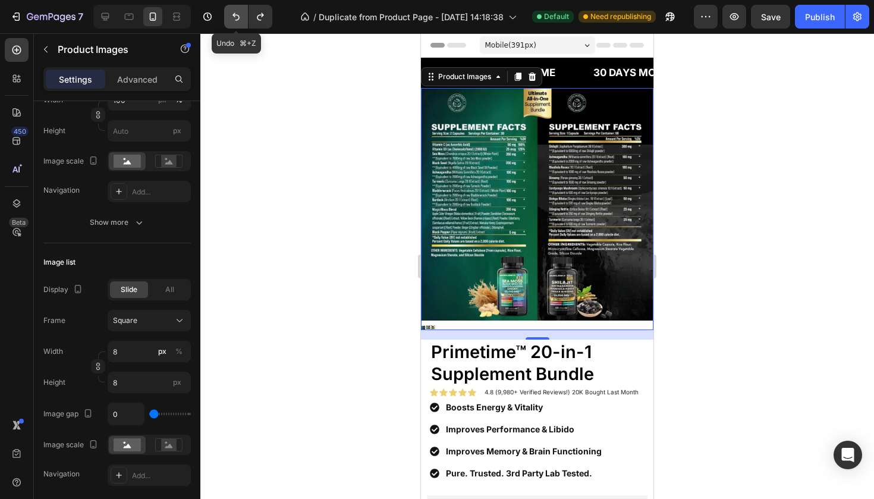
click at [239, 21] on icon "Undo/Redo" at bounding box center [236, 17] width 12 height 12
type input "87"
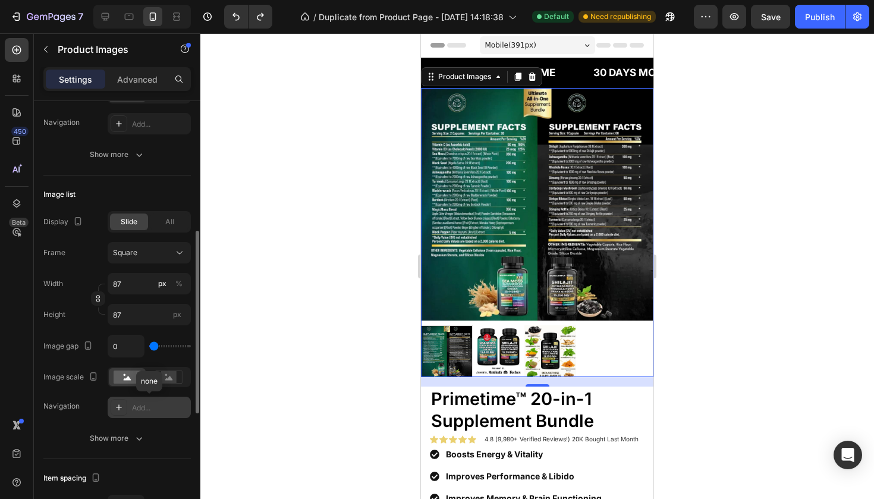
scroll to position [305, 0]
click at [137, 407] on div "Add..." at bounding box center [160, 410] width 56 height 11
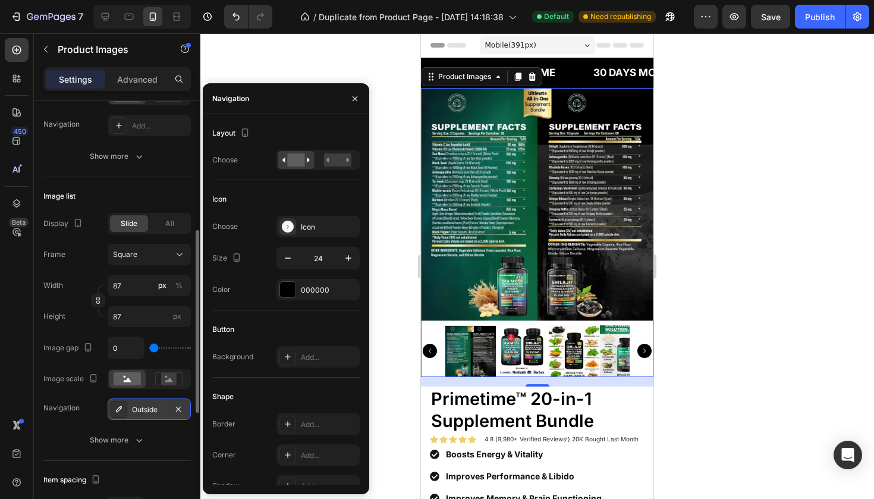
click at [103, 194] on div "Image list" at bounding box center [117, 196] width 148 height 19
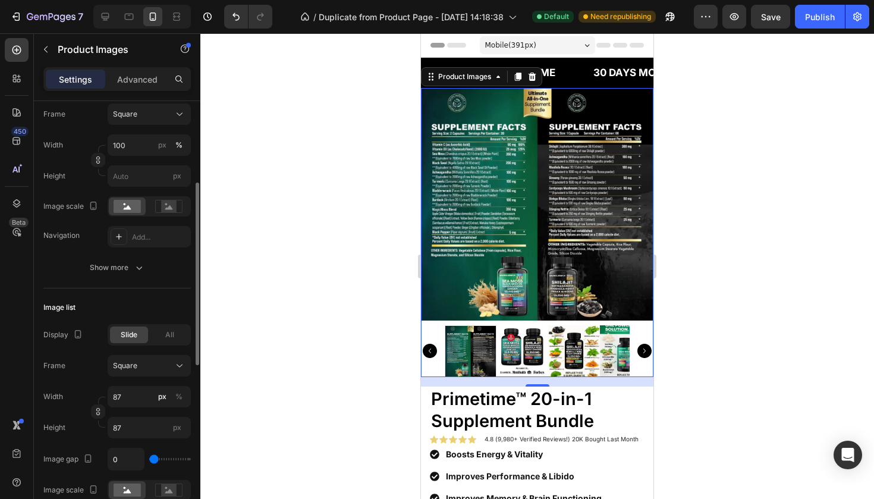
scroll to position [0, 0]
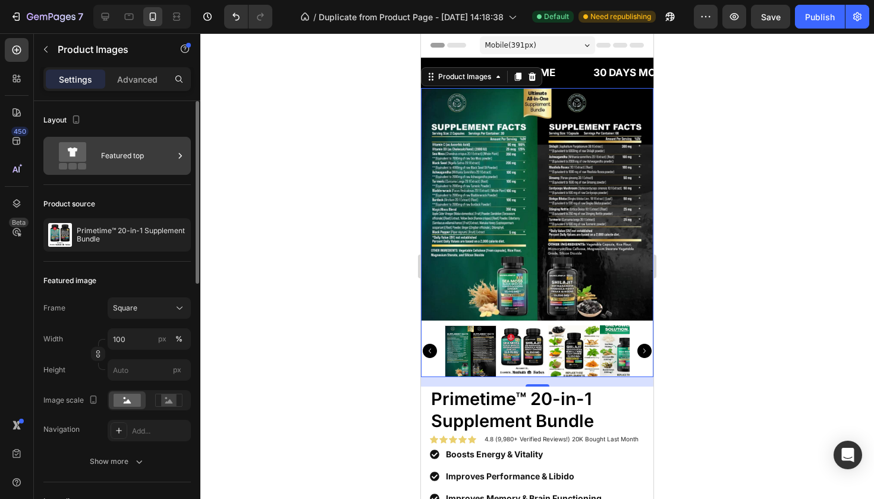
click at [101, 167] on div "Featured top" at bounding box center [137, 155] width 73 height 27
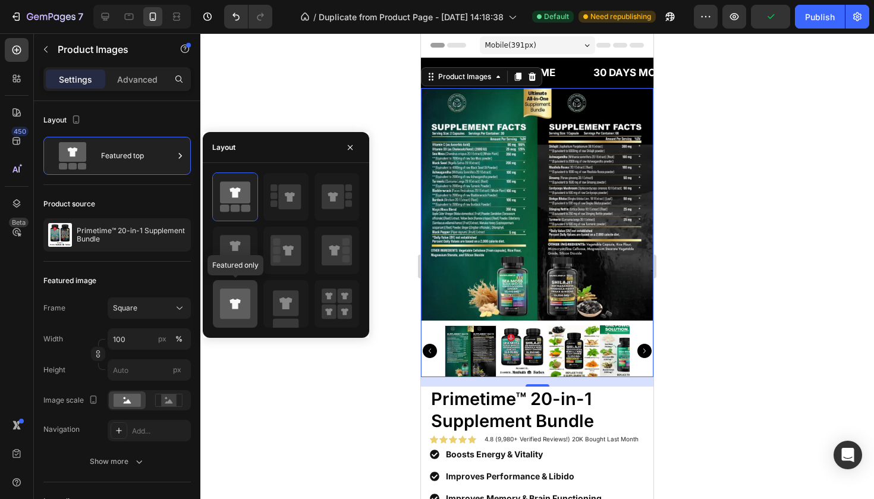
click at [240, 299] on icon at bounding box center [235, 304] width 30 height 30
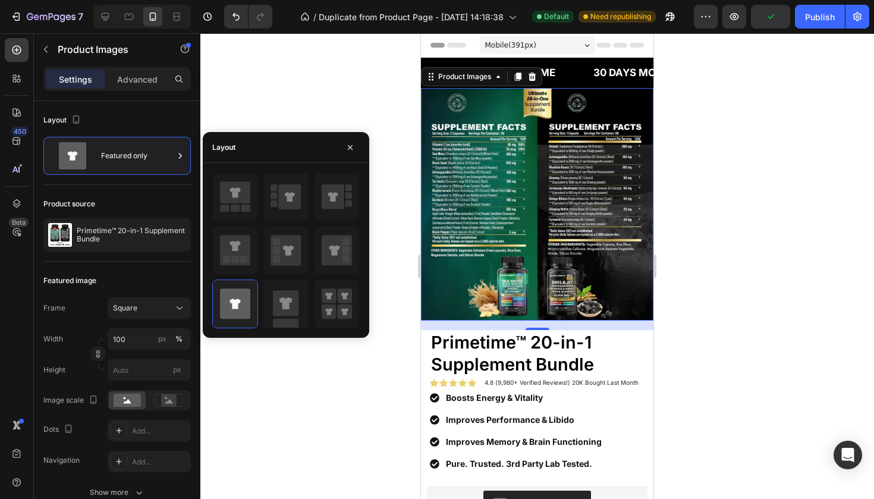
click at [516, 260] on img at bounding box center [537, 204] width 233 height 233
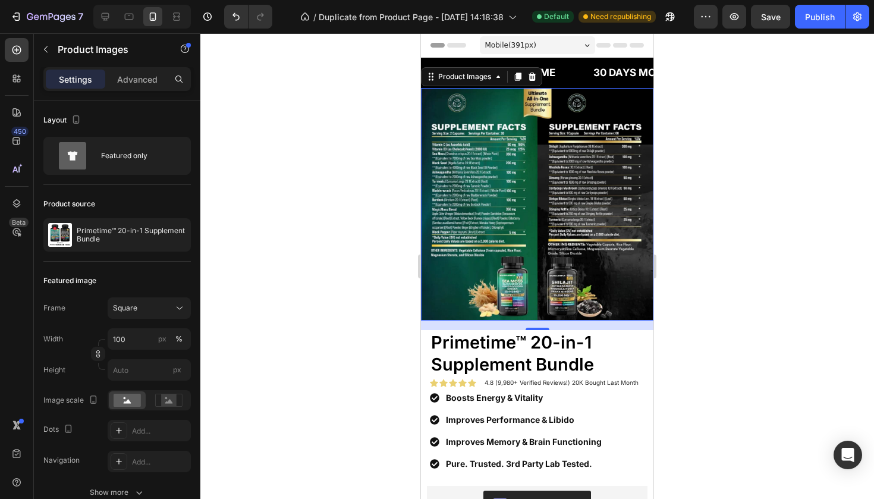
click at [491, 227] on img at bounding box center [537, 204] width 233 height 233
click at [230, 17] on icon "Undo/Redo" at bounding box center [236, 17] width 12 height 12
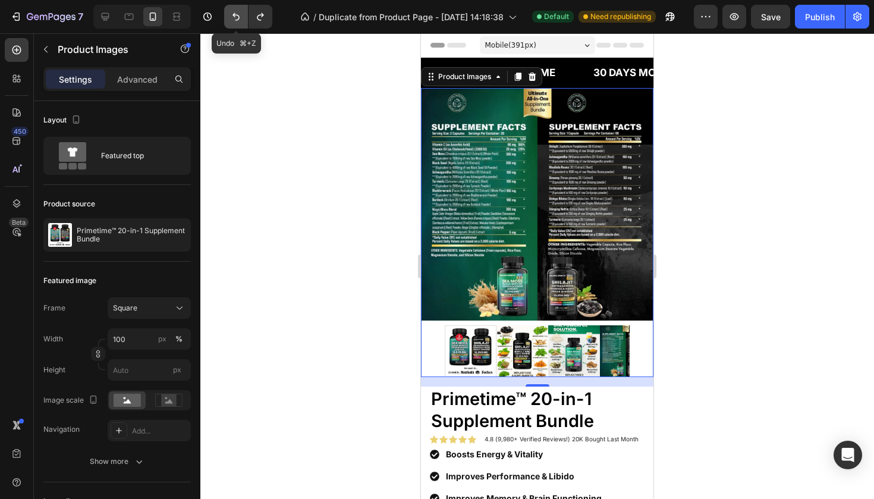
click at [230, 17] on icon "Undo/Redo" at bounding box center [236, 17] width 12 height 12
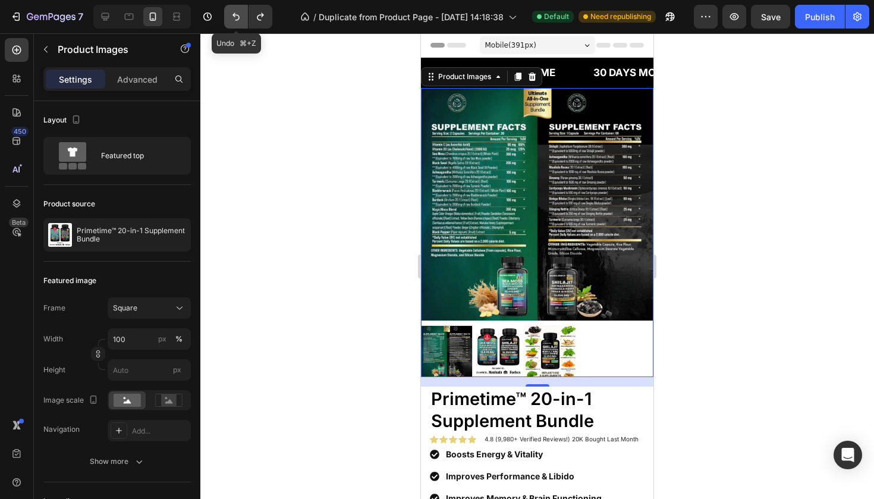
click at [230, 17] on icon "Undo/Redo" at bounding box center [236, 17] width 12 height 12
type input "8"
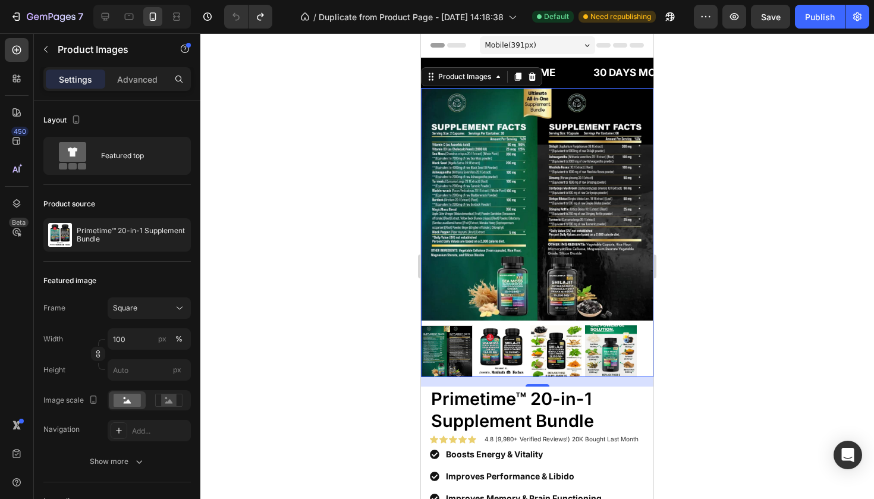
click at [503, 223] on img at bounding box center [537, 204] width 233 height 233
click at [499, 365] on img at bounding box center [502, 351] width 52 height 52
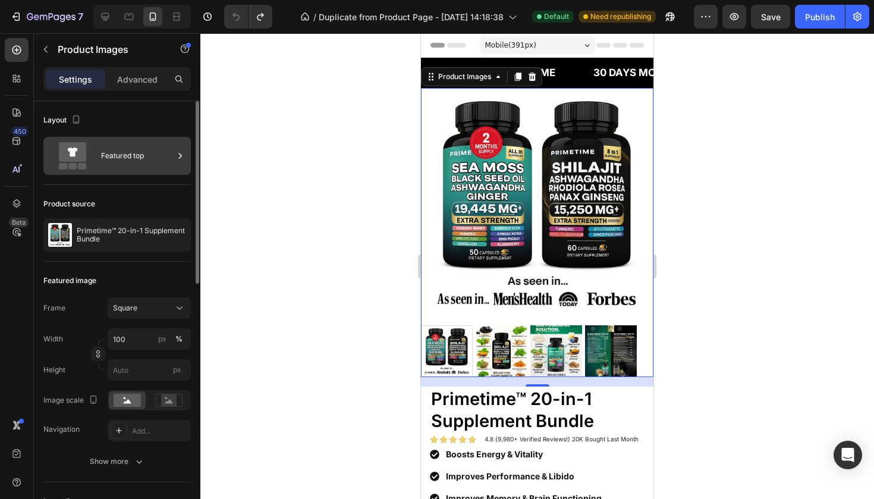
click at [126, 173] on div "Featured top" at bounding box center [117, 156] width 148 height 38
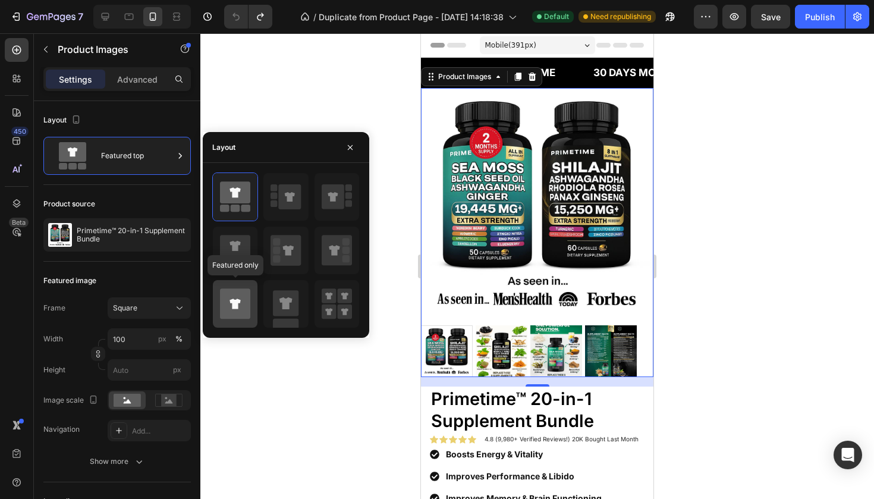
click at [237, 313] on icon at bounding box center [235, 304] width 30 height 30
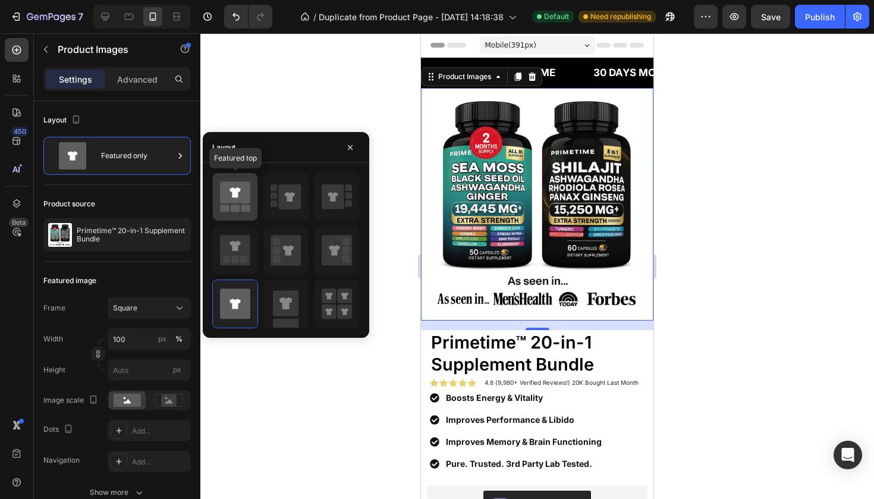
click at [243, 209] on rect at bounding box center [247, 208] width 10 height 7
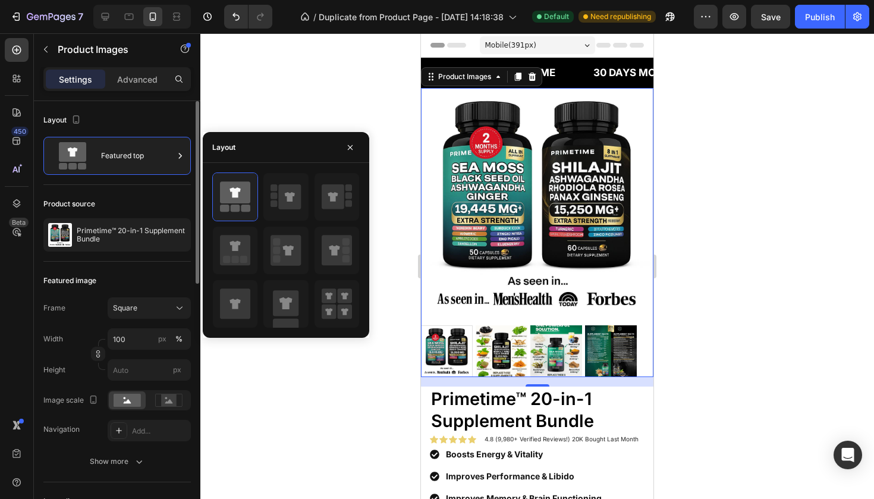
click at [181, 276] on div "Featured image" at bounding box center [117, 280] width 148 height 19
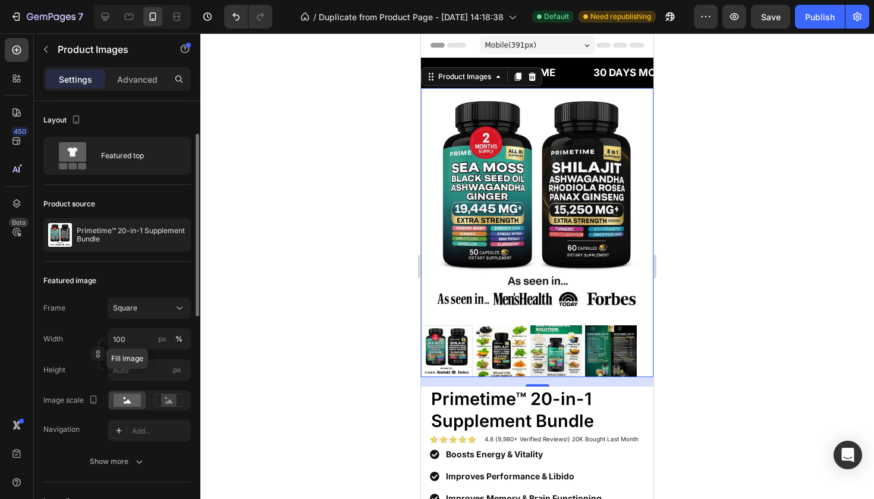
scroll to position [36, 0]
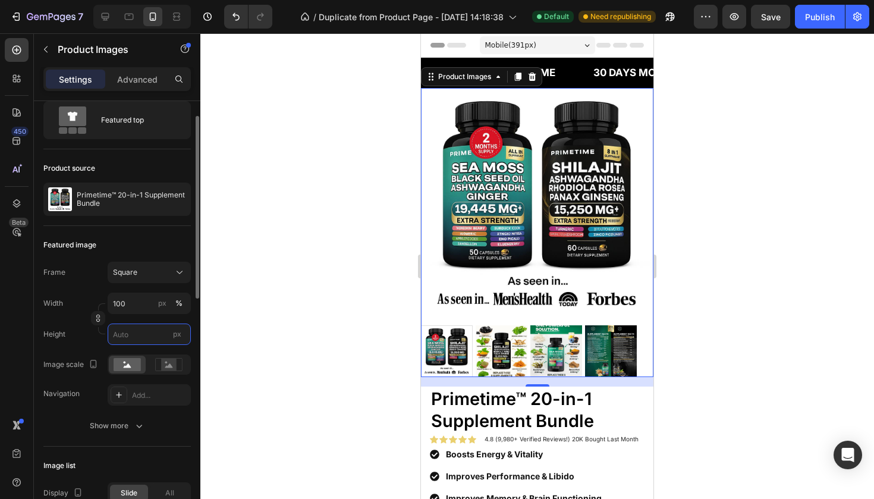
click at [138, 330] on input "px" at bounding box center [149, 334] width 83 height 21
type input "1"
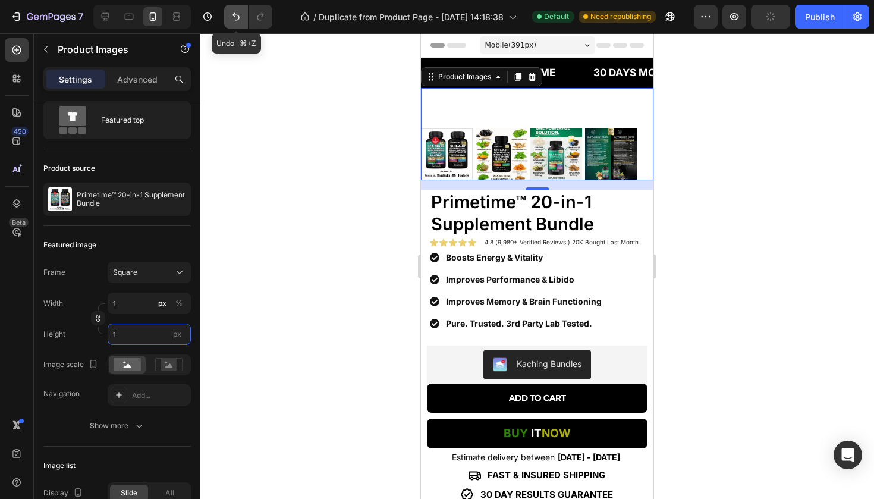
type input "1"
click at [242, 14] on icon "Undo/Redo" at bounding box center [236, 17] width 12 height 12
click at [237, 18] on icon "Undo/Redo" at bounding box center [236, 17] width 12 height 12
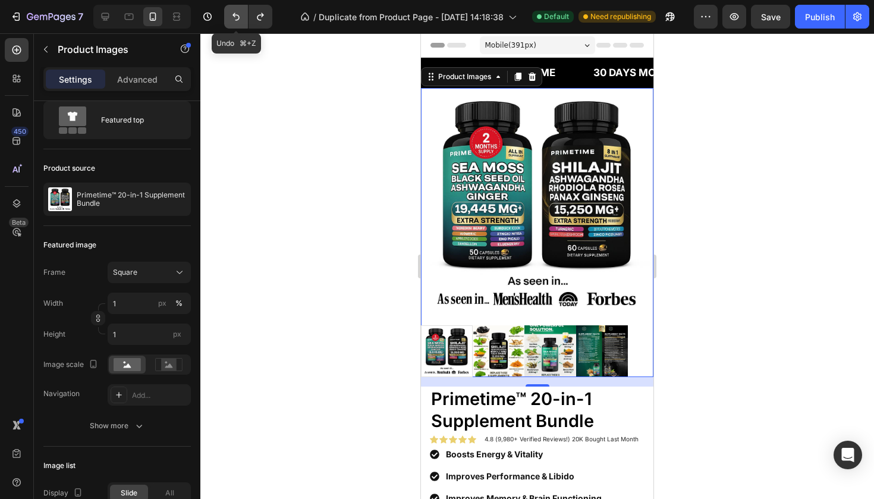
type input "100"
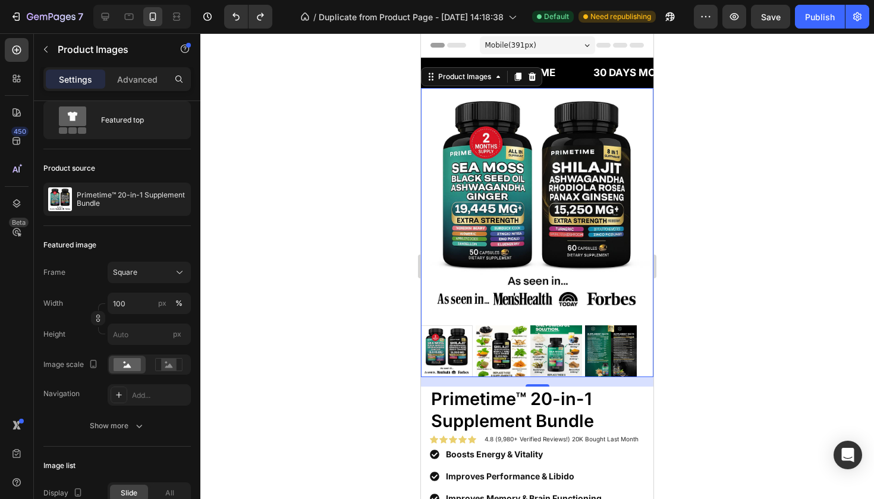
click at [505, 281] on img at bounding box center [537, 204] width 233 height 233
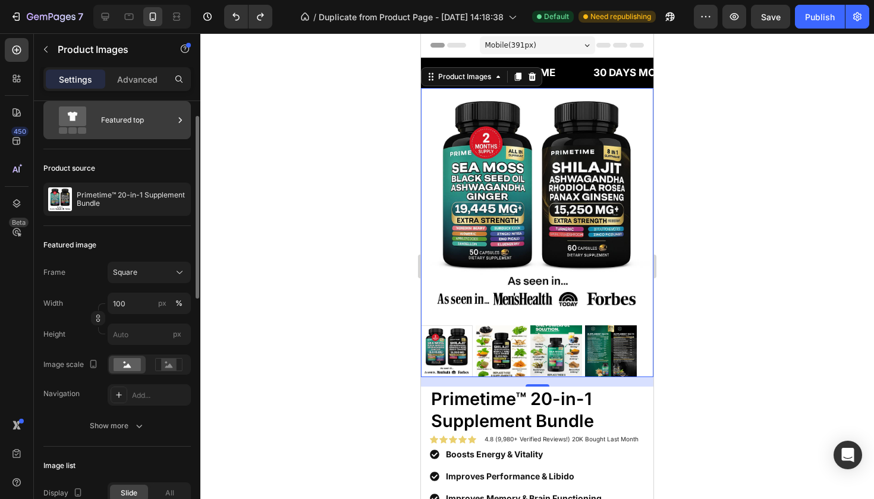
click at [133, 136] on div "Featured top" at bounding box center [117, 120] width 148 height 38
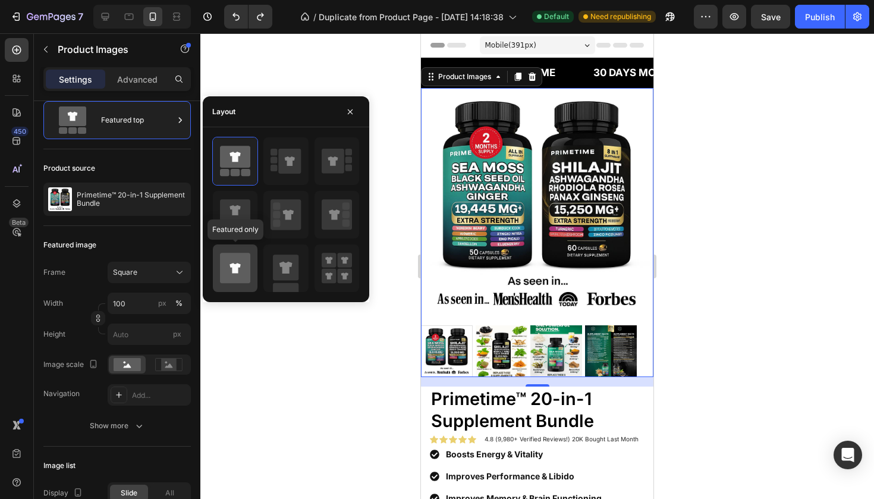
click at [230, 265] on icon at bounding box center [235, 268] width 30 height 30
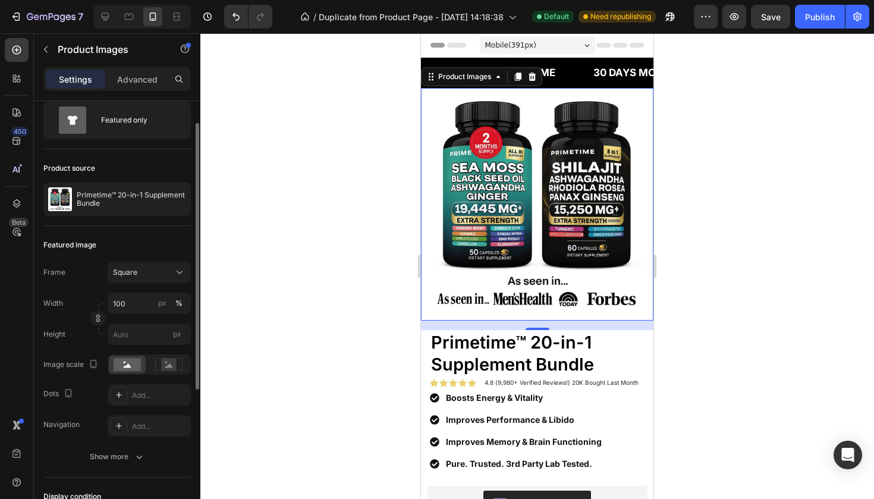
click at [85, 292] on div "Frame Square Width 100 px % Height px" at bounding box center [117, 303] width 148 height 83
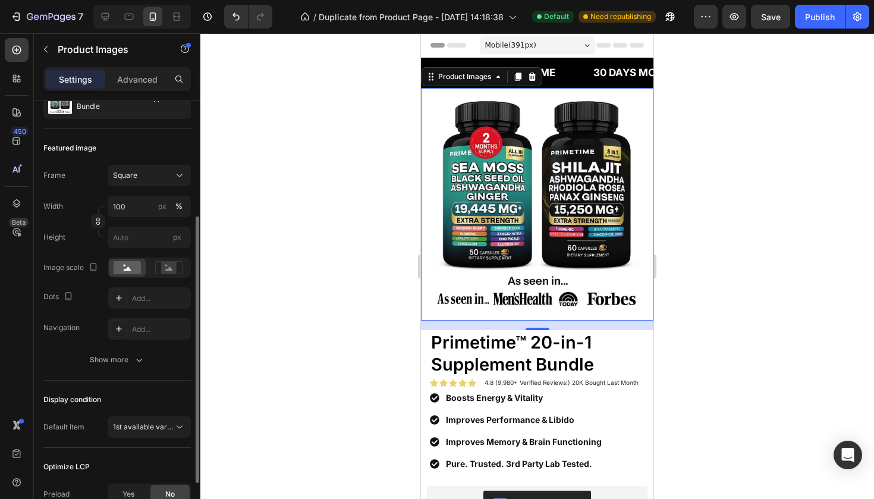
scroll to position [123, 0]
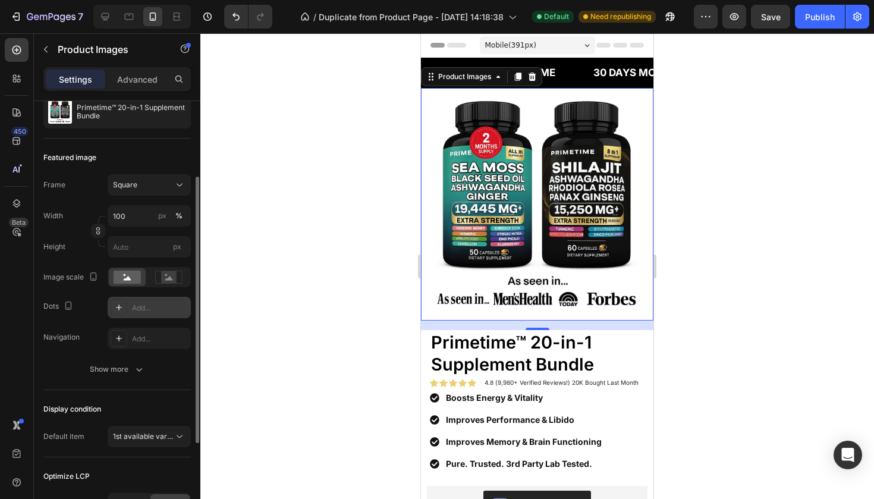
click at [126, 305] on div at bounding box center [119, 307] width 17 height 17
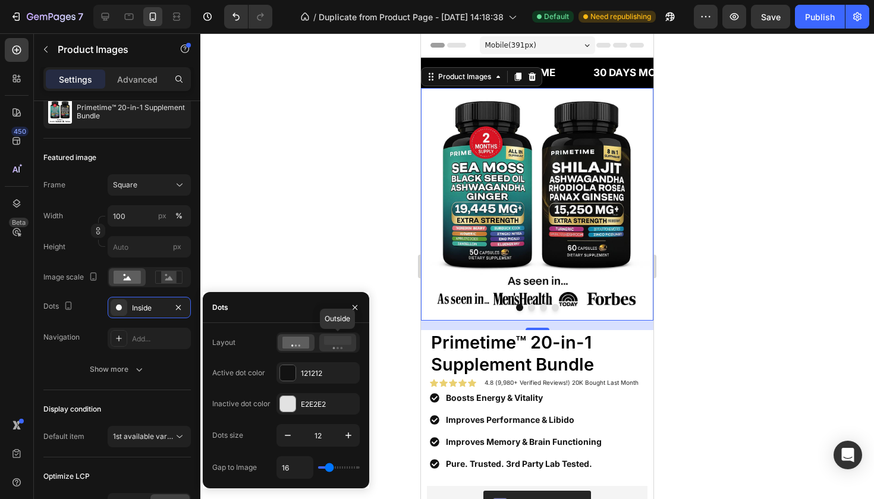
click at [336, 345] on icon at bounding box center [337, 342] width 27 height 13
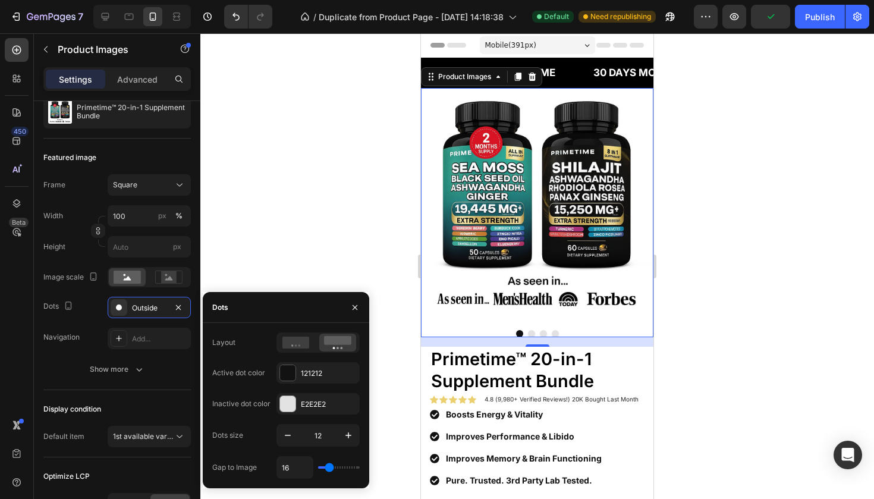
type input "19"
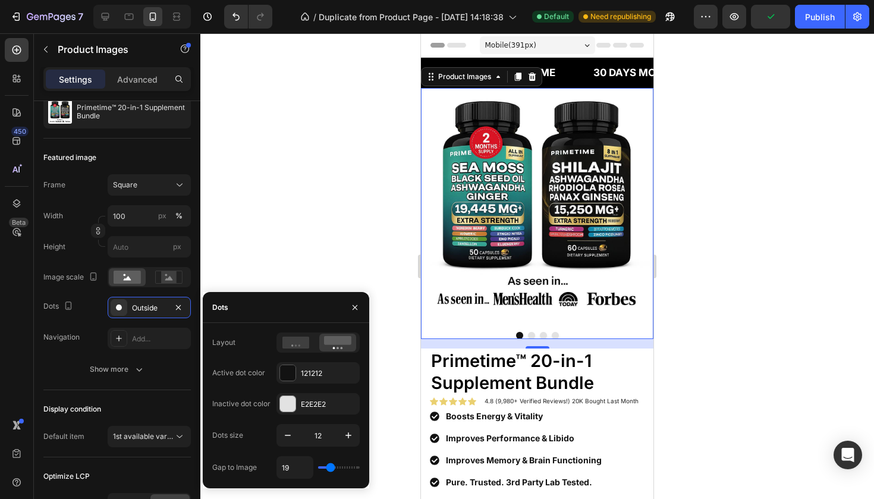
type input "13"
type input "6"
type input "1"
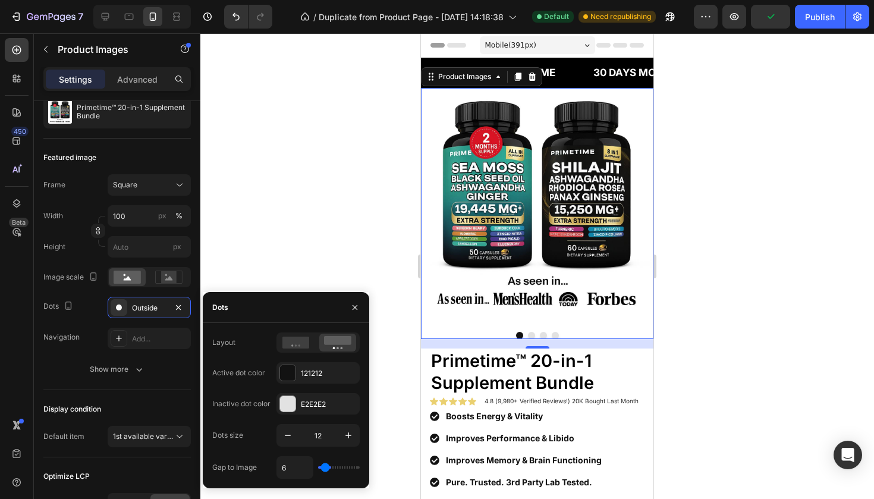
type input "1"
type input "0"
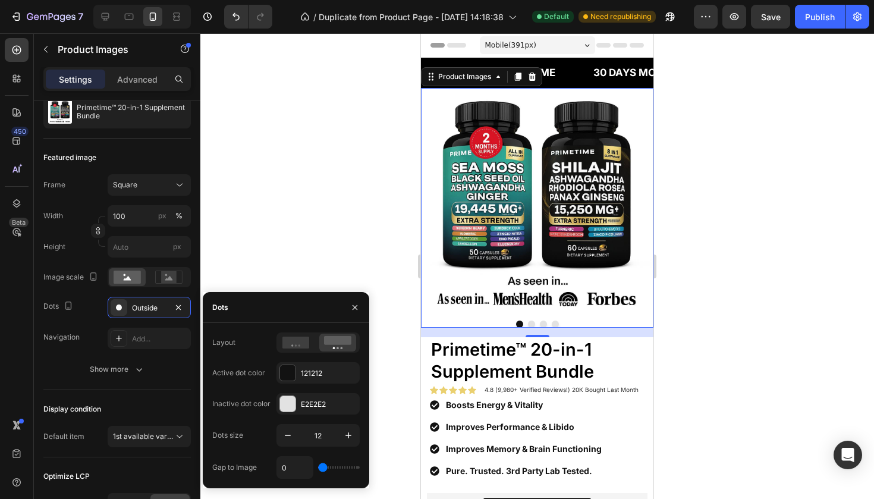
drag, startPoint x: 329, startPoint y: 468, endPoint x: 306, endPoint y: 473, distance: 23.8
type input "0"
click at [306, 473] on div "0" at bounding box center [318, 467] width 83 height 23
click at [330, 246] on div at bounding box center [537, 266] width 674 height 466
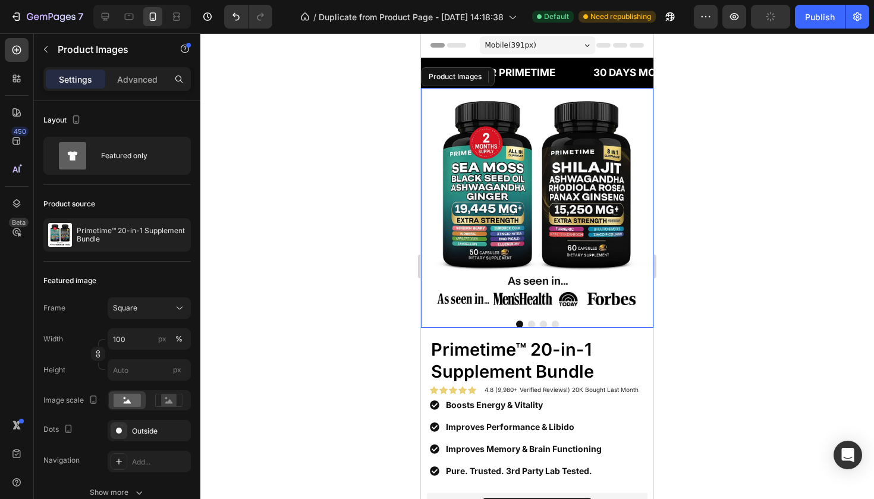
click at [535, 321] on div at bounding box center [537, 324] width 233 height 7
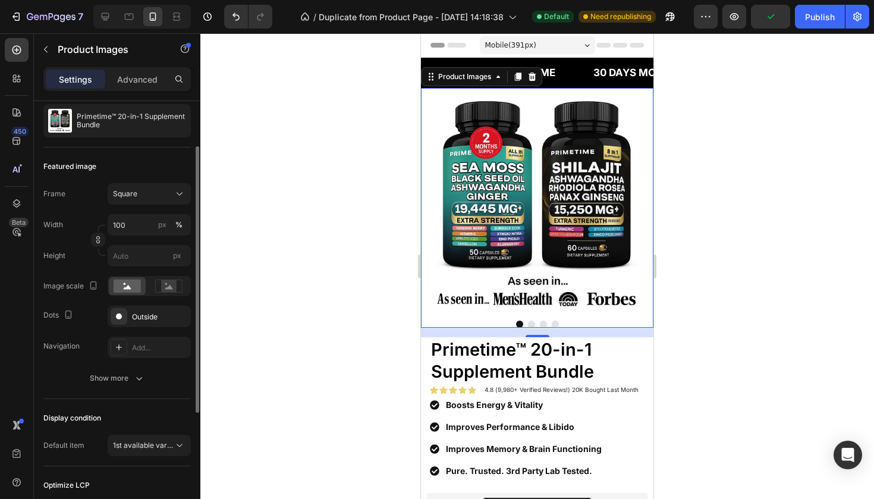
scroll to position [95, 0]
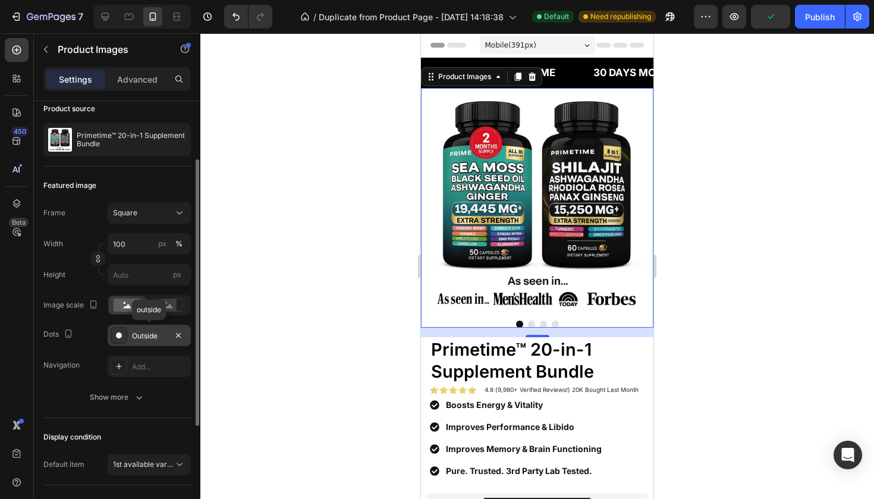
click at [133, 338] on div "Outside" at bounding box center [149, 336] width 35 height 11
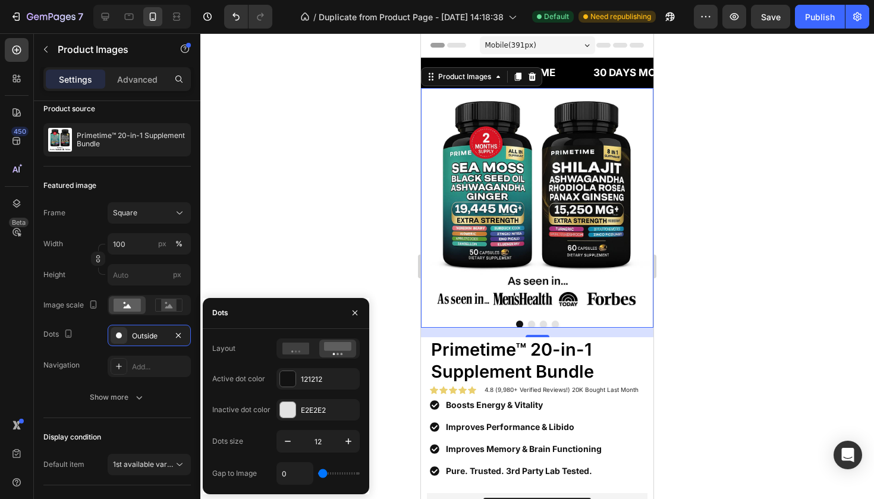
type input "1"
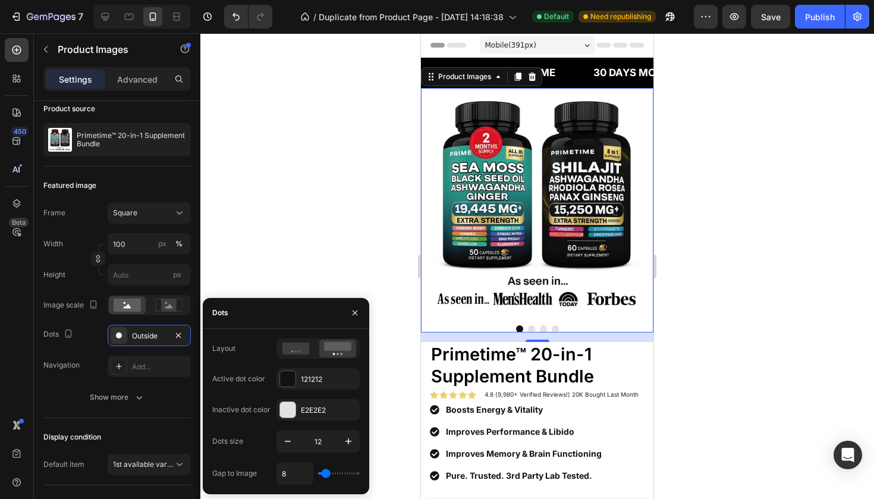
click at [324, 472] on input "range" at bounding box center [339, 473] width 42 height 2
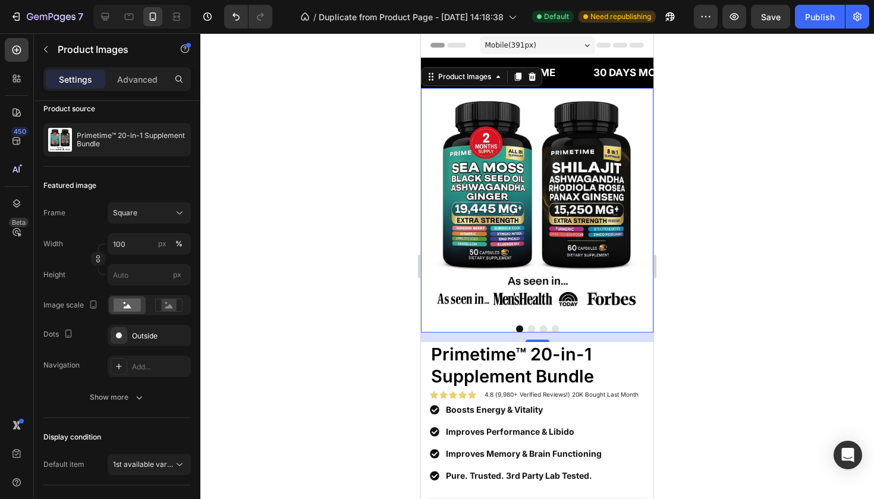
click at [312, 207] on div at bounding box center [537, 266] width 674 height 466
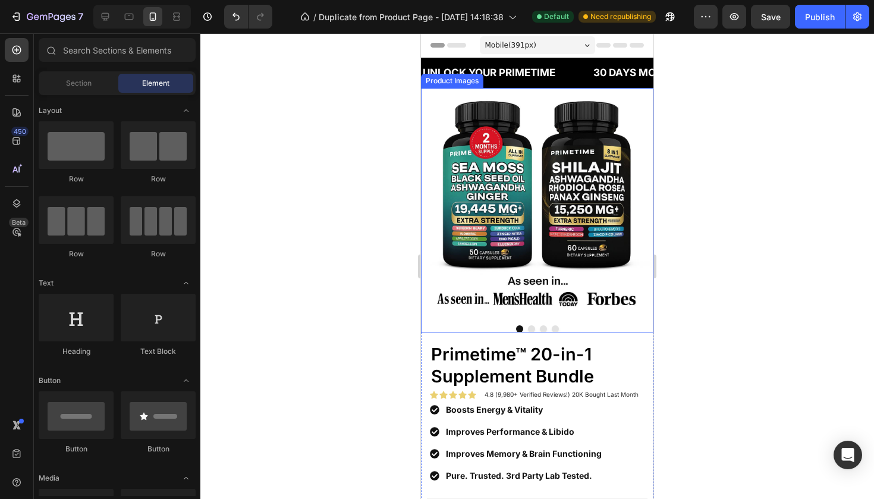
click at [532, 325] on button "Dot" at bounding box center [531, 328] width 7 height 7
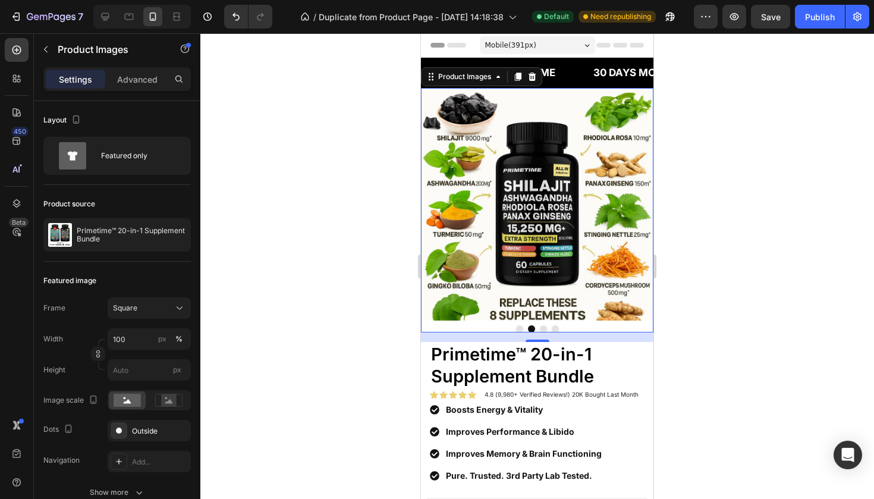
click at [521, 325] on button "Dot" at bounding box center [519, 328] width 7 height 7
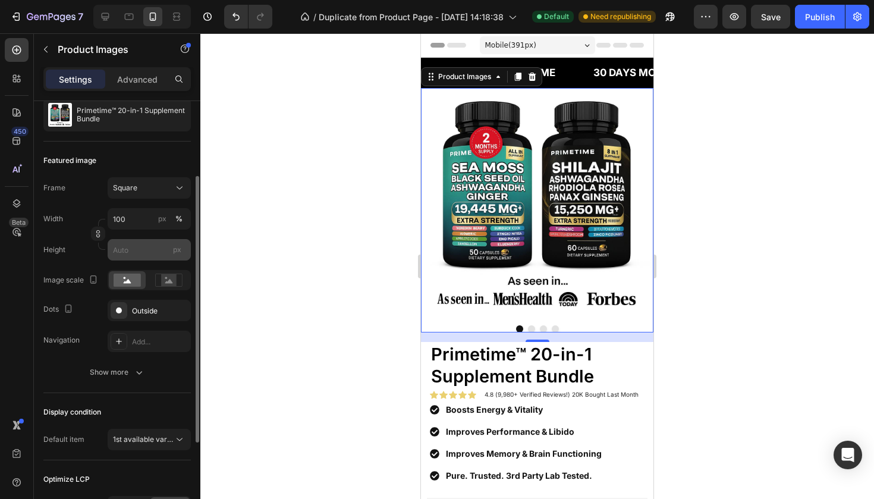
scroll to position [121, 0]
click at [136, 303] on div "Outside" at bounding box center [149, 309] width 83 height 21
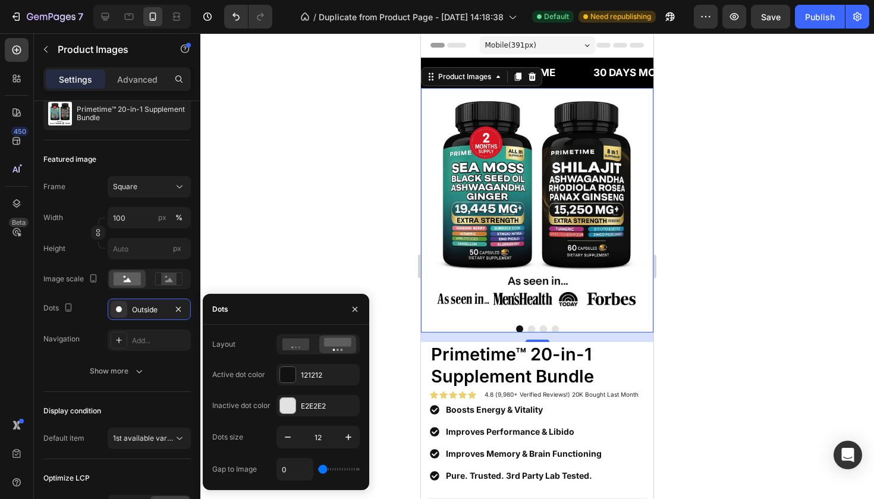
drag, startPoint x: 320, startPoint y: 471, endPoint x: 300, endPoint y: 471, distance: 20.2
click at [300, 471] on div "0" at bounding box center [318, 469] width 83 height 23
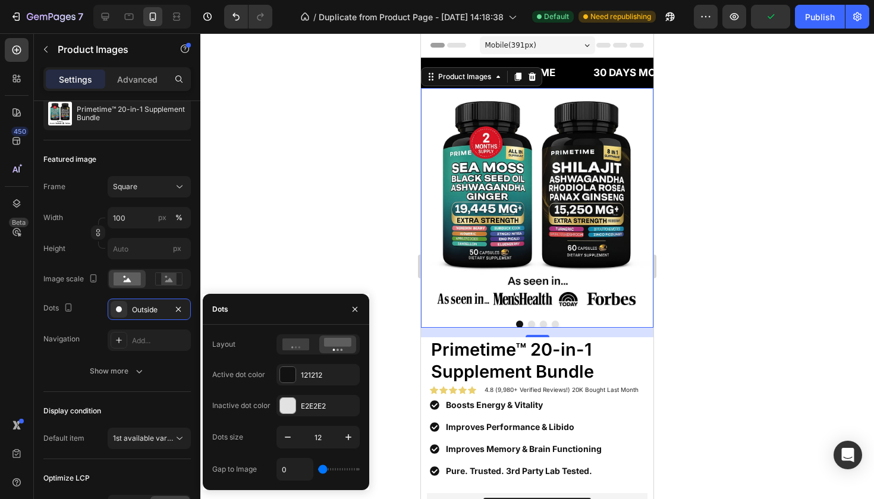
click at [530, 323] on button "Dot" at bounding box center [531, 324] width 7 height 7
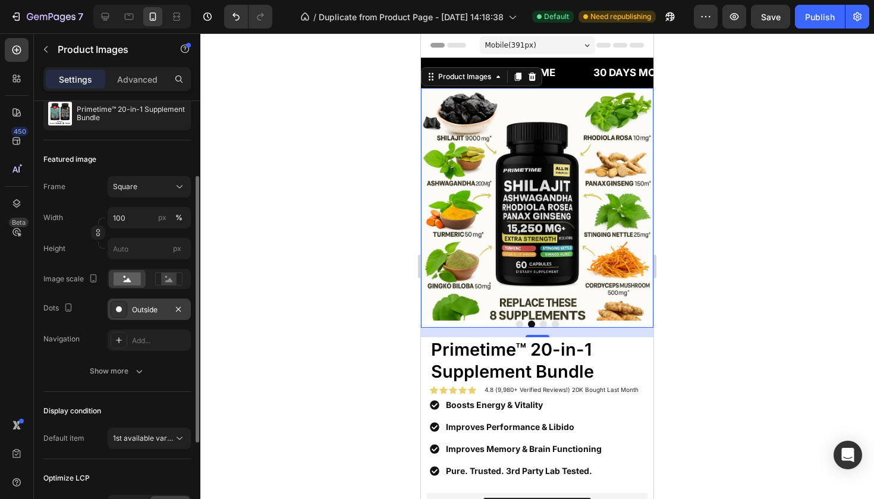
click at [137, 313] on div "Outside" at bounding box center [149, 310] width 35 height 11
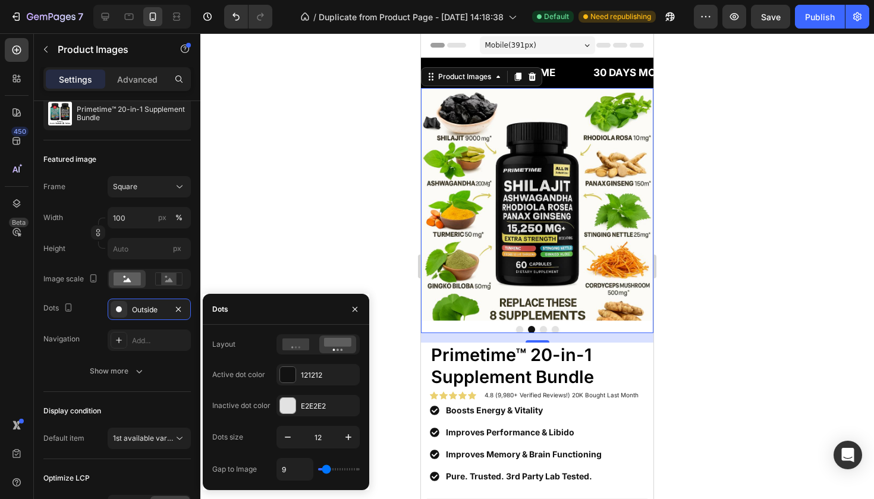
click at [325, 468] on input "range" at bounding box center [339, 469] width 42 height 2
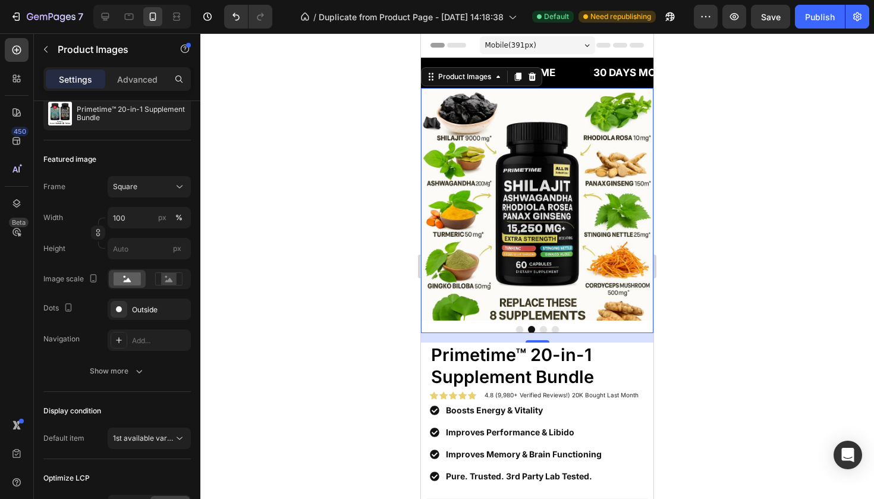
click at [544, 328] on button "Dot" at bounding box center [543, 329] width 7 height 7
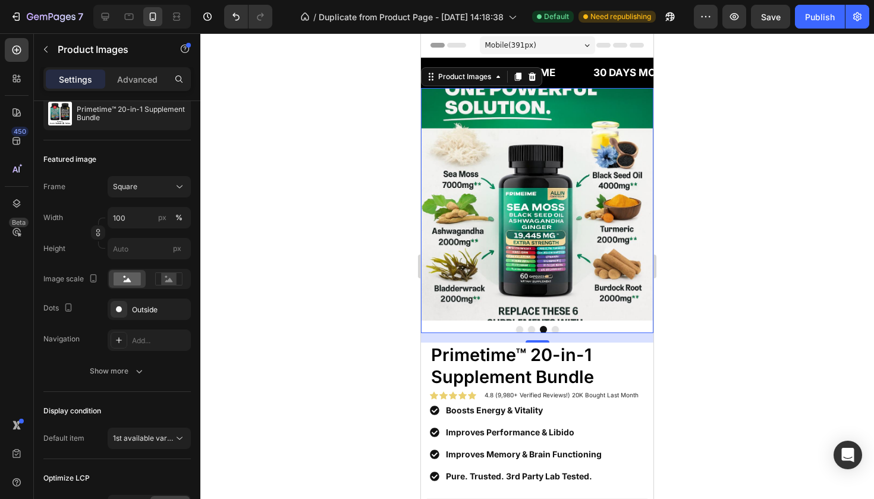
click at [554, 327] on button "Dot" at bounding box center [555, 329] width 7 height 7
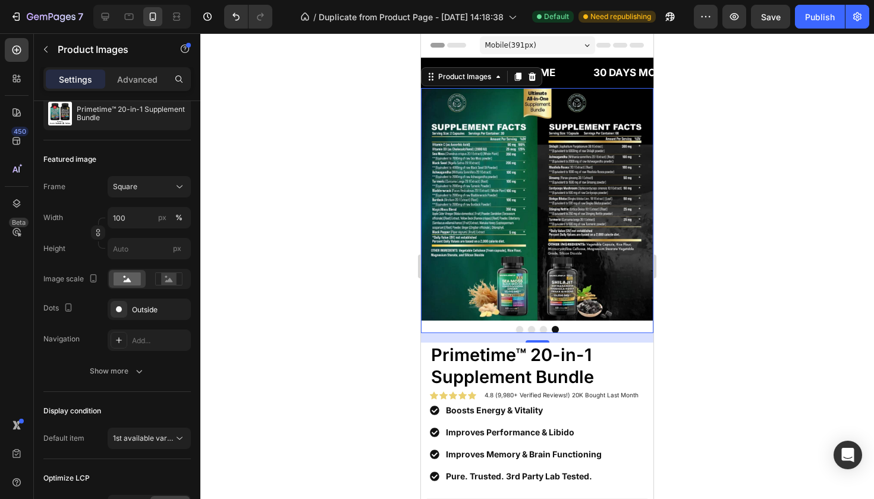
click at [518, 329] on button "Dot" at bounding box center [519, 329] width 7 height 7
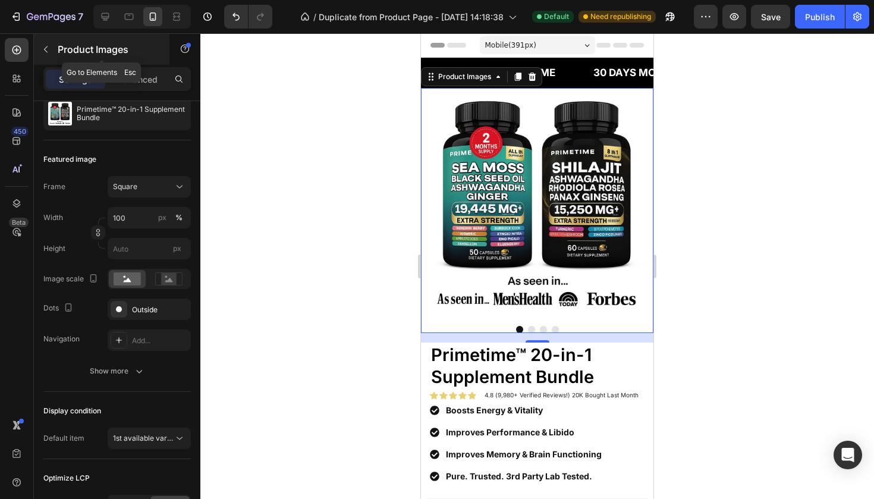
click at [49, 48] on icon "button" at bounding box center [46, 50] width 10 height 10
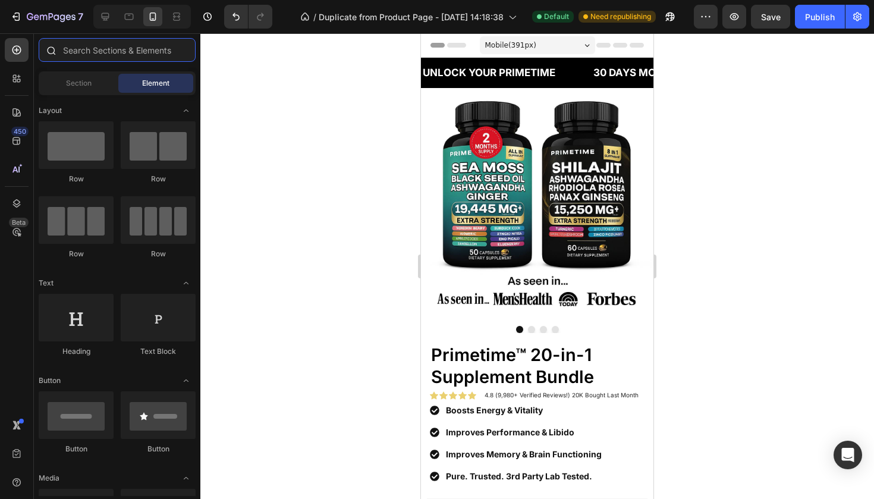
click at [151, 54] on input "text" at bounding box center [117, 50] width 157 height 24
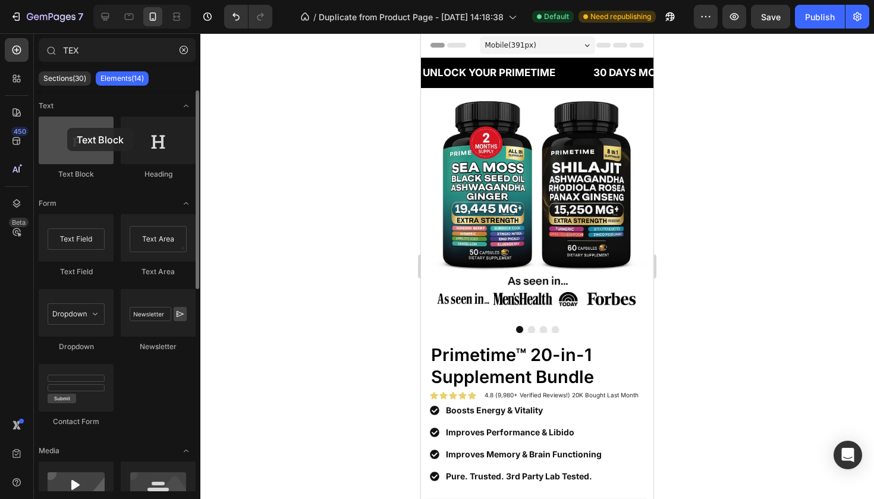
drag, startPoint x: 86, startPoint y: 163, endPoint x: 67, endPoint y: 128, distance: 39.9
click at [67, 128] on div at bounding box center [76, 141] width 75 height 48
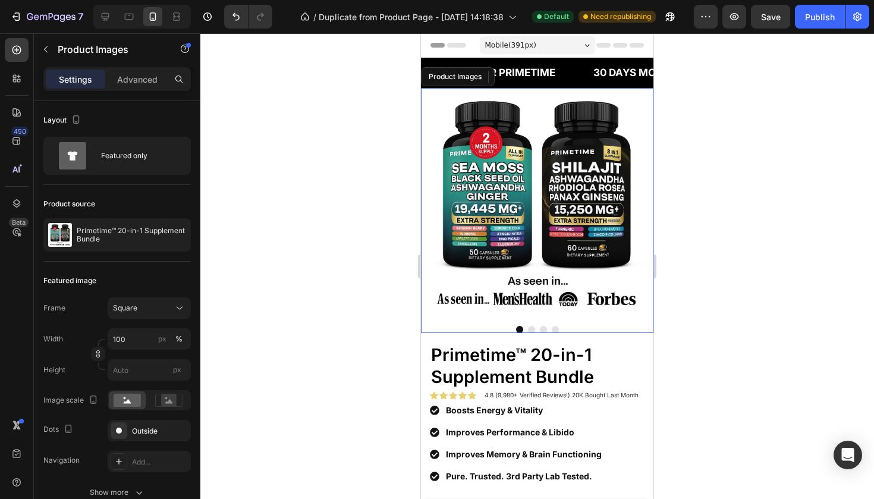
click at [522, 331] on button "Dot" at bounding box center [519, 329] width 7 height 7
click at [135, 87] on div "Advanced" at bounding box center [137, 79] width 59 height 19
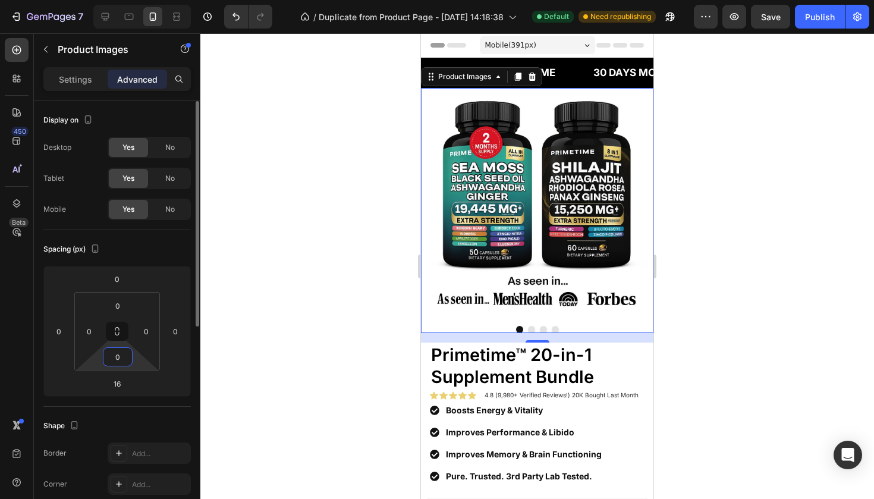
click at [126, 355] on input "0" at bounding box center [118, 357] width 24 height 18
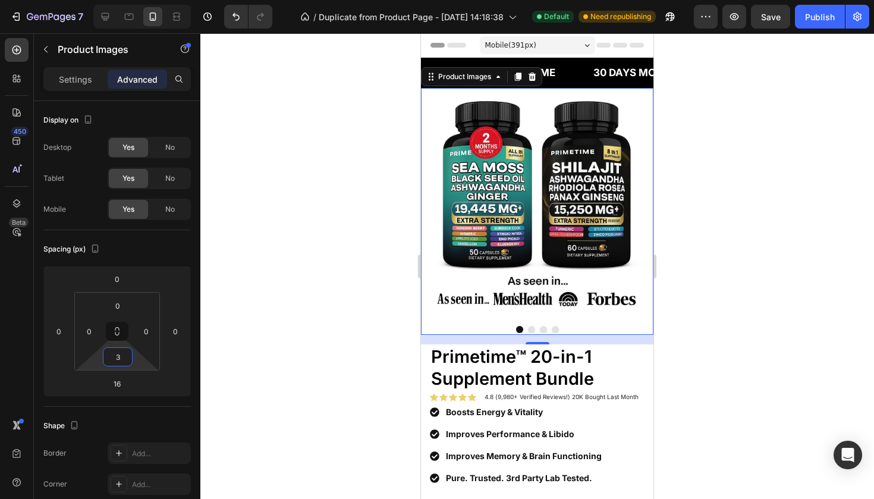
click at [277, 329] on div at bounding box center [537, 266] width 674 height 466
click at [515, 325] on div at bounding box center [537, 210] width 233 height 245
click at [117, 361] on input "3" at bounding box center [118, 357] width 24 height 18
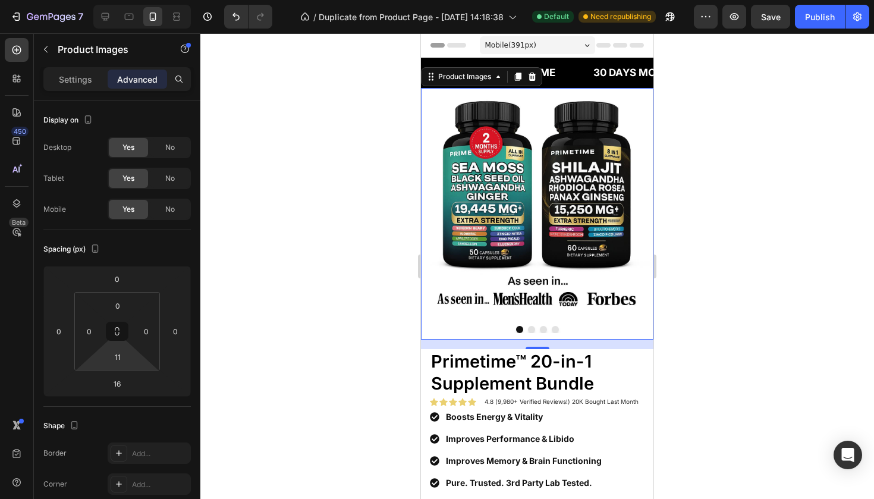
click at [324, 318] on div at bounding box center [537, 266] width 674 height 466
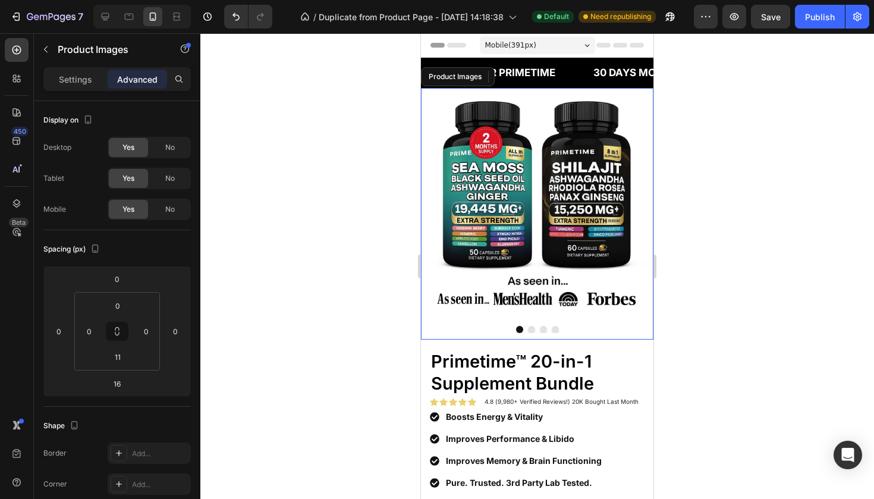
click at [566, 328] on div at bounding box center [537, 329] width 233 height 7
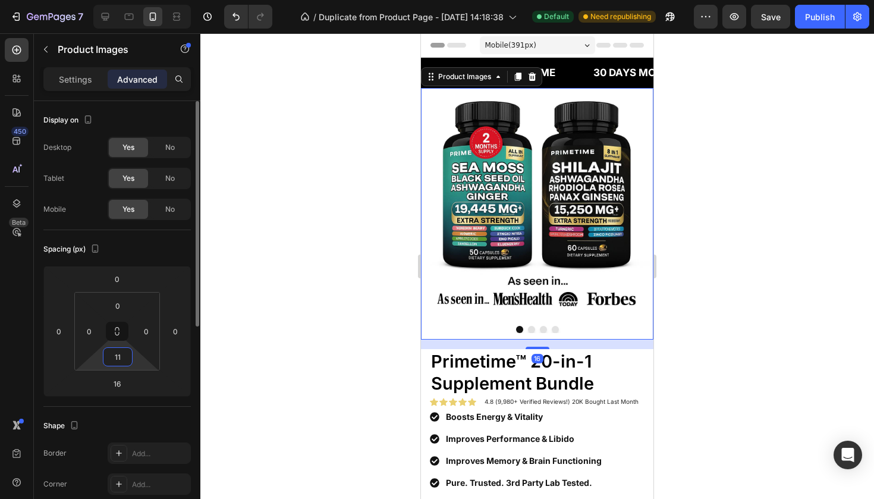
click at [123, 351] on input "11" at bounding box center [118, 357] width 24 height 18
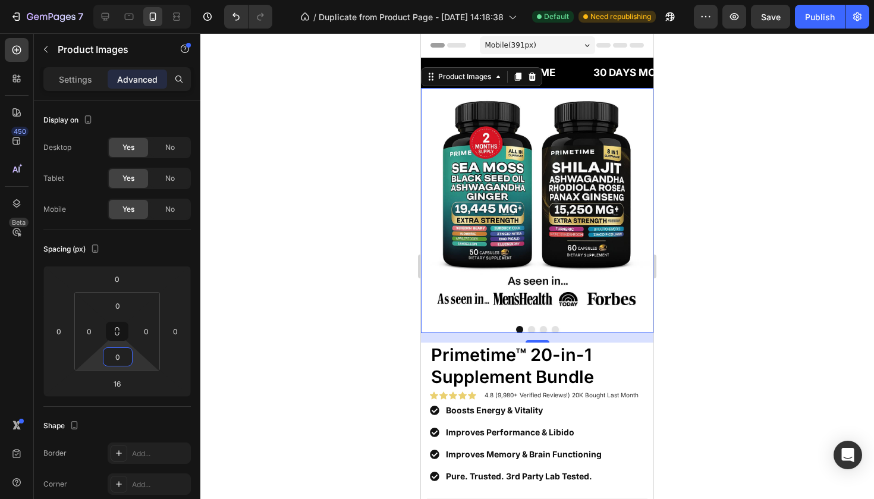
click at [520, 330] on button "Dot" at bounding box center [519, 329] width 7 height 7
click at [547, 317] on img at bounding box center [537, 204] width 233 height 233
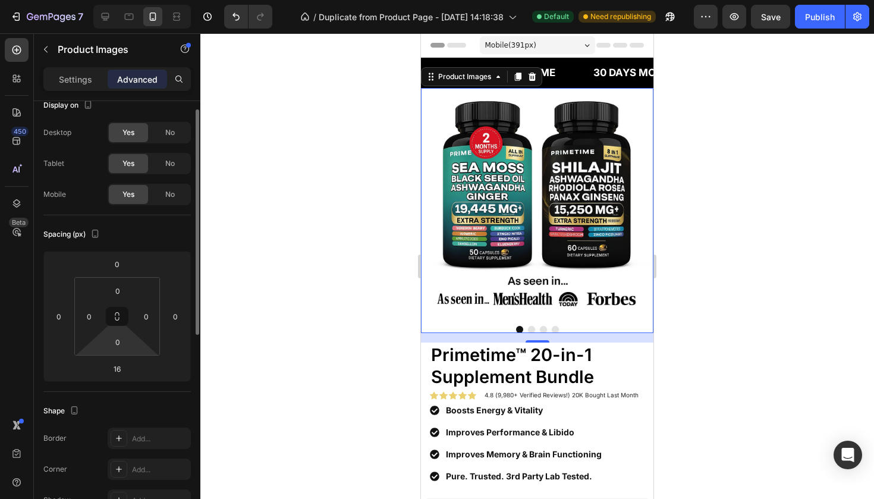
scroll to position [15, 0]
click at [75, 83] on p "Settings" at bounding box center [75, 79] width 33 height 12
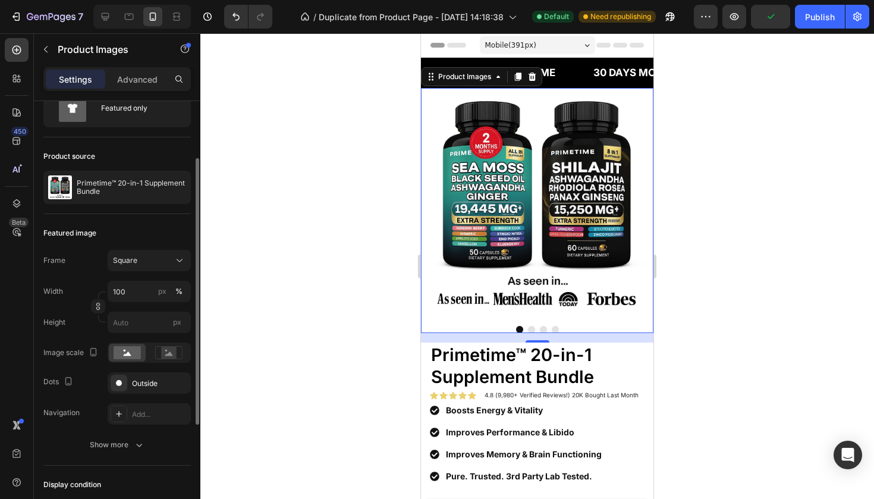
scroll to position [66, 0]
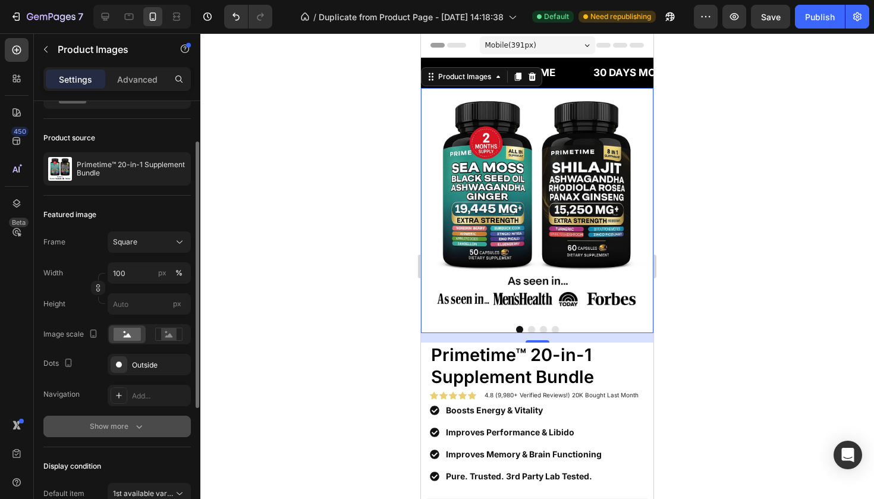
click at [121, 433] on button "Show more" at bounding box center [117, 426] width 148 height 21
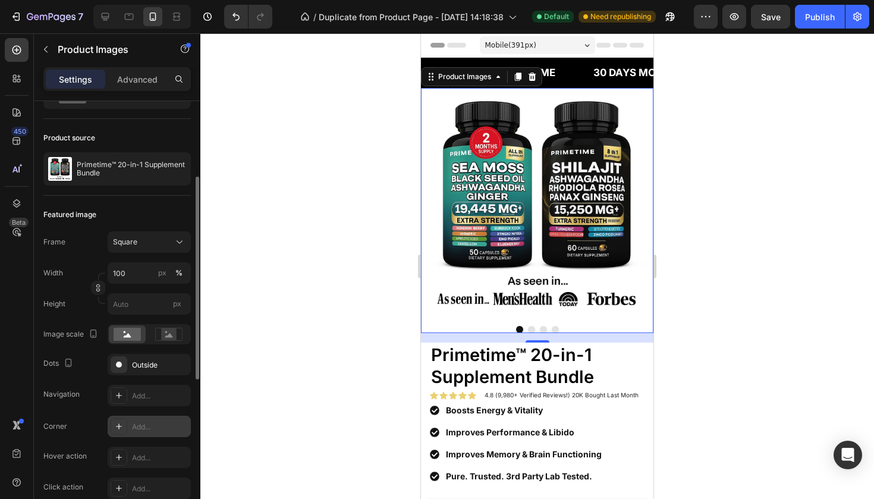
scroll to position [134, 0]
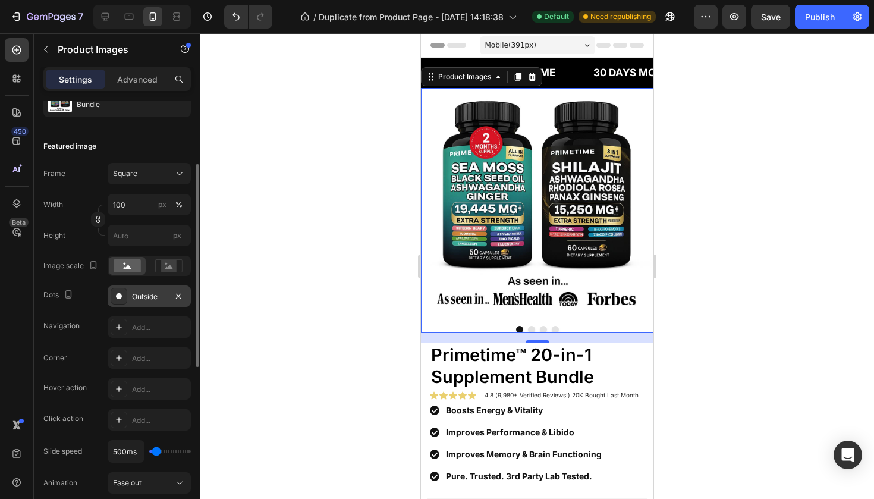
click at [156, 291] on div "Outside" at bounding box center [149, 296] width 35 height 11
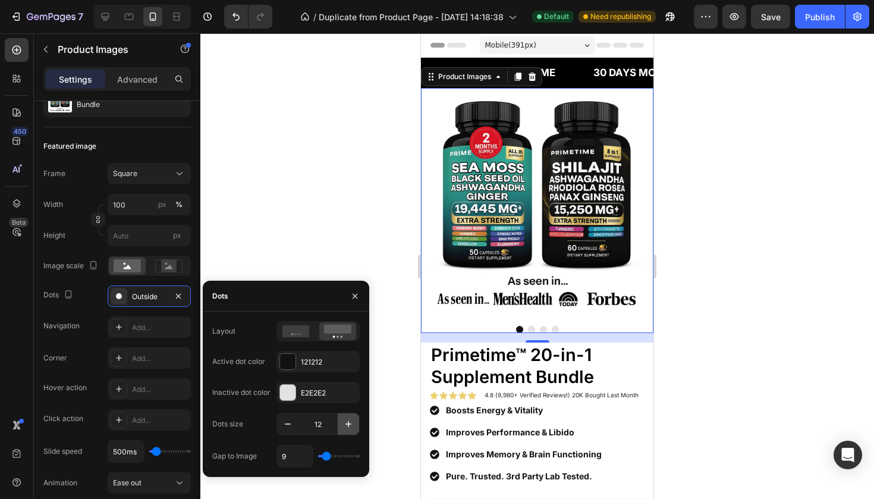
click at [349, 424] on icon "button" at bounding box center [349, 424] width 6 height 6
click at [62, 380] on div "Hover action" at bounding box center [64, 387] width 43 height 19
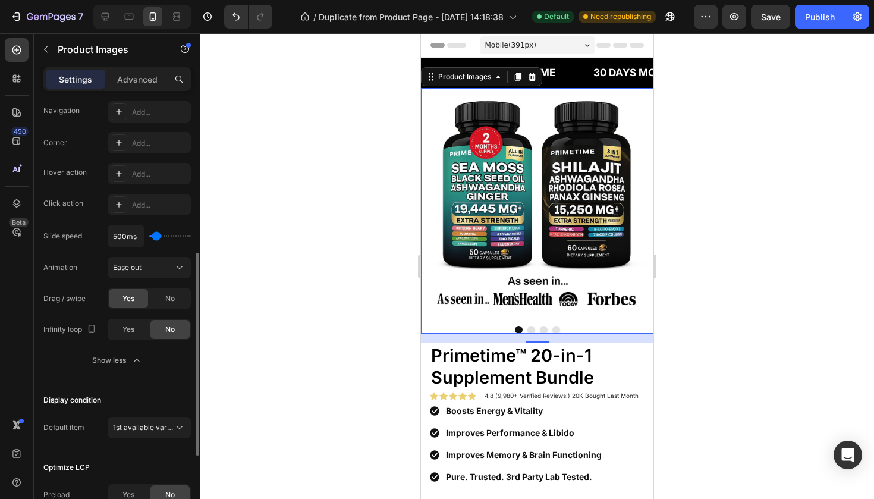
scroll to position [350, 0]
drag, startPoint x: 535, startPoint y: 340, endPoint x: 532, endPoint y: 319, distance: 21.5
click at [532, 319] on div "Product Images 16" at bounding box center [537, 211] width 233 height 246
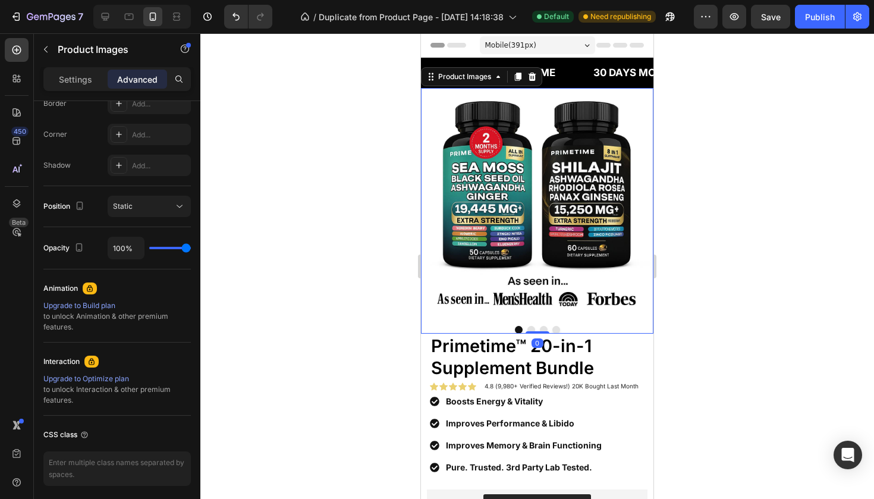
click at [346, 327] on div at bounding box center [537, 266] width 674 height 466
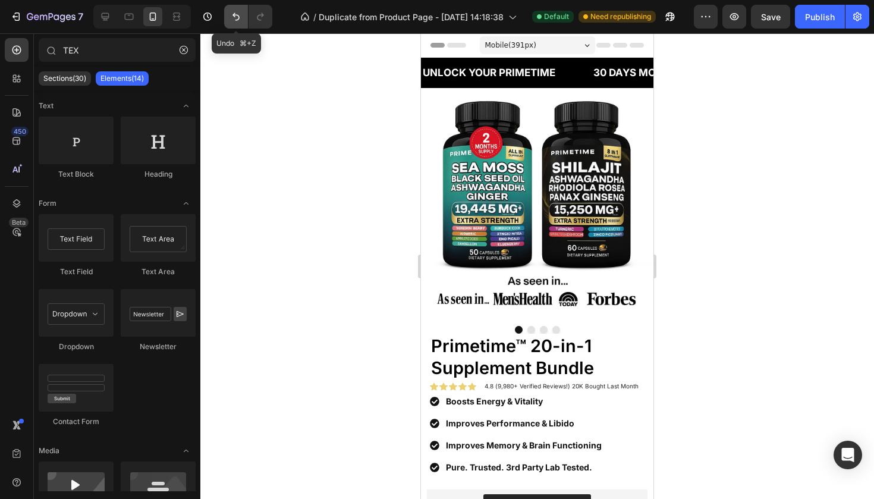
click at [240, 19] on icon "Undo/Redo" at bounding box center [236, 17] width 12 height 12
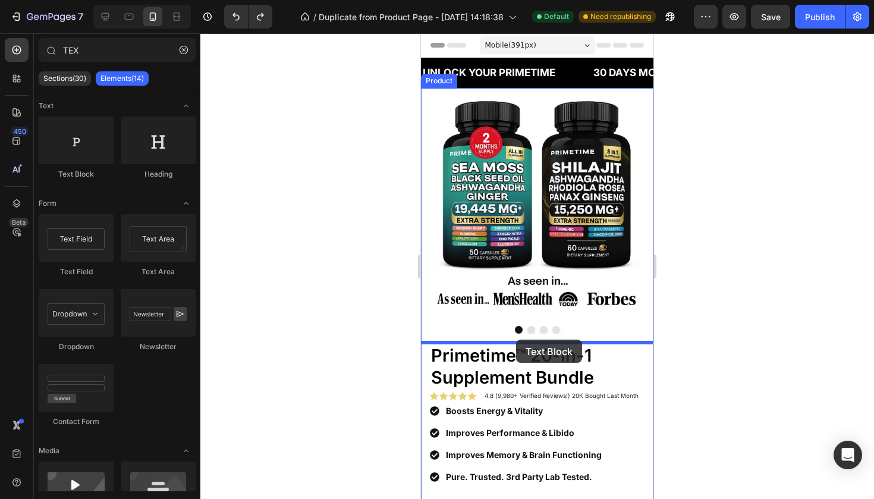
drag, startPoint x: 490, startPoint y: 182, endPoint x: 518, endPoint y: 341, distance: 161.9
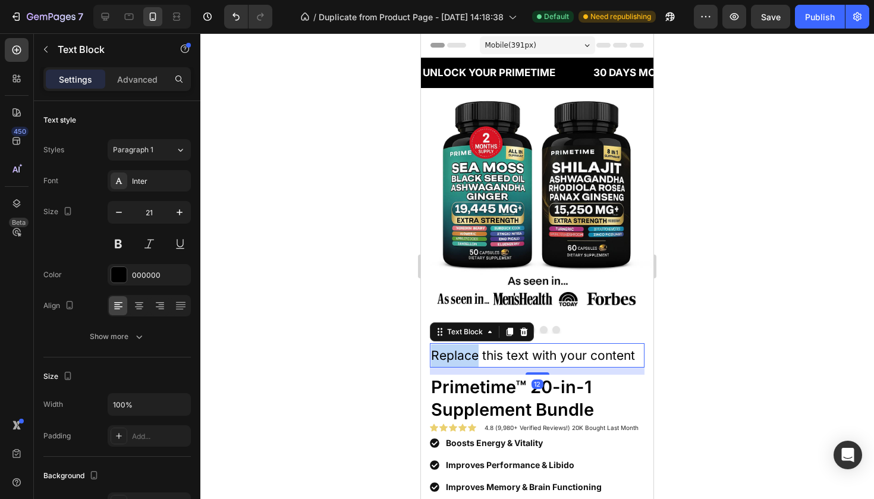
click at [466, 352] on p "Replace this text with your content" at bounding box center [537, 355] width 212 height 23
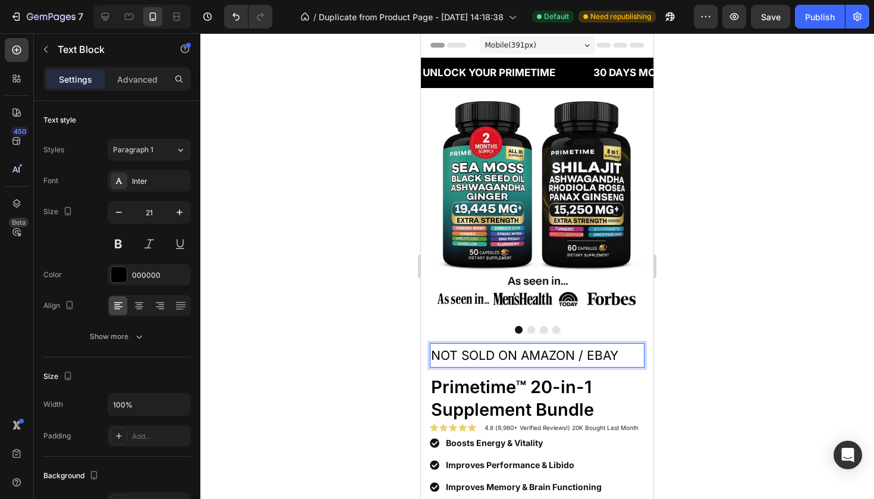
click at [478, 356] on p "NOT SOLD ON AMAZON / EBAY" at bounding box center [537, 355] width 212 height 23
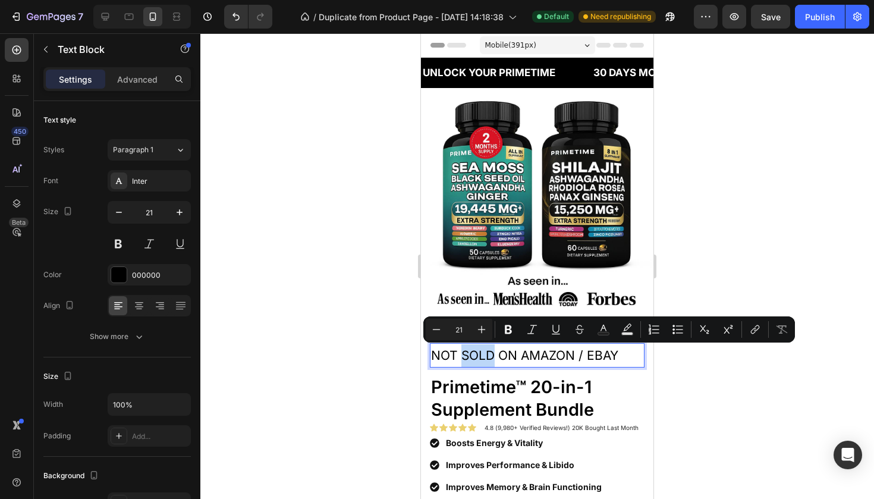
click at [478, 356] on p "NOT SOLD ON AMAZON / EBAY" at bounding box center [537, 355] width 212 height 23
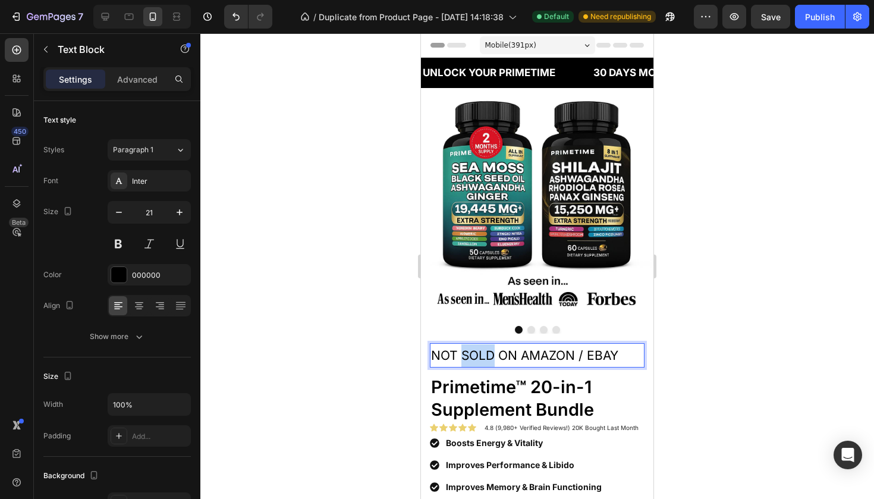
click at [478, 356] on p "NOT SOLD ON AMAZON / EBAY" at bounding box center [537, 355] width 212 height 23
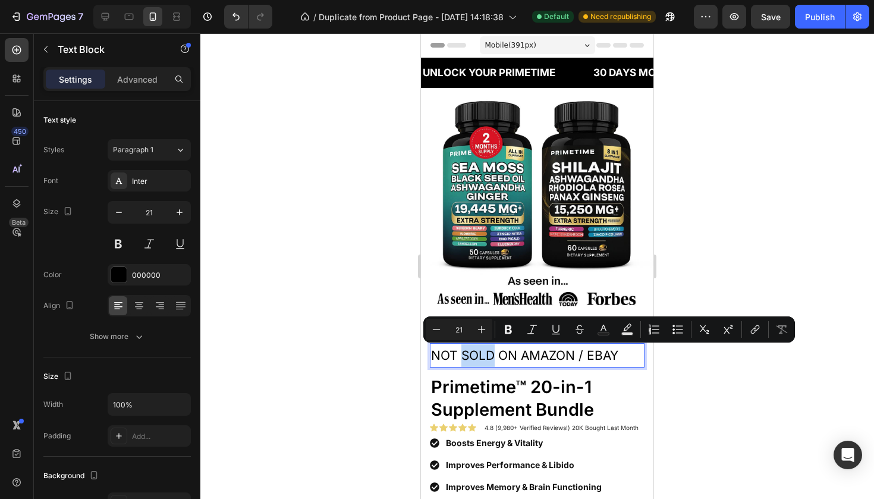
click at [478, 356] on p "NOT SOLD ON AMAZON / EBAY" at bounding box center [537, 355] width 212 height 23
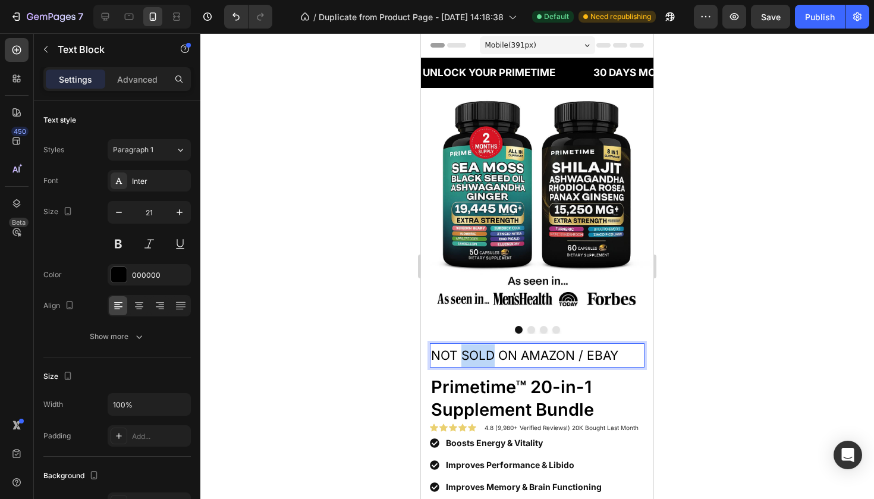
click at [478, 356] on p "NOT SOLD ON AMAZON / EBAY" at bounding box center [537, 355] width 212 height 23
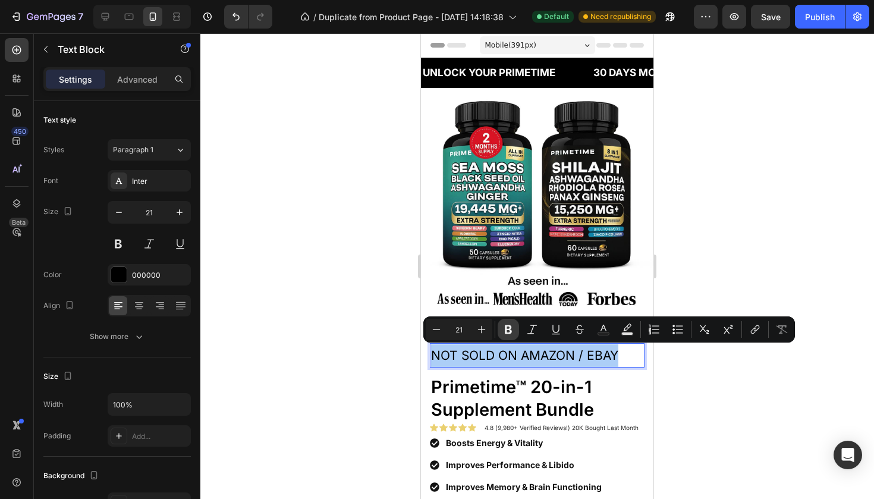
click at [516, 328] on button "Bold" at bounding box center [508, 329] width 21 height 21
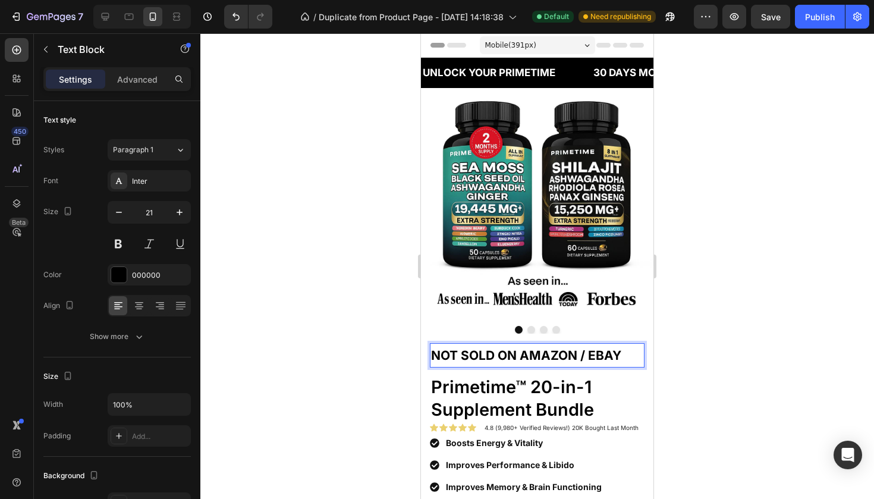
click at [479, 355] on strong "NOT SOLD ON AMAZON / EBAY" at bounding box center [526, 355] width 190 height 15
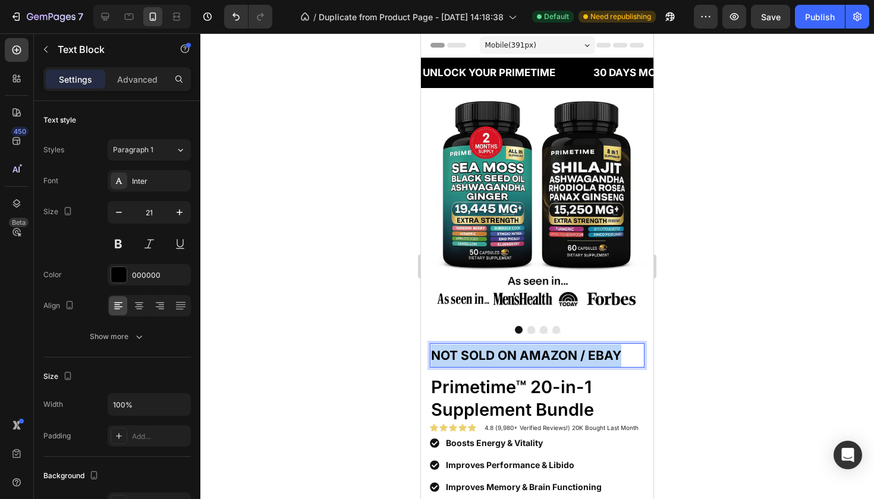
click at [479, 355] on strong "NOT SOLD ON AMAZON / EBAY" at bounding box center [526, 355] width 190 height 15
click at [347, 365] on div at bounding box center [537, 266] width 674 height 466
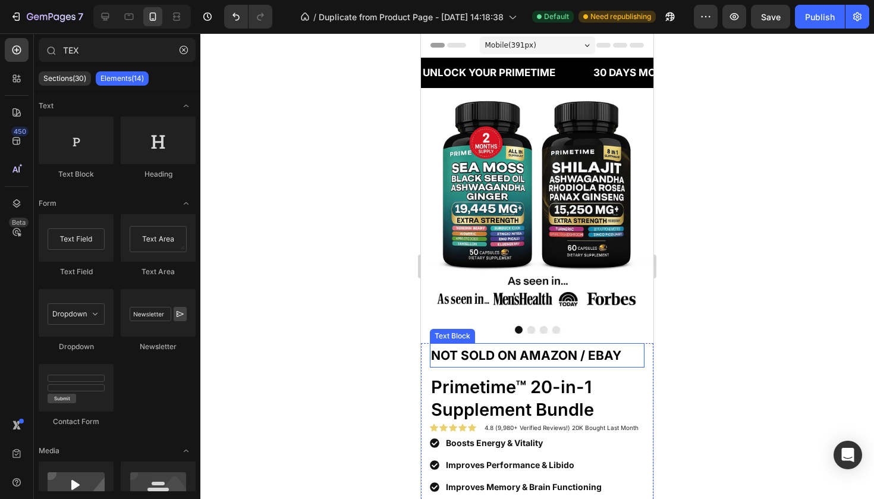
click at [553, 351] on strong "NOT SOLD ON AMAZON / EBAY" at bounding box center [526, 355] width 190 height 15
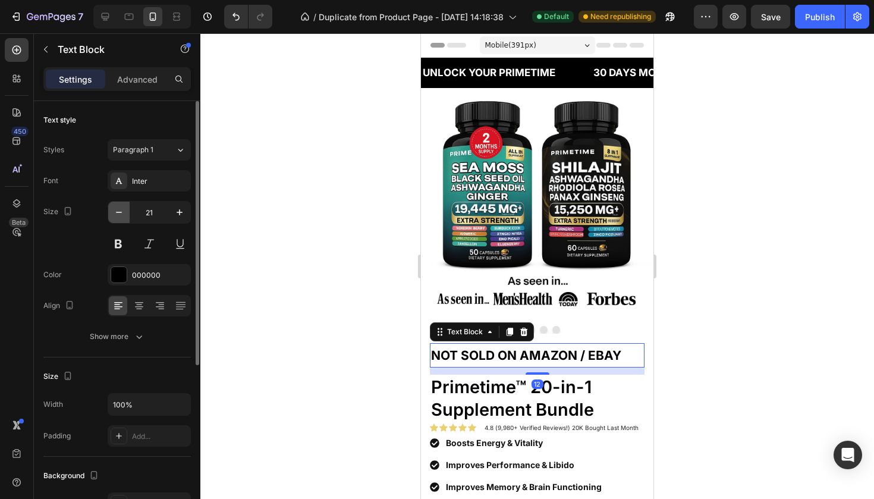
click at [117, 208] on icon "button" at bounding box center [119, 212] width 12 height 12
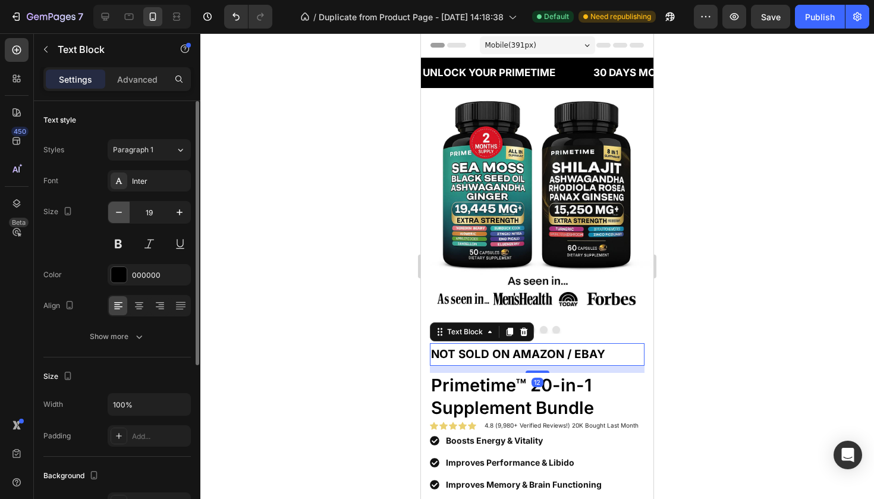
click at [117, 208] on icon "button" at bounding box center [119, 212] width 12 height 12
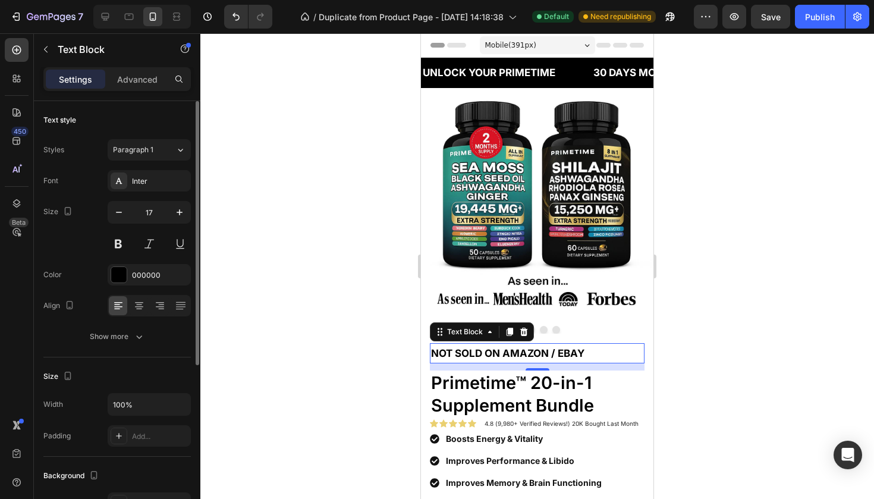
click at [142, 315] on div at bounding box center [149, 305] width 83 height 21
click at [140, 308] on icon at bounding box center [139, 306] width 12 height 12
click at [120, 217] on icon "button" at bounding box center [119, 212] width 12 height 12
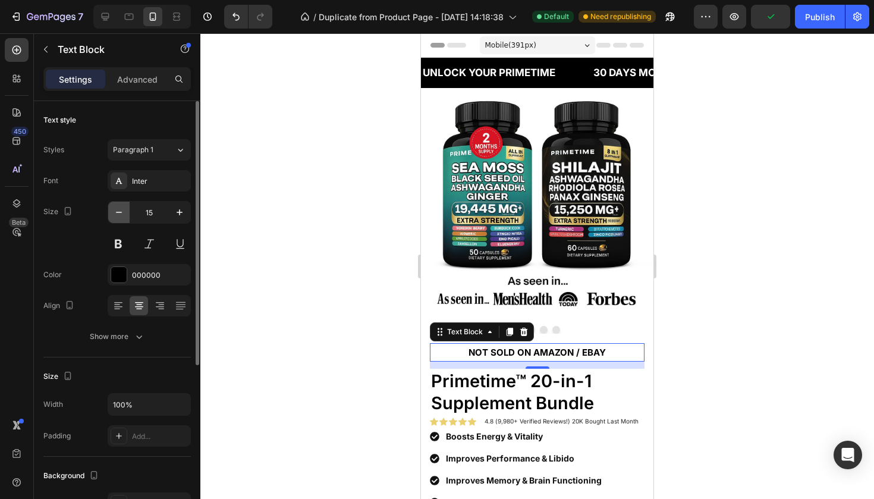
click at [120, 217] on icon "button" at bounding box center [119, 212] width 12 height 12
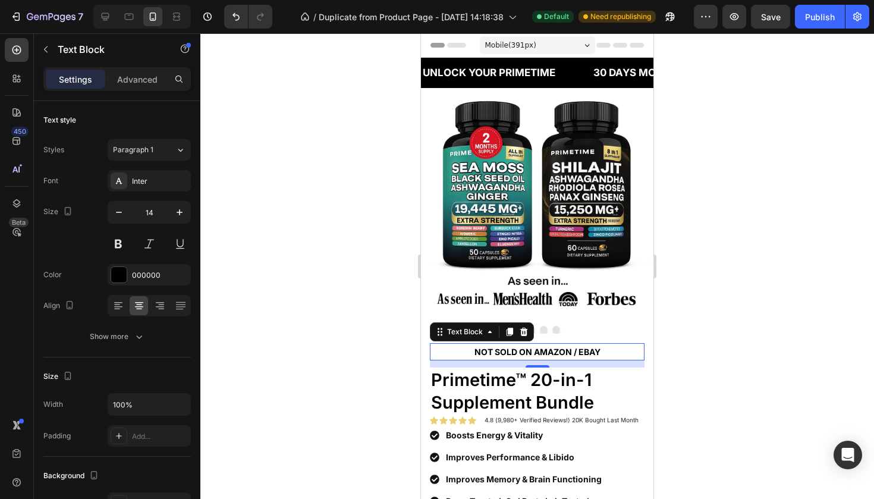
click at [318, 322] on div at bounding box center [537, 266] width 674 height 466
click at [592, 350] on strong "NOT SOLD ON AMAZON / EBAY" at bounding box center [538, 352] width 126 height 10
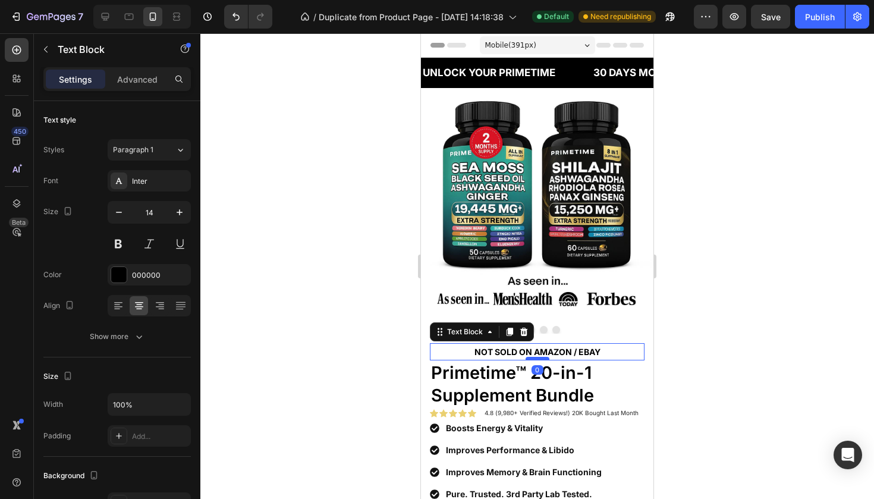
drag, startPoint x: 539, startPoint y: 365, endPoint x: 540, endPoint y: 357, distance: 8.4
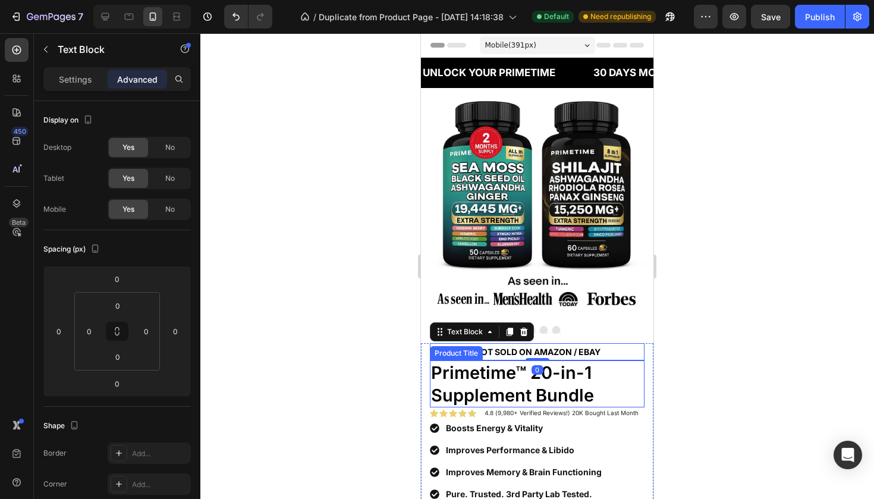
click at [360, 380] on div at bounding box center [537, 266] width 674 height 466
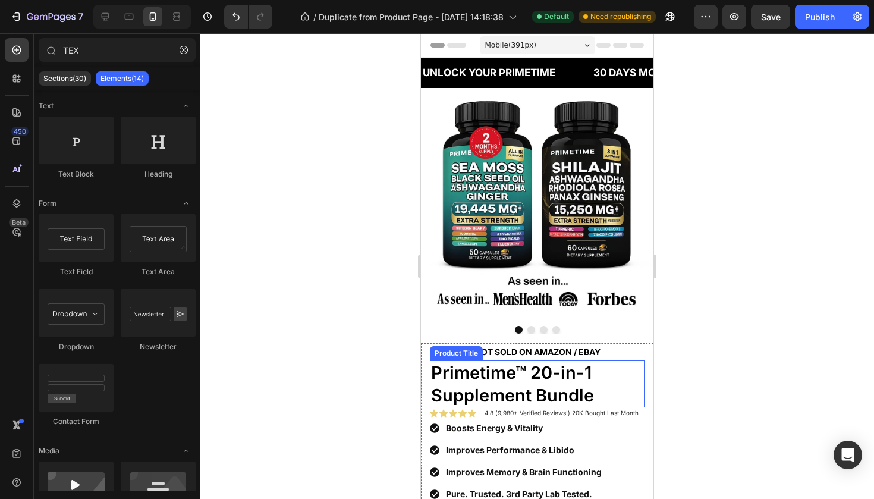
click at [360, 380] on div at bounding box center [537, 266] width 674 height 466
click at [487, 344] on p "NOT SOLD ON AMAZON / EBAY" at bounding box center [537, 351] width 212 height 15
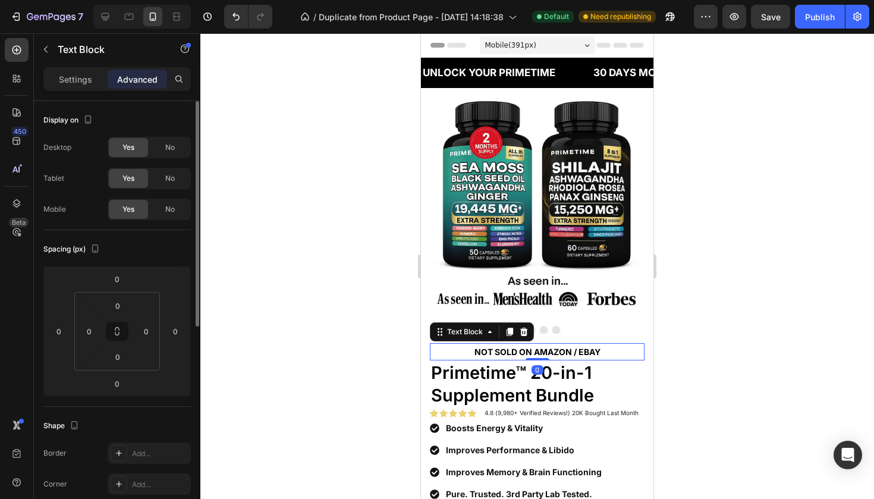
scroll to position [25, 0]
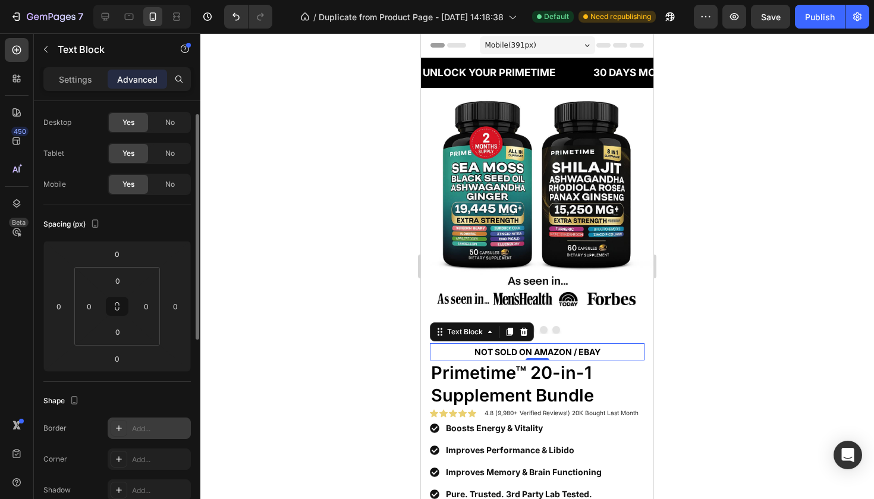
click at [125, 422] on div at bounding box center [119, 428] width 17 height 17
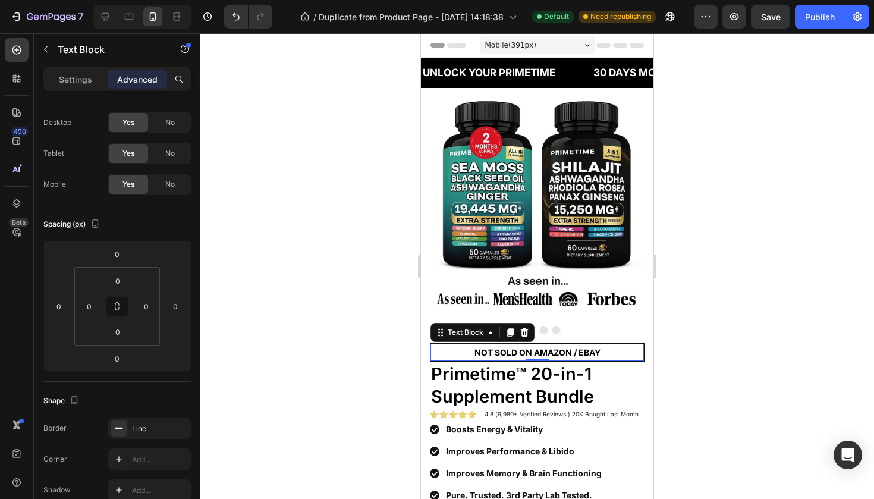
click at [292, 344] on div at bounding box center [537, 266] width 674 height 466
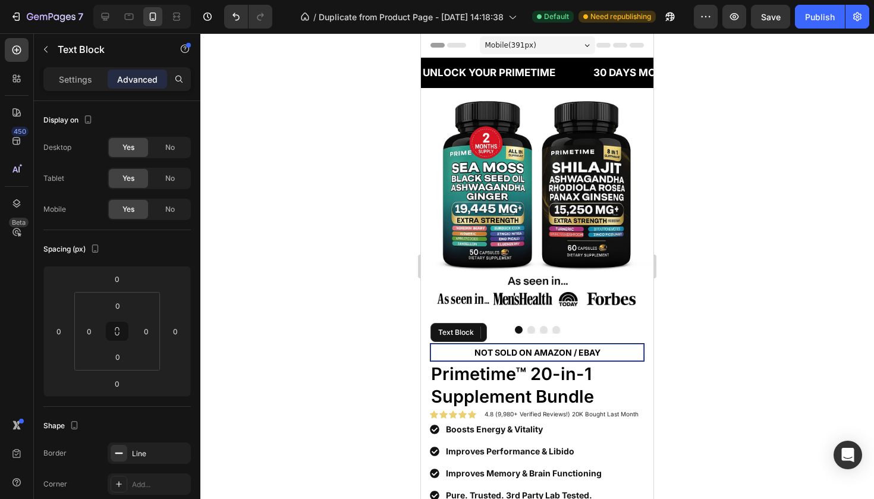
click at [491, 345] on p "NOT SOLD ON AMAZON / EBAY" at bounding box center [537, 352] width 211 height 15
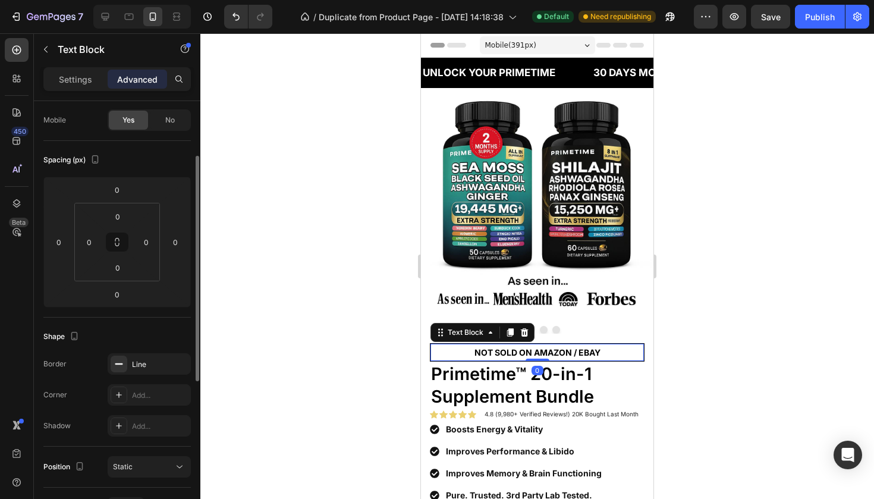
scroll to position [103, 0]
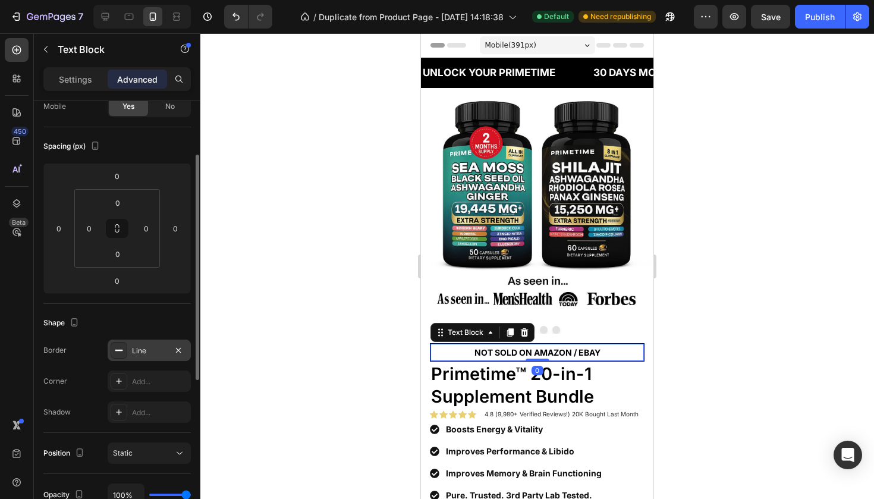
click at [148, 350] on div "Line" at bounding box center [149, 351] width 35 height 11
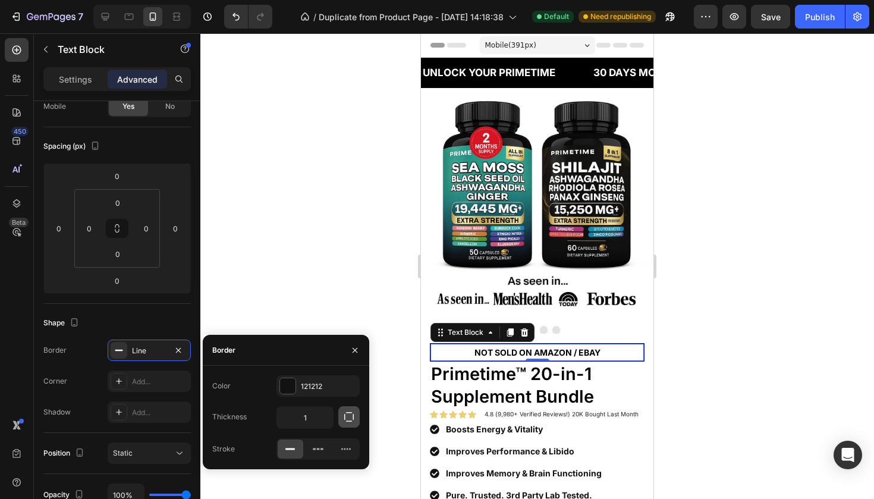
click at [349, 413] on icon "button" at bounding box center [349, 417] width 12 height 12
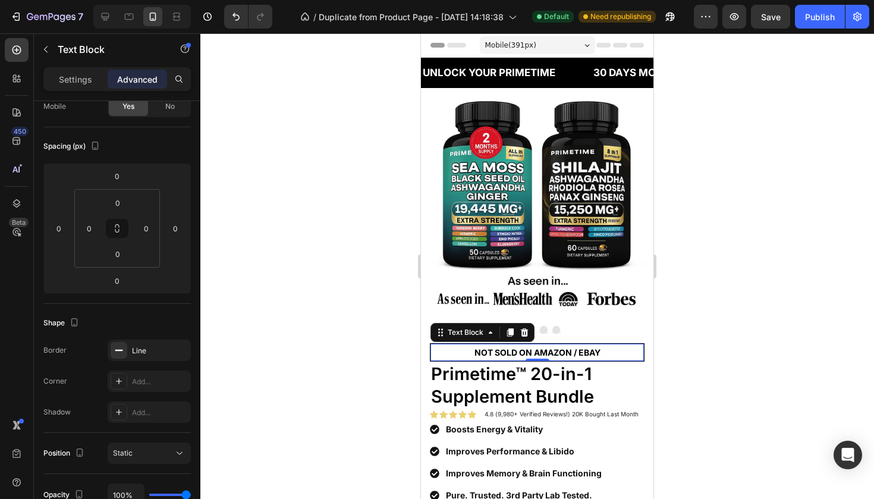
click at [319, 247] on div at bounding box center [537, 266] width 674 height 466
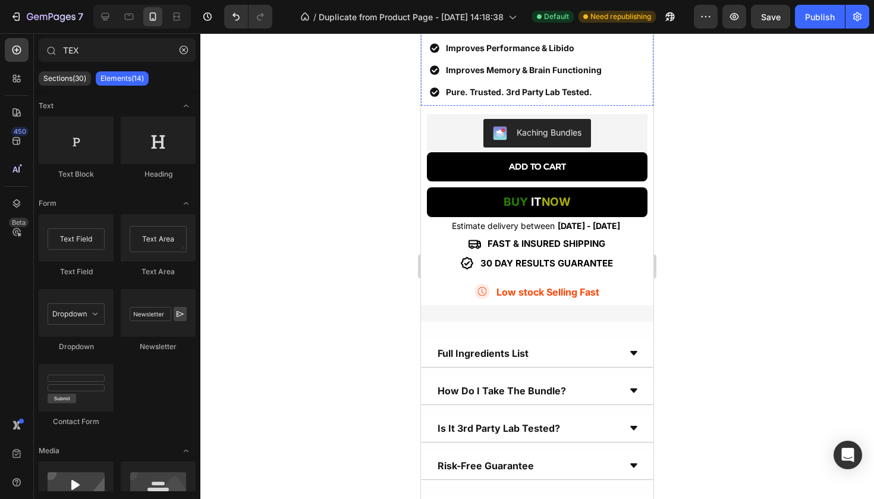
scroll to position [378, 0]
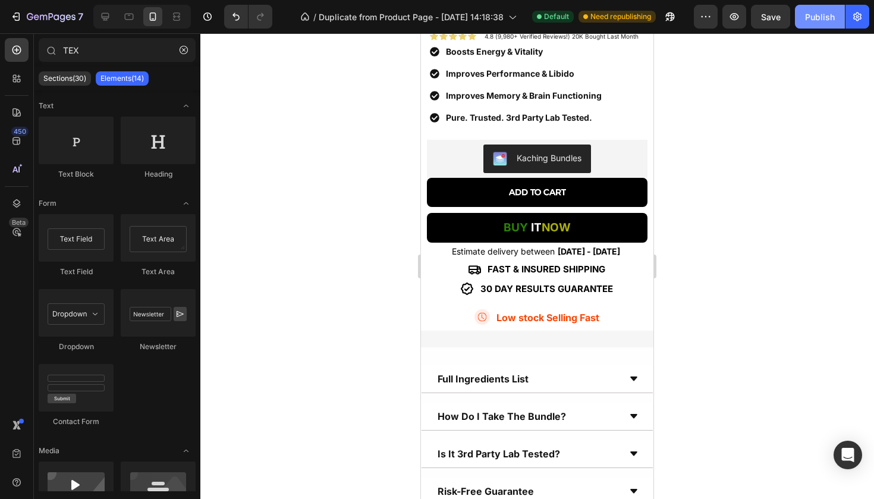
click at [805, 22] on button "Publish" at bounding box center [820, 17] width 50 height 24
